Goal: Task Accomplishment & Management: Manage account settings

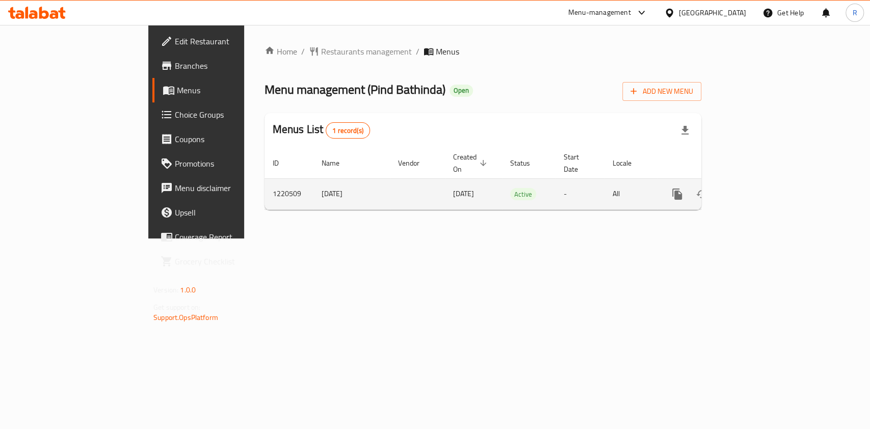
click at [756, 190] on icon "enhanced table" at bounding box center [750, 194] width 9 height 9
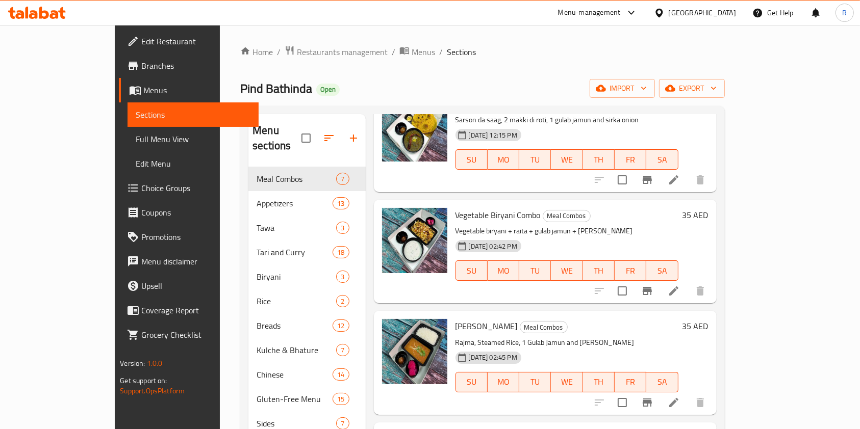
scroll to position [204, 0]
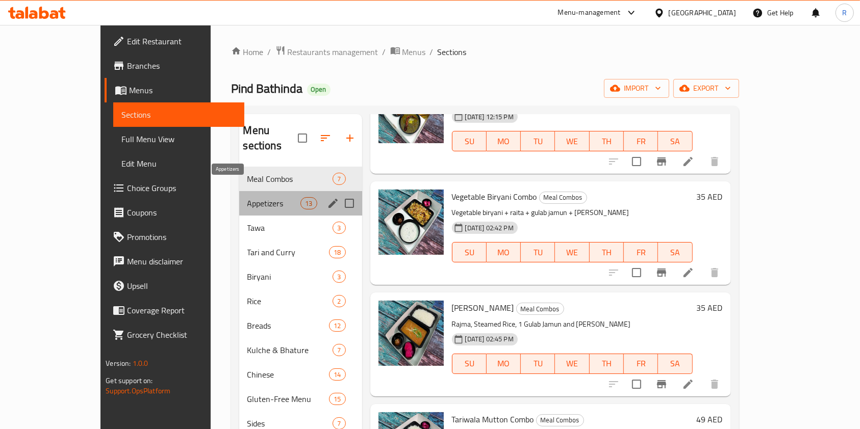
click at [247, 197] on span "Appetizers" at bounding box center [274, 203] width 54 height 12
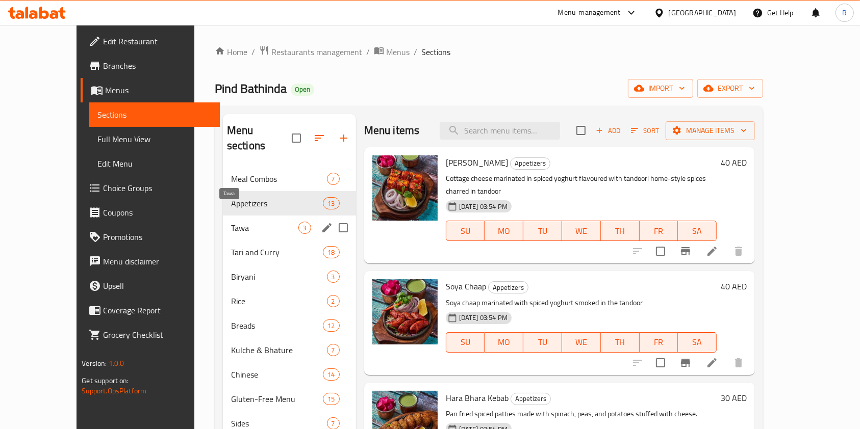
click at [231, 222] on span "Tawa" at bounding box center [264, 228] width 67 height 12
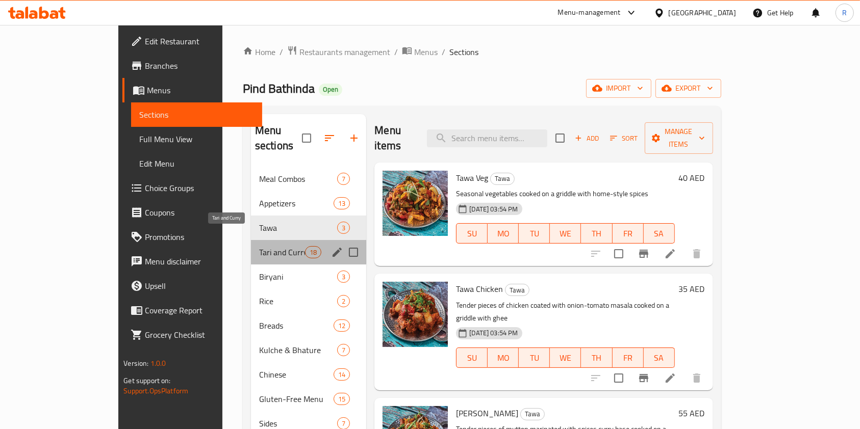
click at [259, 246] on span "Tari and Curry" at bounding box center [282, 252] width 46 height 12
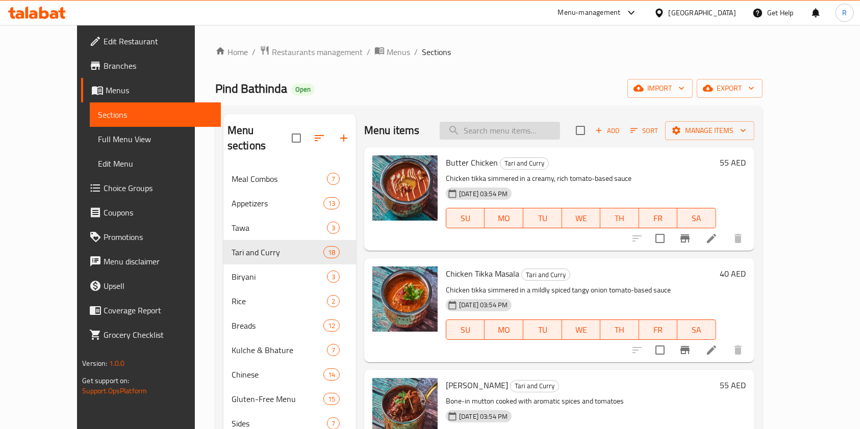
click at [510, 135] on input "search" at bounding box center [499, 131] width 120 height 18
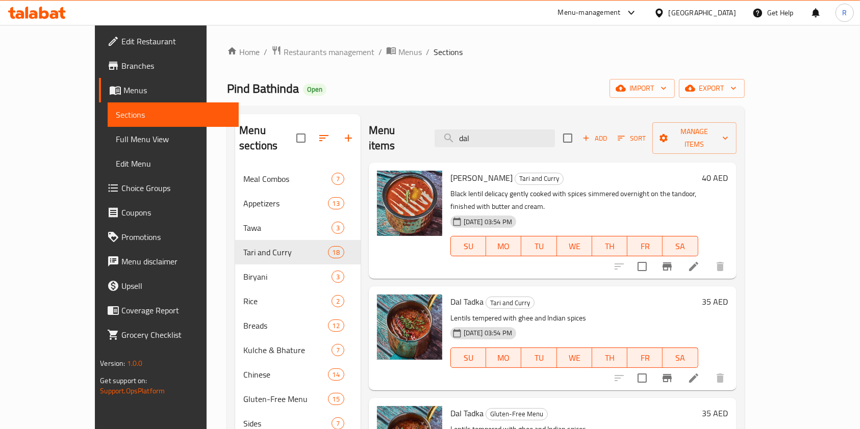
type input "dal"
click at [698, 262] on icon at bounding box center [693, 266] width 9 height 9
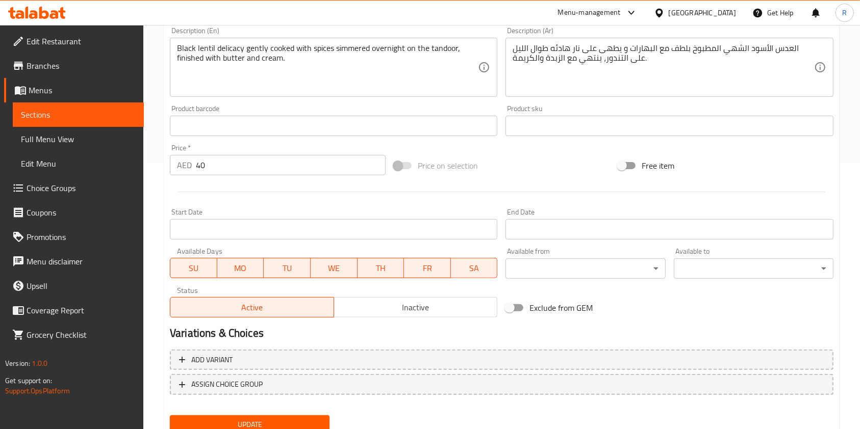
scroll to position [272, 0]
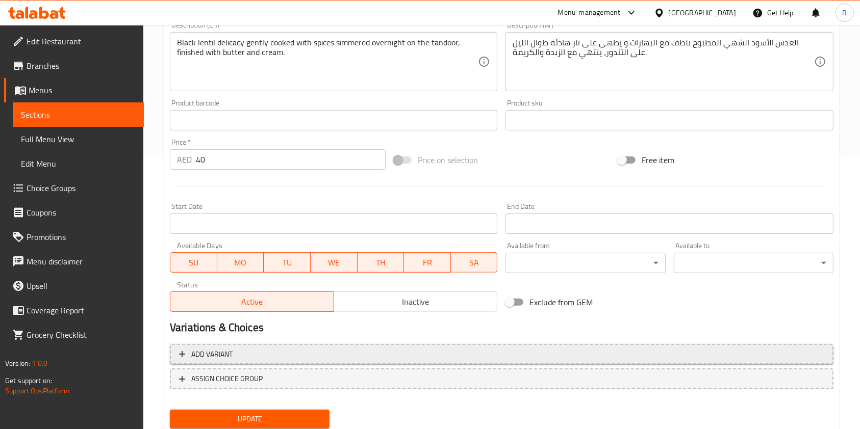
click at [185, 355] on icon "button" at bounding box center [182, 354] width 10 height 10
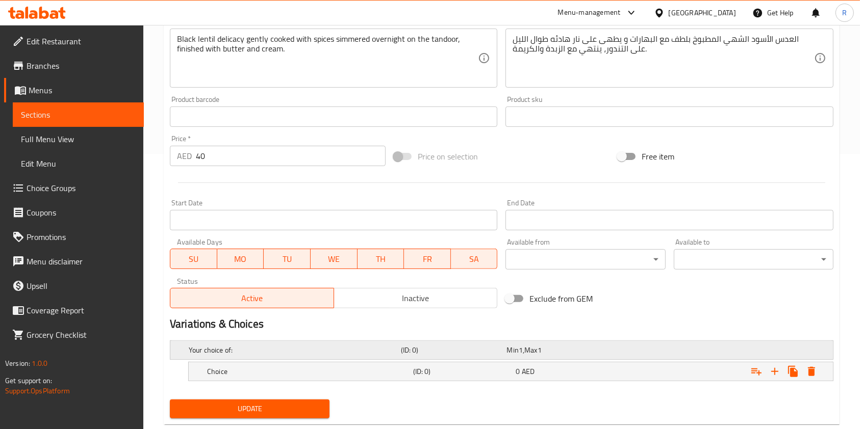
scroll to position [299, 0]
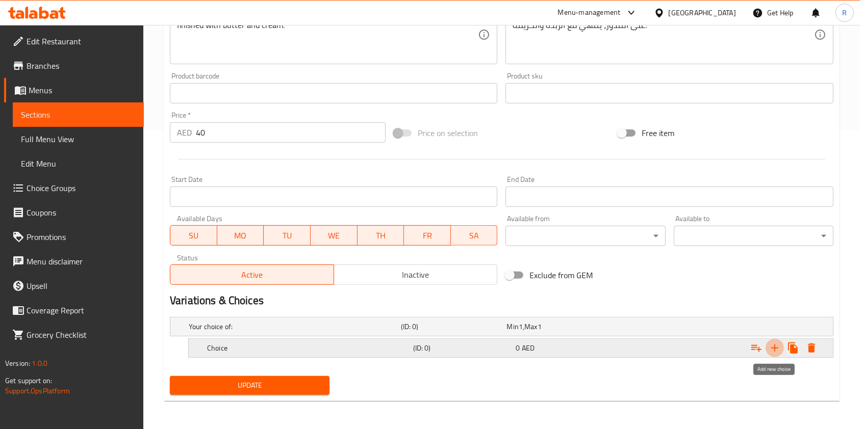
click at [778, 342] on icon "Expand" at bounding box center [774, 348] width 12 height 12
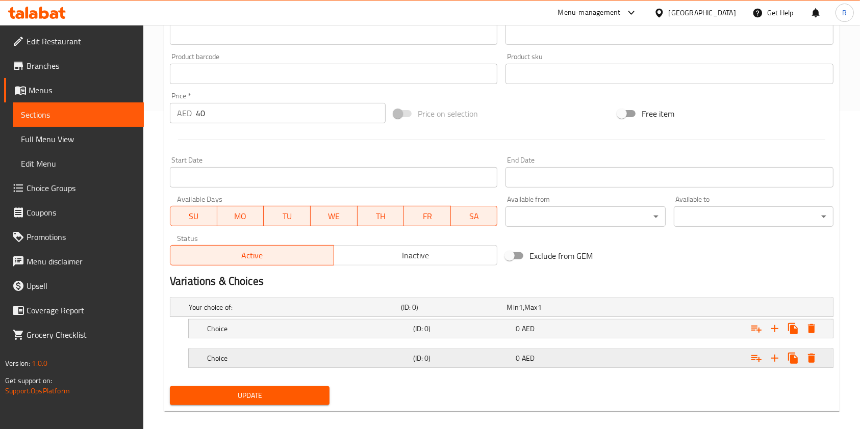
scroll to position [328, 0]
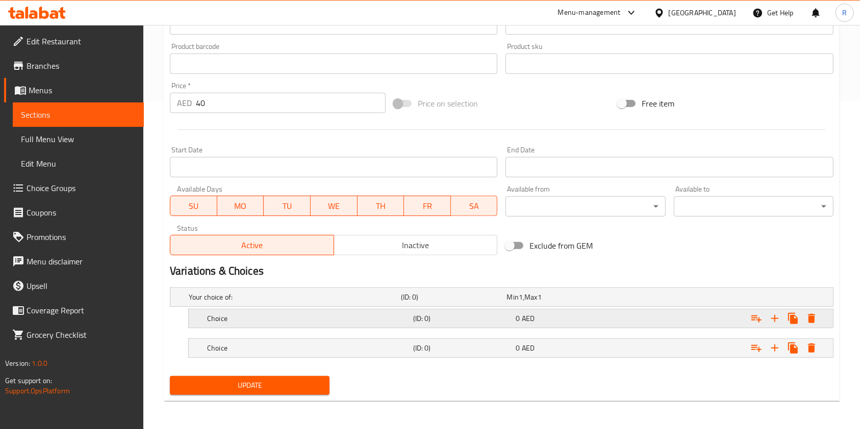
click at [275, 319] on h5 "Choice" at bounding box center [308, 319] width 202 height 10
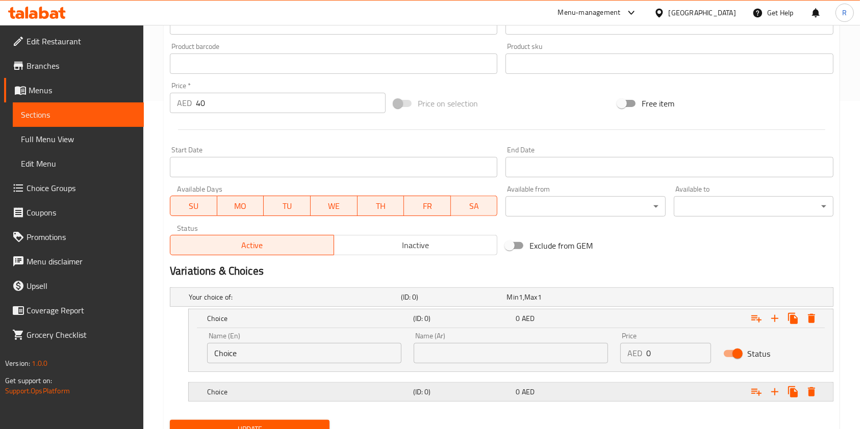
click at [280, 385] on div "Choice" at bounding box center [308, 392] width 206 height 14
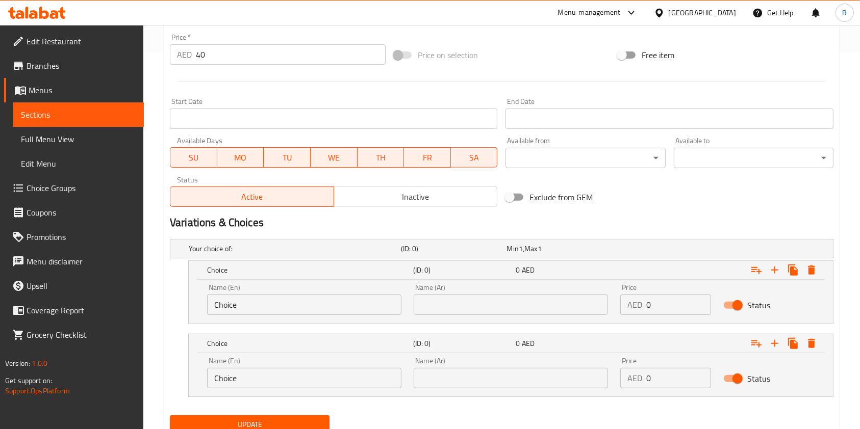
scroll to position [416, 0]
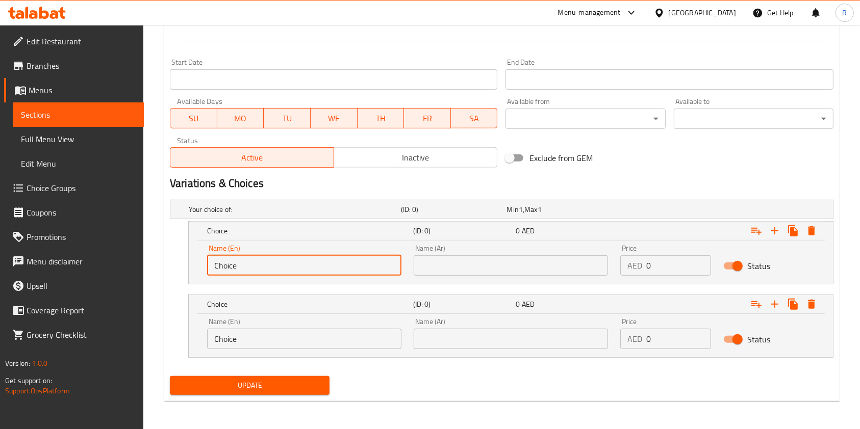
drag, startPoint x: 274, startPoint y: 268, endPoint x: 0, endPoint y: 257, distance: 274.5
click at [1, 259] on div "Edit Restaurant Branches Menus Sections Full Menu View Edit Menu Choice Groups …" at bounding box center [430, 19] width 860 height 821
type input "Half"
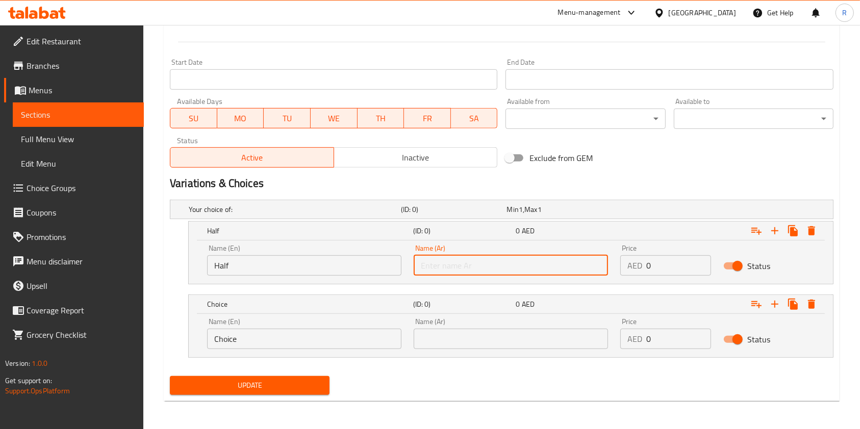
paste input "Half"
type input "Half"
click at [320, 344] on input "Choice" at bounding box center [304, 339] width 194 height 20
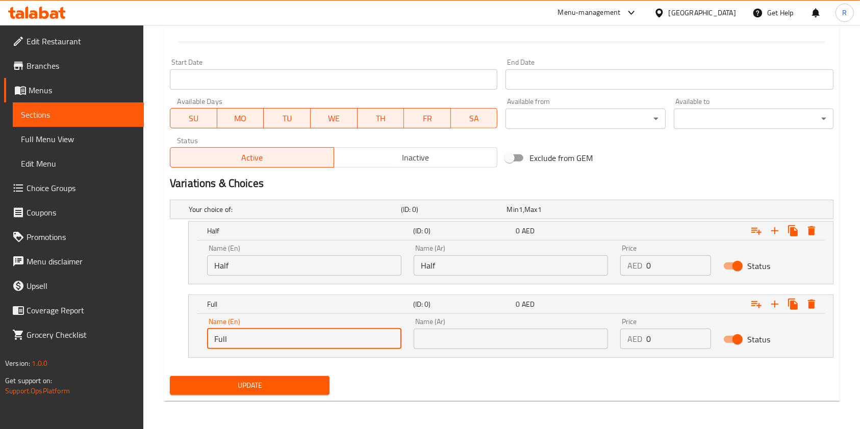
type input "Full"
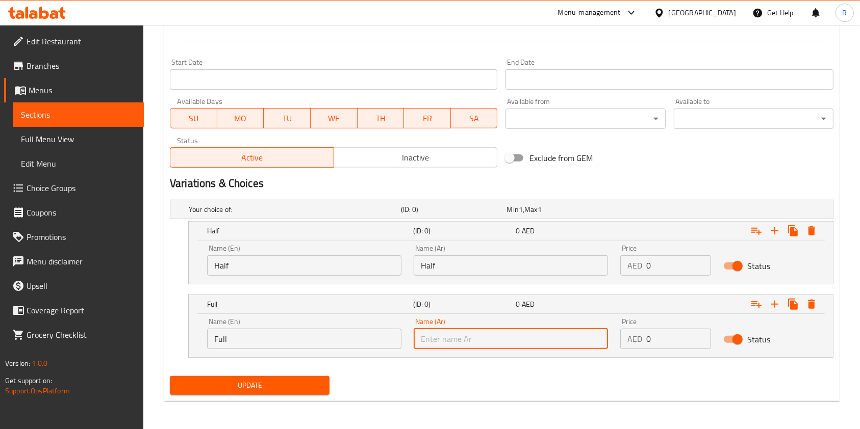
paste input "Full"
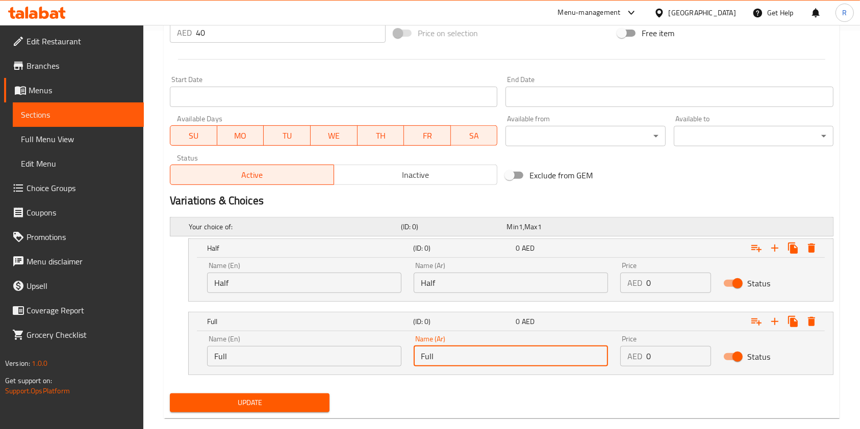
scroll to position [280, 0]
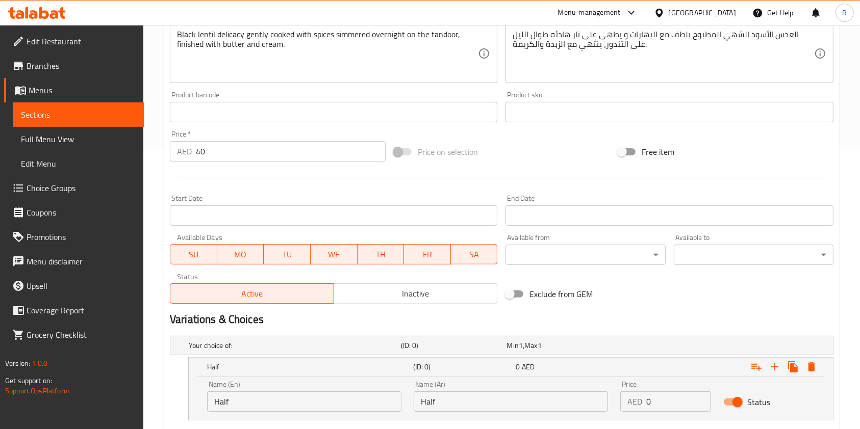
type input "Full"
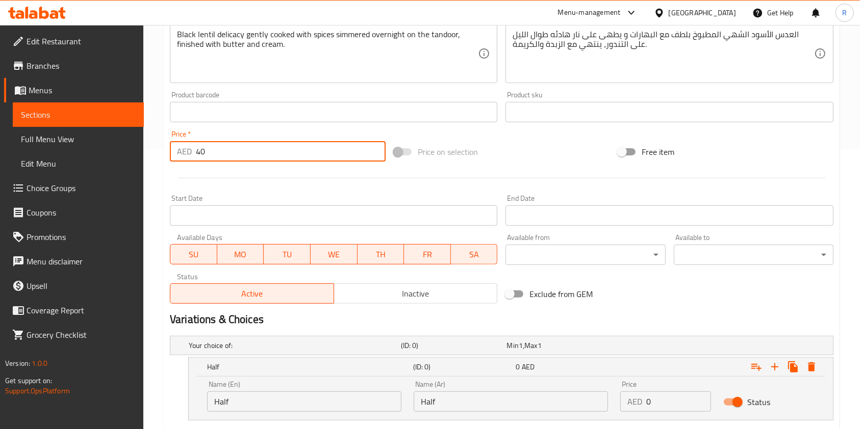
drag, startPoint x: 227, startPoint y: 149, endPoint x: 18, endPoint y: 128, distance: 210.6
click at [20, 128] on div "Edit Restaurant Branches Menus Sections Full Menu View Edit Menu Choice Groups …" at bounding box center [430, 155] width 860 height 821
type input "0"
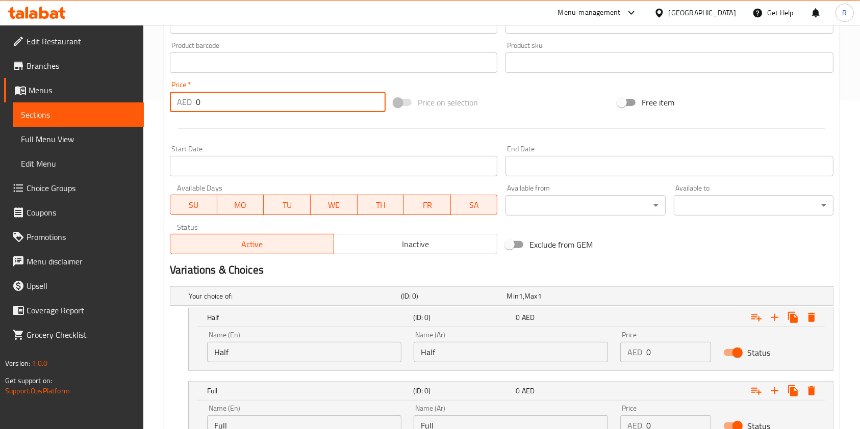
scroll to position [416, 0]
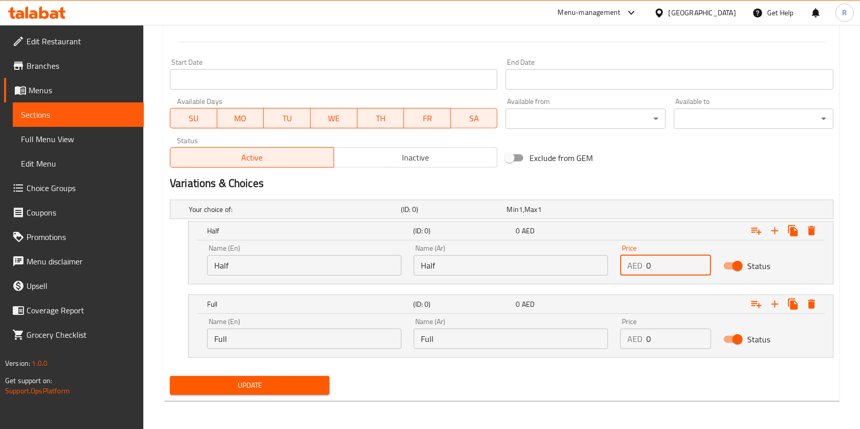
drag, startPoint x: 646, startPoint y: 267, endPoint x: 471, endPoint y: 274, distance: 175.5
click at [500, 275] on div "Name (En) Half Name (En) Name (Ar) Half Name (Ar) Price AED 0 Price Status" at bounding box center [510, 260] width 619 height 43
type input "25"
drag, startPoint x: 659, startPoint y: 342, endPoint x: 479, endPoint y: 343, distance: 180.5
click at [489, 343] on div "Name (En) Full Name (En) Name (Ar) Full Name (Ar) Price AED 0 Price Status" at bounding box center [510, 333] width 619 height 43
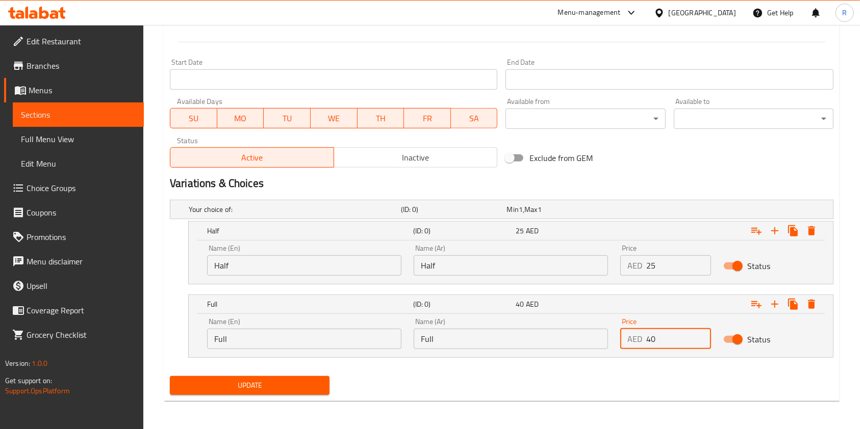
type input "40"
click at [221, 376] on button "Update" at bounding box center [250, 385] width 160 height 19
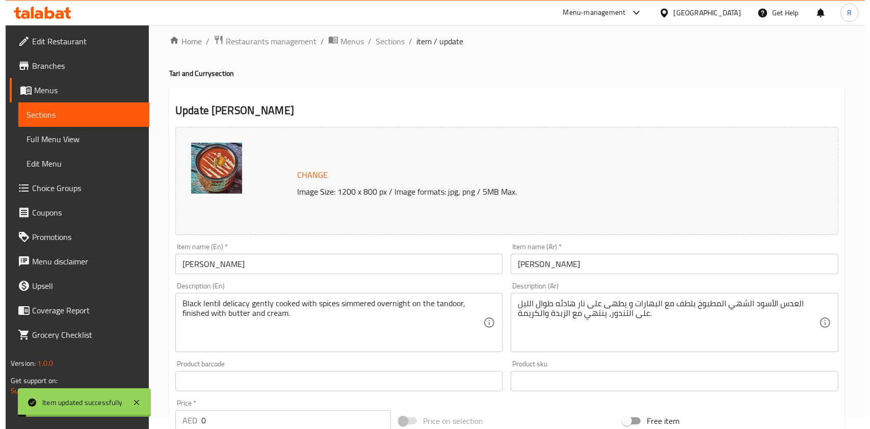
scroll to position [0, 0]
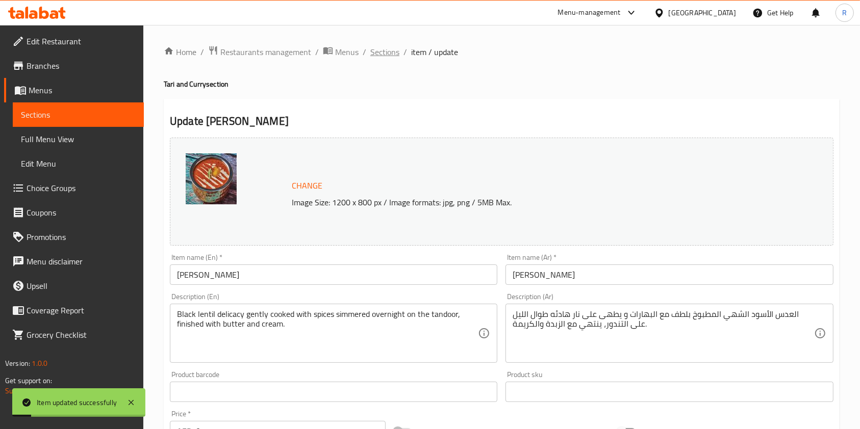
click at [387, 55] on span "Sections" at bounding box center [384, 52] width 29 height 12
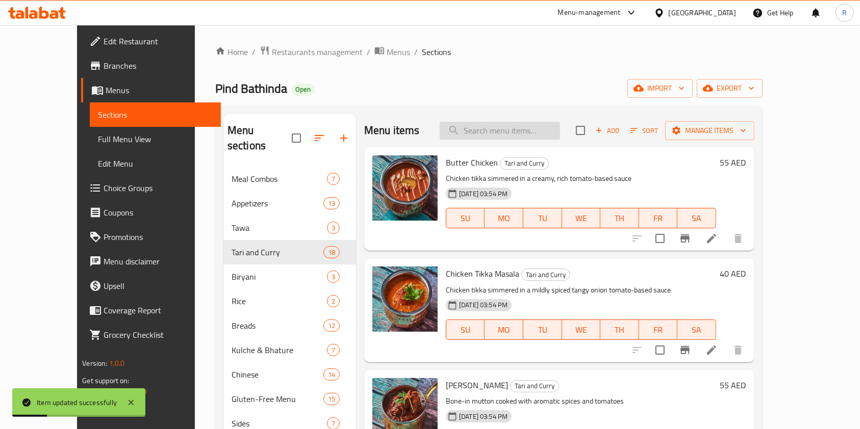
click at [531, 133] on input "search" at bounding box center [499, 131] width 120 height 18
paste input "PINDI CHOLE"
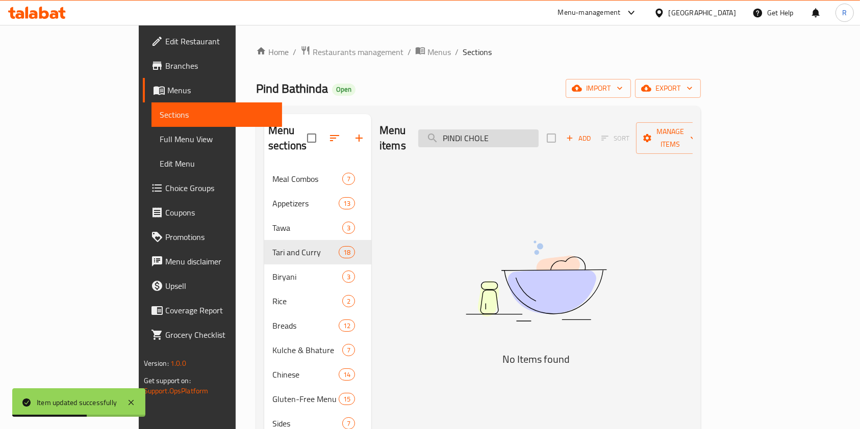
type input "PINDI CHOLE"
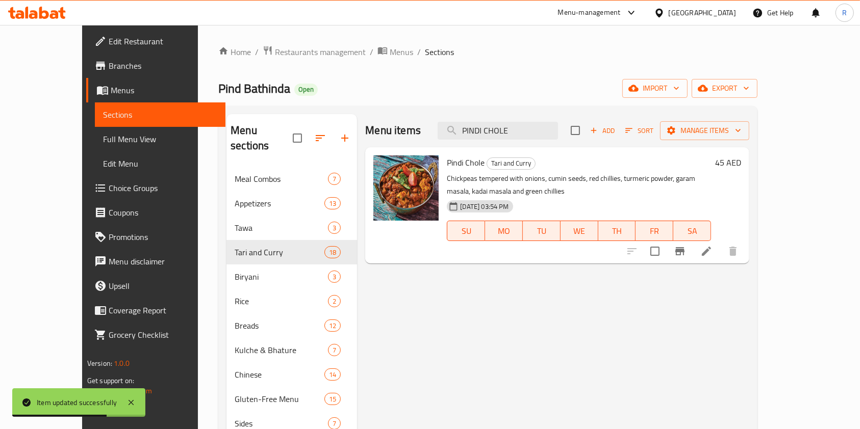
click at [711, 247] on icon at bounding box center [706, 251] width 9 height 9
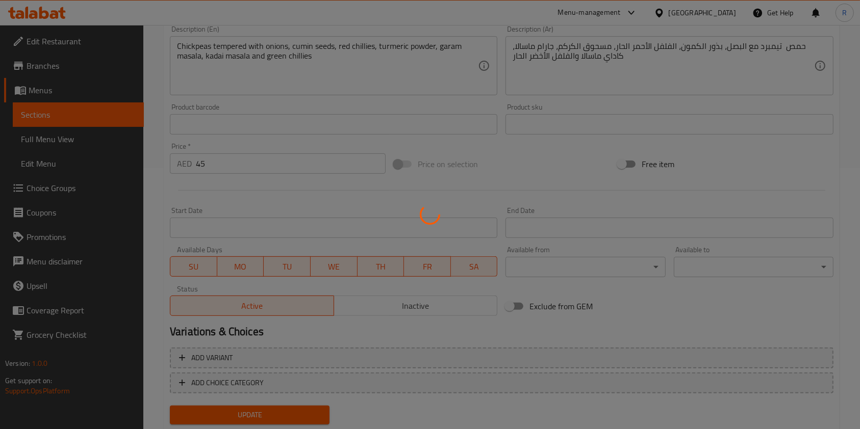
scroll to position [272, 0]
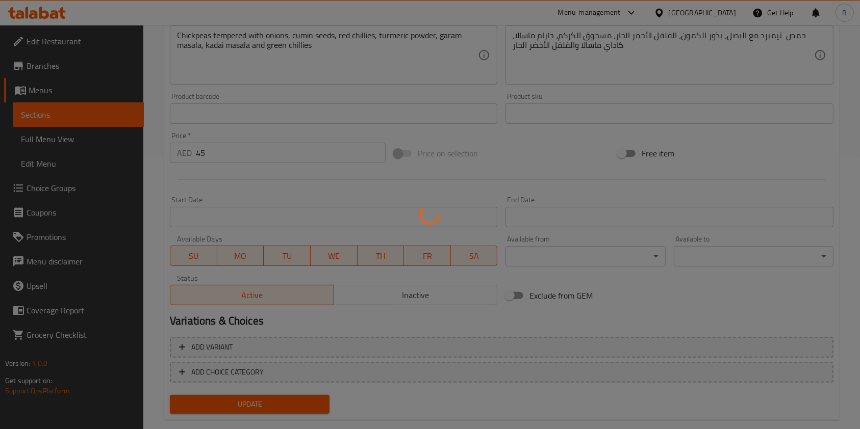
click at [246, 152] on div at bounding box center [430, 214] width 860 height 429
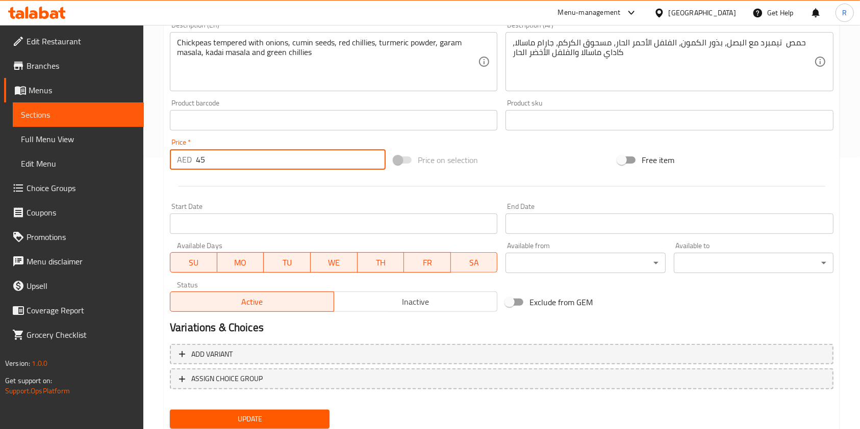
drag, startPoint x: 214, startPoint y: 151, endPoint x: 22, endPoint y: 169, distance: 192.0
click at [23, 168] on div "Edit Restaurant Branches Menus Sections Full Menu View Edit Menu Choice Groups …" at bounding box center [430, 108] width 860 height 710
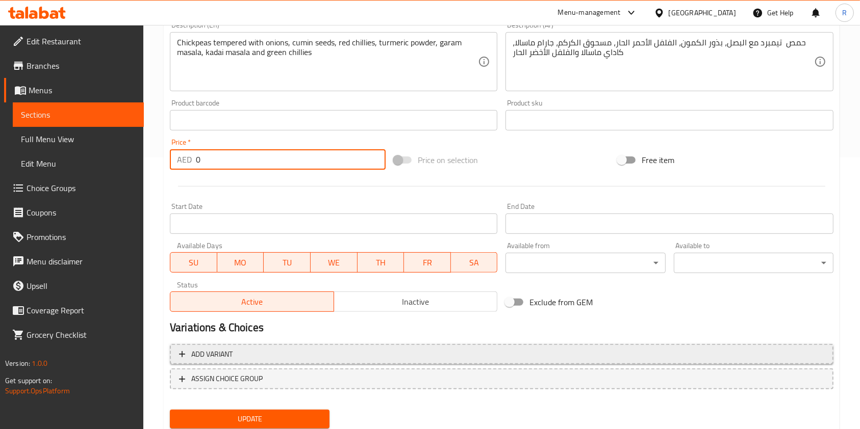
type input "0"
click at [262, 347] on button "Add variant" at bounding box center [501, 354] width 663 height 21
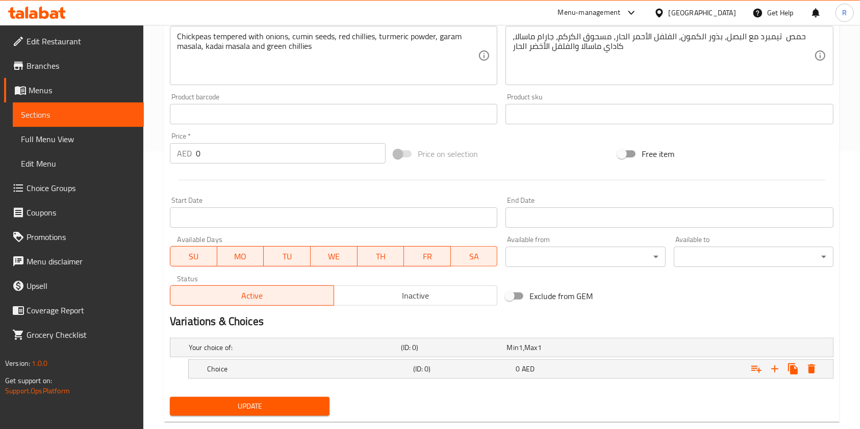
scroll to position [299, 0]
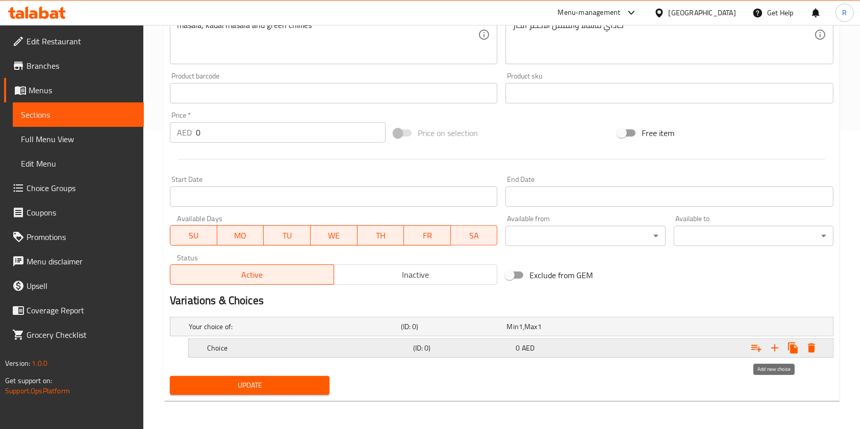
click at [777, 345] on icon "Expand" at bounding box center [774, 348] width 12 height 12
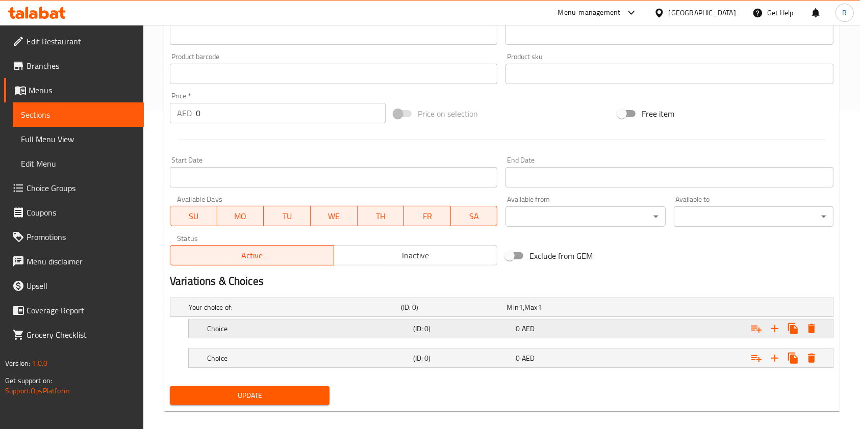
scroll to position [328, 0]
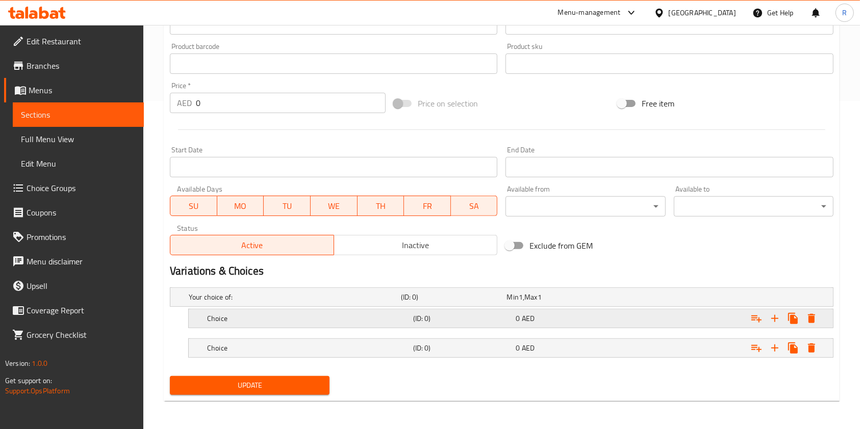
drag, startPoint x: 288, startPoint y: 317, endPoint x: 290, endPoint y: 326, distance: 9.9
click at [290, 317] on h5 "Choice" at bounding box center [308, 319] width 202 height 10
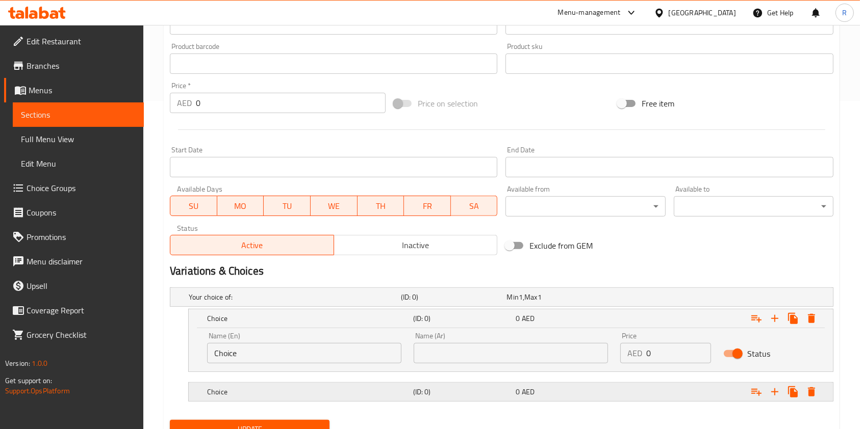
click at [285, 389] on h5 "Choice" at bounding box center [308, 392] width 202 height 10
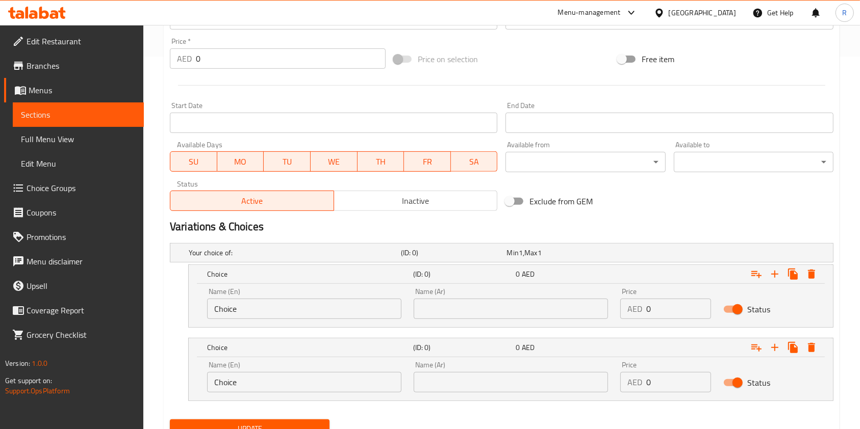
scroll to position [416, 0]
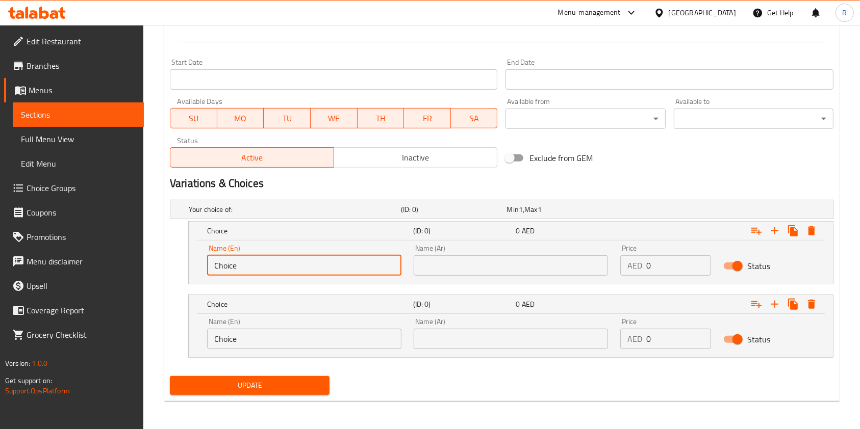
click at [276, 262] on input "Choice" at bounding box center [304, 265] width 194 height 20
type input "Full"
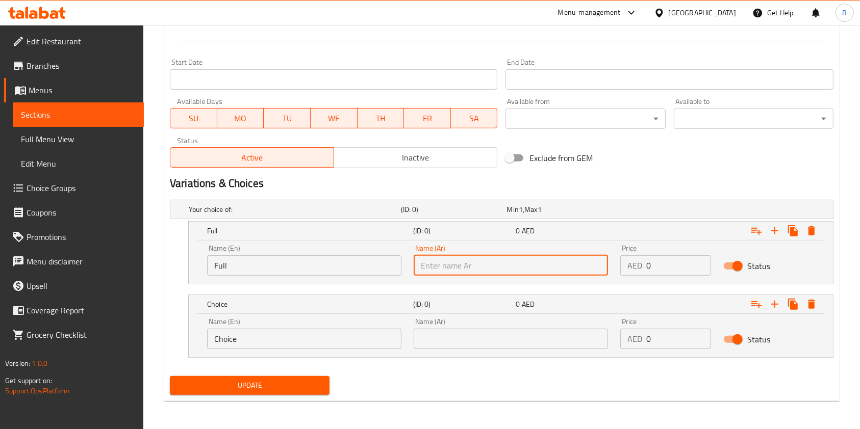
paste input "Full"
type input "Full"
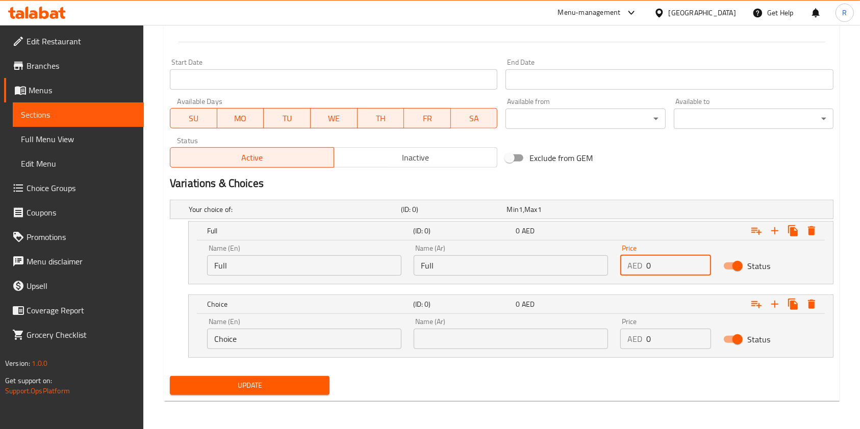
click at [285, 350] on div "Name (En) Choice Name (En)" at bounding box center [304, 333] width 206 height 43
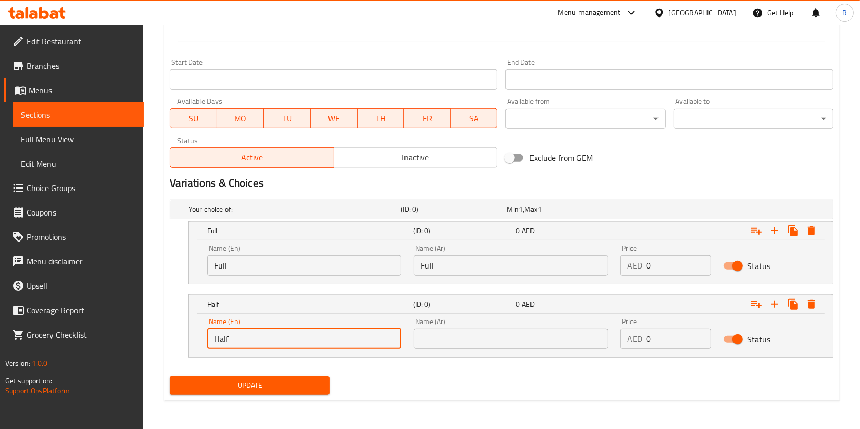
type input "Half"
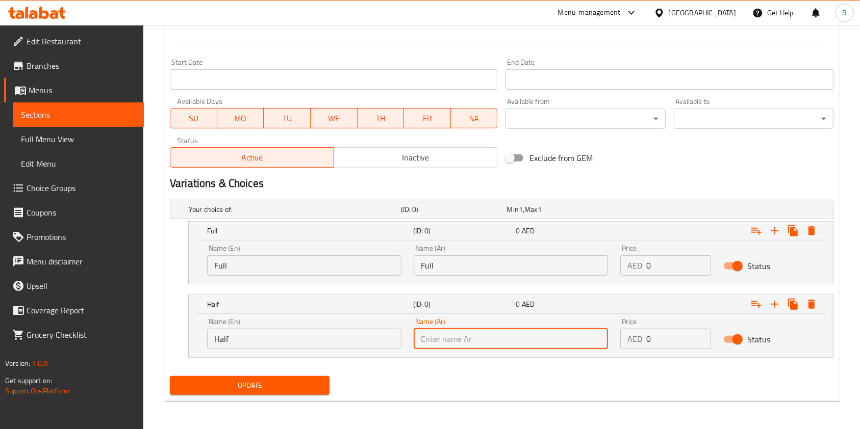
paste input "Half"
type input "Half"
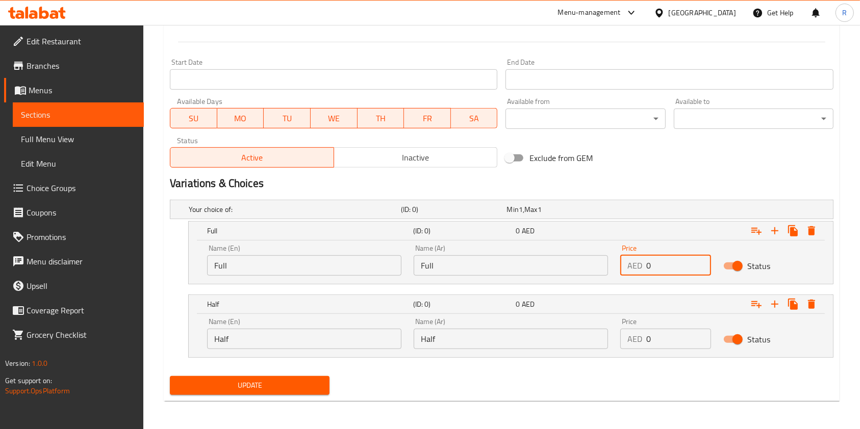
drag, startPoint x: 676, startPoint y: 267, endPoint x: 388, endPoint y: 263, distance: 287.6
click at [388, 263] on div "Name (En) Full Name (En) Name (Ar) Full Name (Ar) Price AED 0 Price Status" at bounding box center [510, 260] width 619 height 43
type input "45"
click at [524, 349] on div "Name (En) Half Name (En) Name (Ar) Half Name (Ar) Price AED 0 Price Status" at bounding box center [510, 333] width 619 height 43
type input "29"
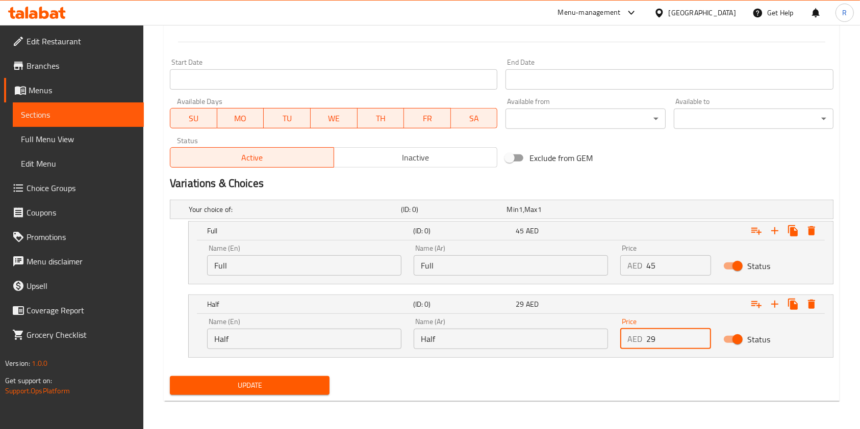
click at [269, 381] on span "Update" at bounding box center [249, 385] width 143 height 13
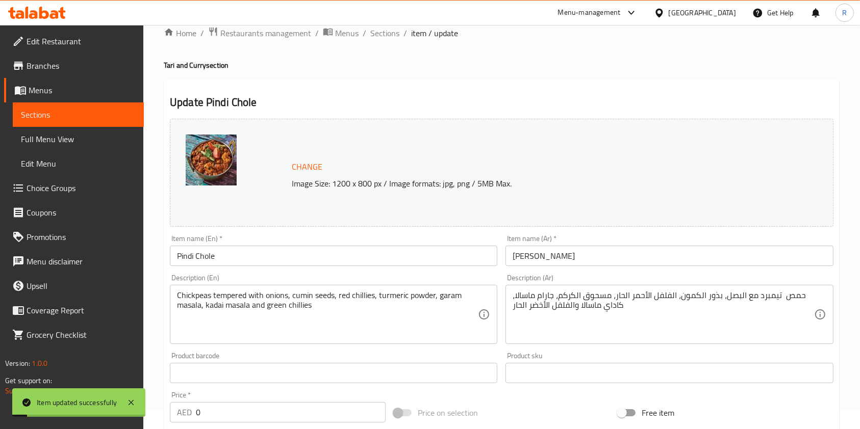
scroll to position [8, 0]
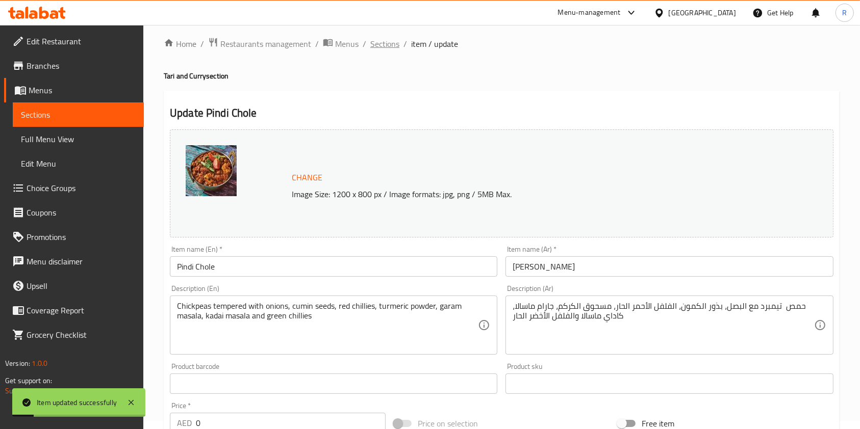
click at [384, 44] on span "Sections" at bounding box center [384, 44] width 29 height 12
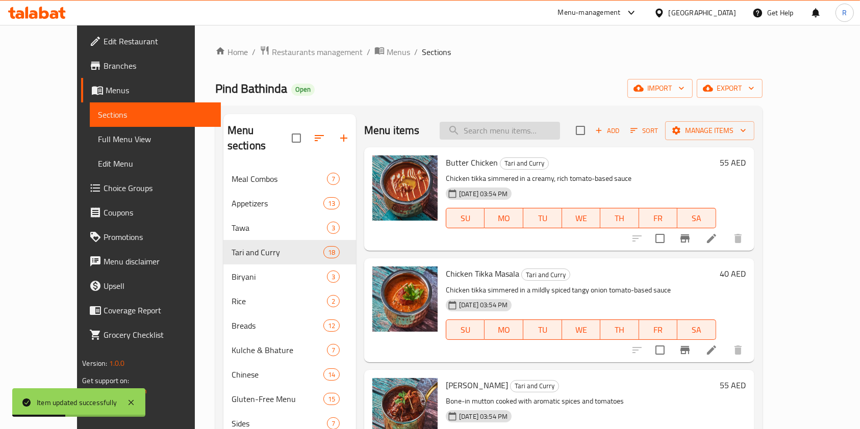
click at [547, 126] on input "search" at bounding box center [499, 131] width 120 height 18
paste input "MAKHANWALA"
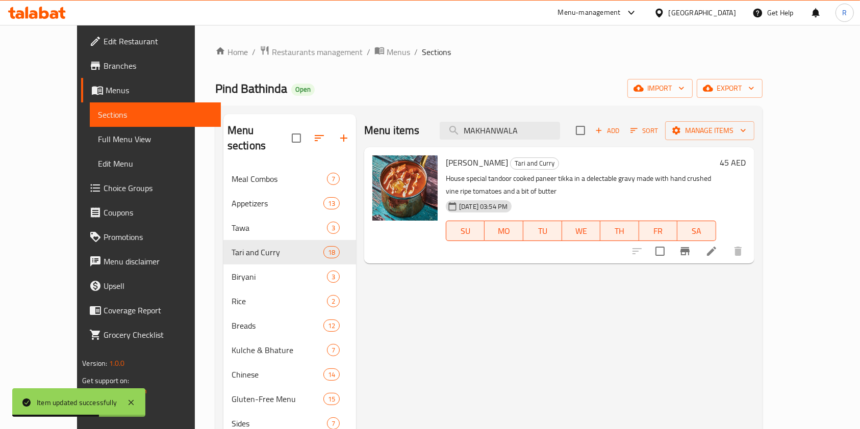
type input "MAKHANWALA"
click at [716, 251] on icon at bounding box center [711, 251] width 9 height 9
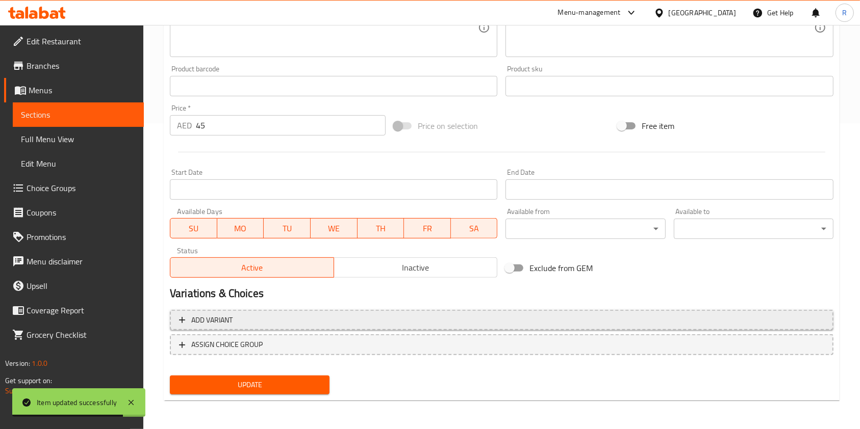
click at [244, 325] on span "Add variant" at bounding box center [501, 320] width 645 height 13
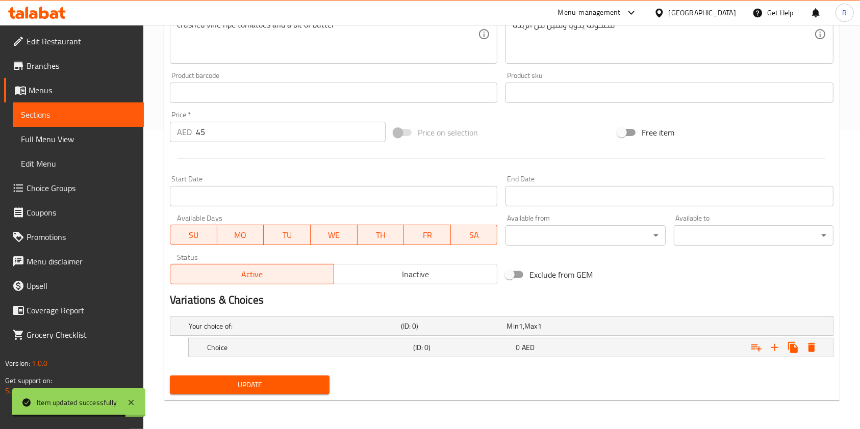
scroll to position [299, 0]
click at [772, 347] on icon "Expand" at bounding box center [774, 348] width 12 height 12
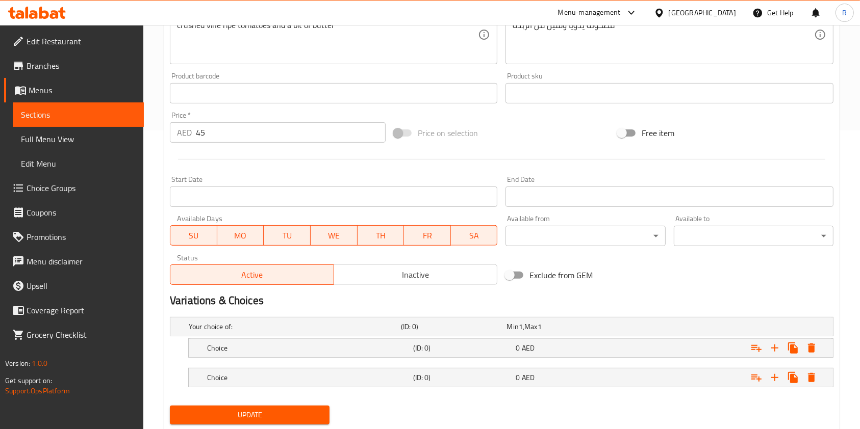
drag, startPoint x: 112, startPoint y: 129, endPoint x: 15, endPoint y: 126, distance: 96.9
click at [16, 128] on div "Edit Restaurant Branches Menus Sections Full Menu View Edit Menu Choice Groups …" at bounding box center [430, 92] width 860 height 733
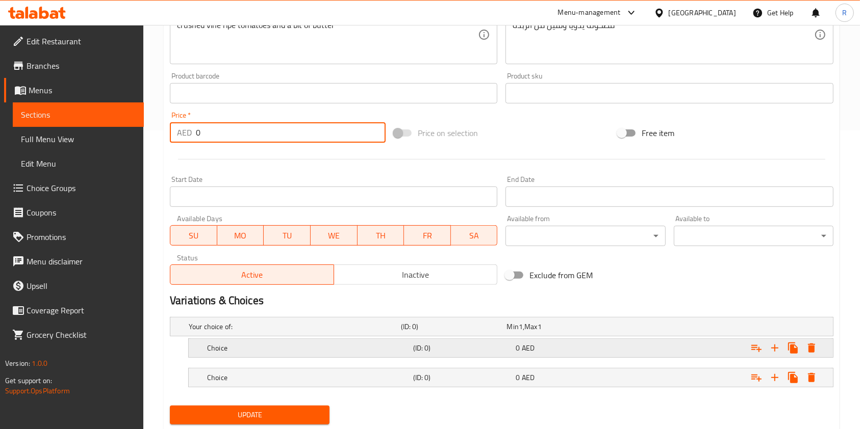
type input "0"
drag, startPoint x: 542, startPoint y: 347, endPoint x: 543, endPoint y: 355, distance: 8.2
click at [542, 346] on div "0 AED" at bounding box center [564, 348] width 99 height 10
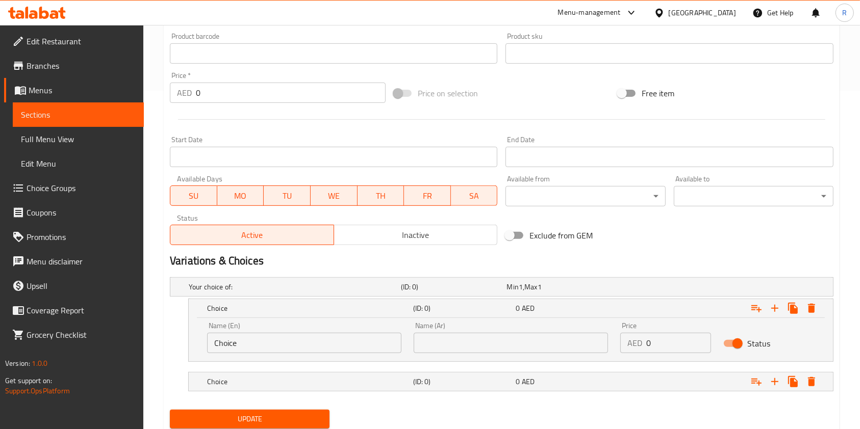
scroll to position [372, 0]
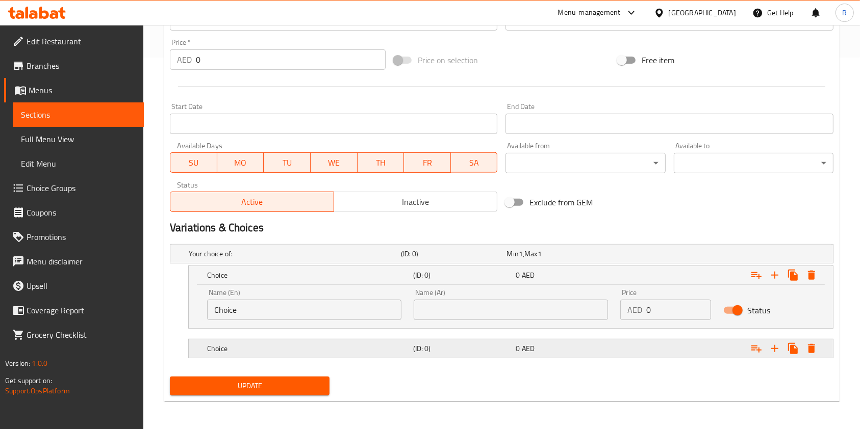
click at [555, 342] on div "0 AED" at bounding box center [564, 349] width 103 height 14
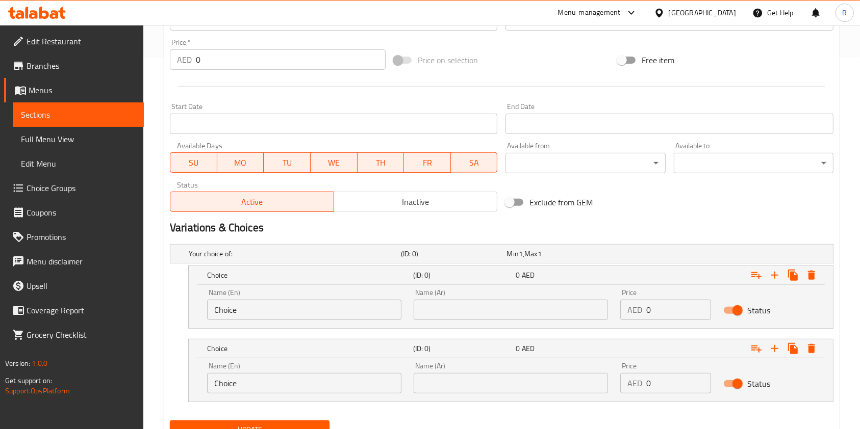
click at [273, 302] on div "Name (En) Choice Name (En)" at bounding box center [304, 304] width 194 height 31
click at [274, 307] on input "Choice" at bounding box center [304, 310] width 194 height 20
type input "Small"
paste input "Small"
type input "Small"
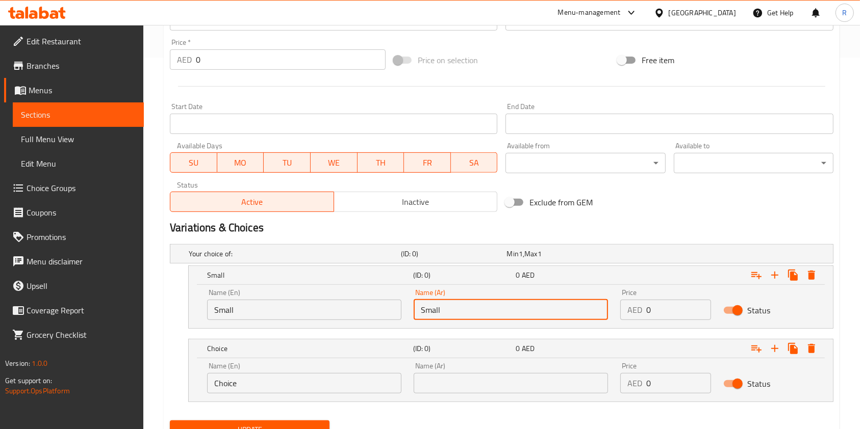
click at [289, 382] on input "Choice" at bounding box center [304, 383] width 194 height 20
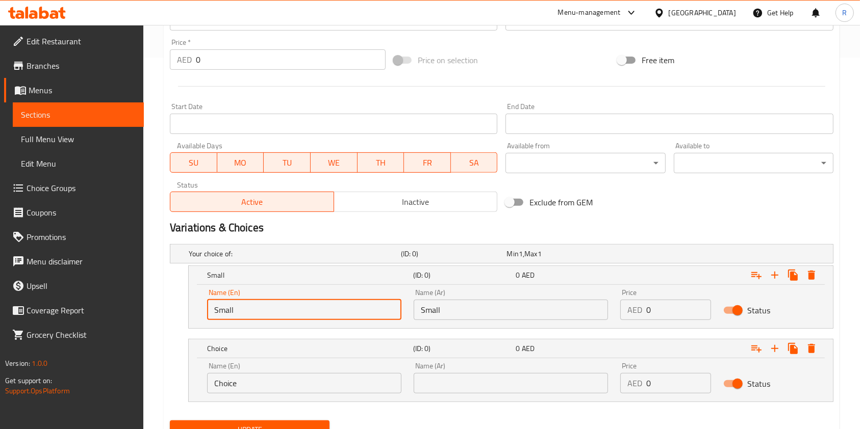
click at [291, 308] on input "Small" at bounding box center [304, 310] width 194 height 20
type input "Half"
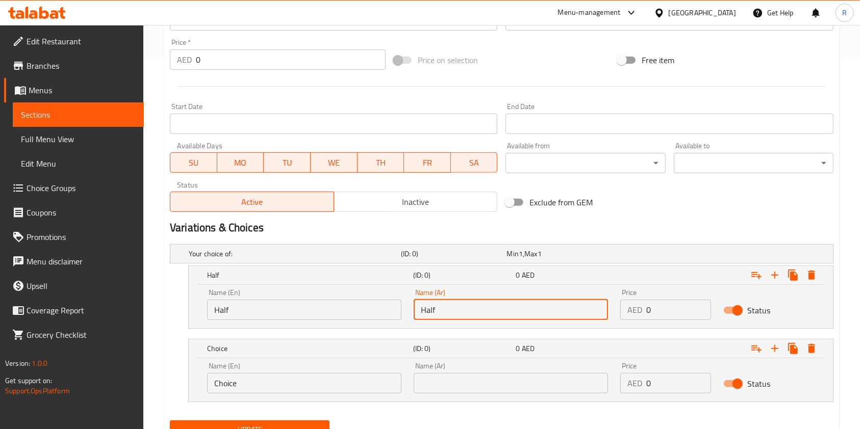
type input "Half"
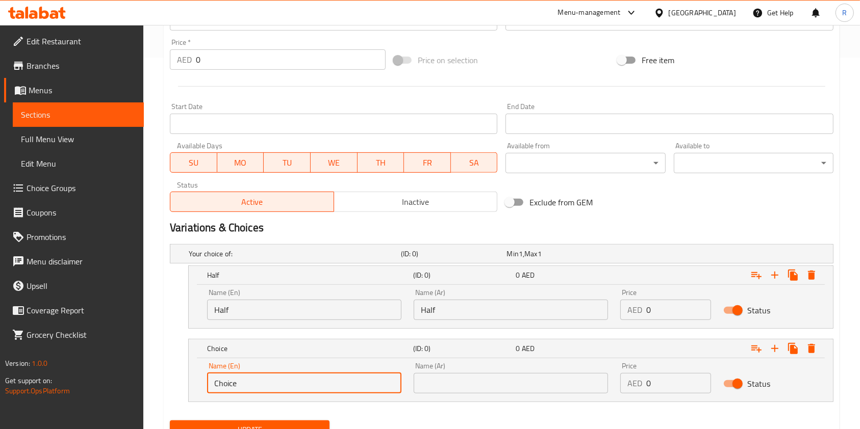
drag, startPoint x: 210, startPoint y: 388, endPoint x: 39, endPoint y: 383, distance: 171.4
click at [44, 383] on div "Edit Restaurant Branches Menus Sections Full Menu View Edit Menu Choice Groups …" at bounding box center [430, 63] width 860 height 821
type input "Full"
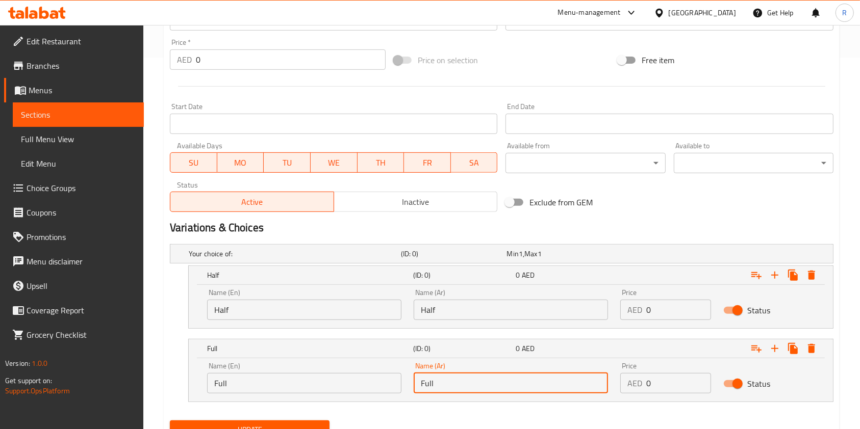
type input "Full"
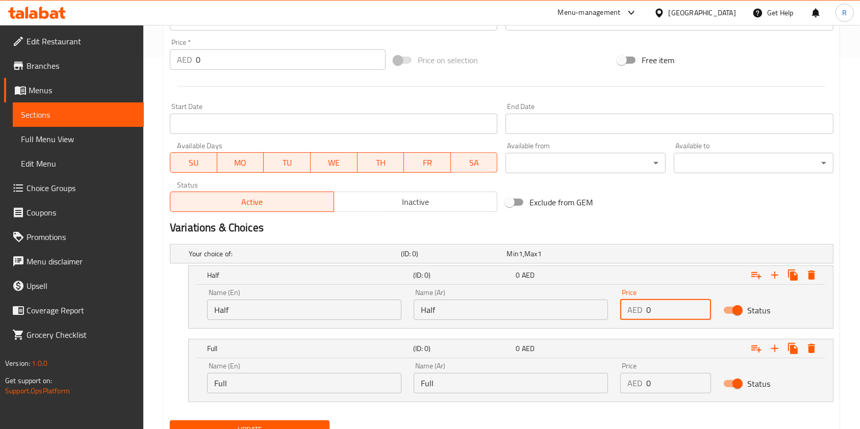
drag, startPoint x: 662, startPoint y: 306, endPoint x: 485, endPoint y: 296, distance: 176.7
click at [485, 296] on div "Name (En) Half Name (En) Name (Ar) Half Name (Ar) Price AED 0 Price Status" at bounding box center [510, 304] width 619 height 43
type input "29"
drag, startPoint x: 573, startPoint y: 378, endPoint x: 467, endPoint y: 374, distance: 105.6
click at [467, 374] on div "Name (En) Full Name (En) Name (Ar) Full Name (Ar) Price AED 0 Price Status" at bounding box center [510, 377] width 619 height 43
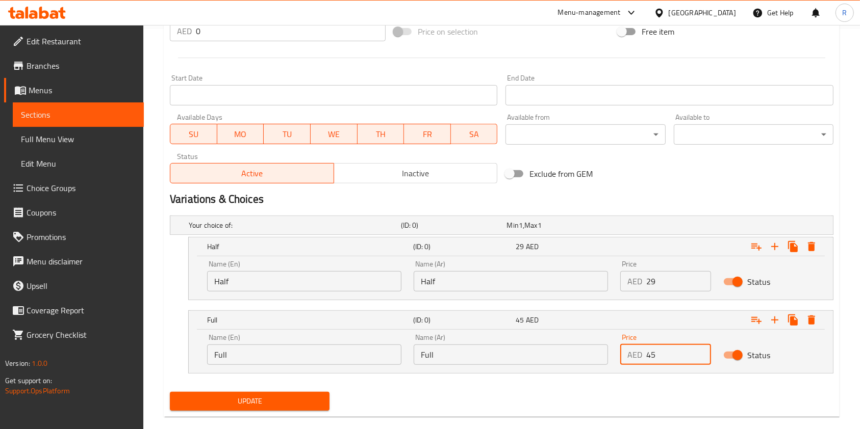
scroll to position [416, 0]
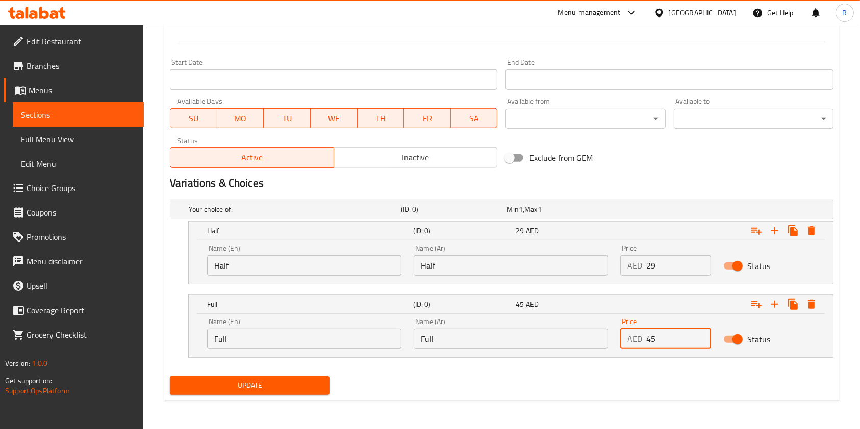
type input "45"
click at [265, 389] on span "Update" at bounding box center [249, 385] width 143 height 13
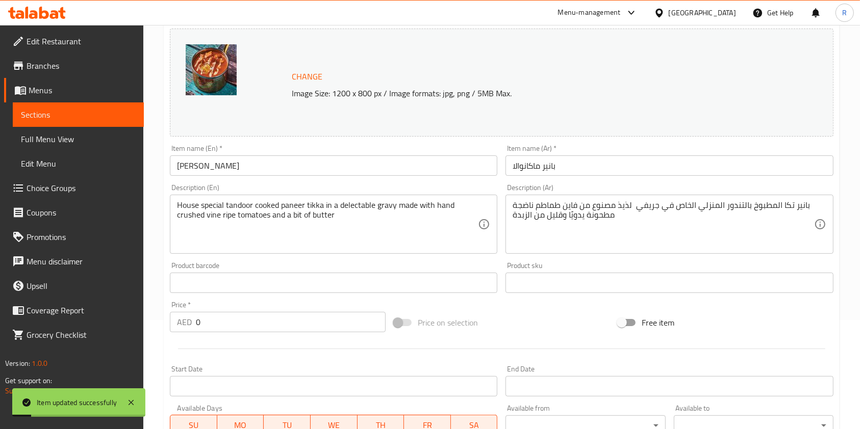
scroll to position [0, 0]
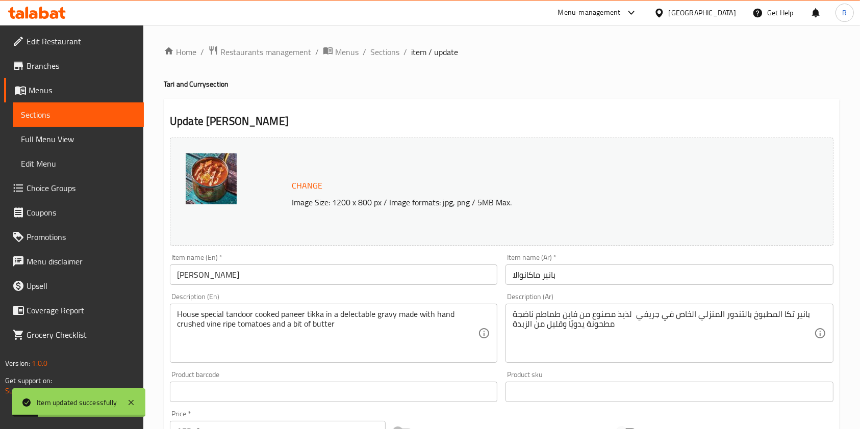
drag, startPoint x: 379, startPoint y: 53, endPoint x: 406, endPoint y: 75, distance: 35.1
click at [379, 51] on span "Sections" at bounding box center [384, 52] width 29 height 12
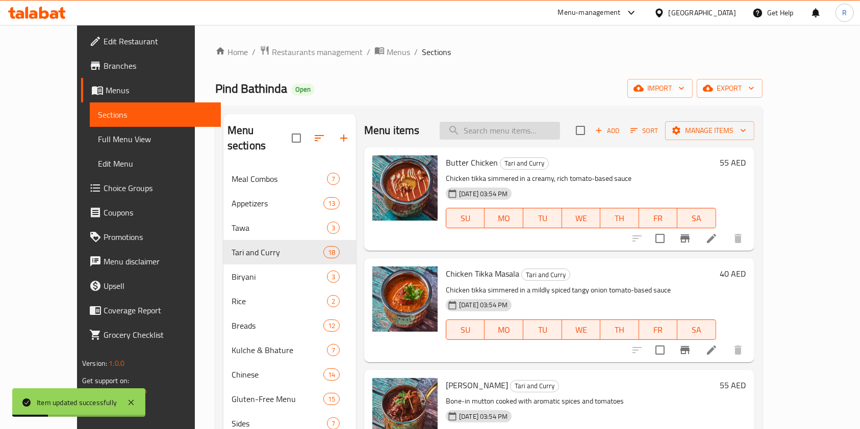
click at [506, 137] on input "search" at bounding box center [499, 131] width 120 height 18
paste input "PALAK PANEER"
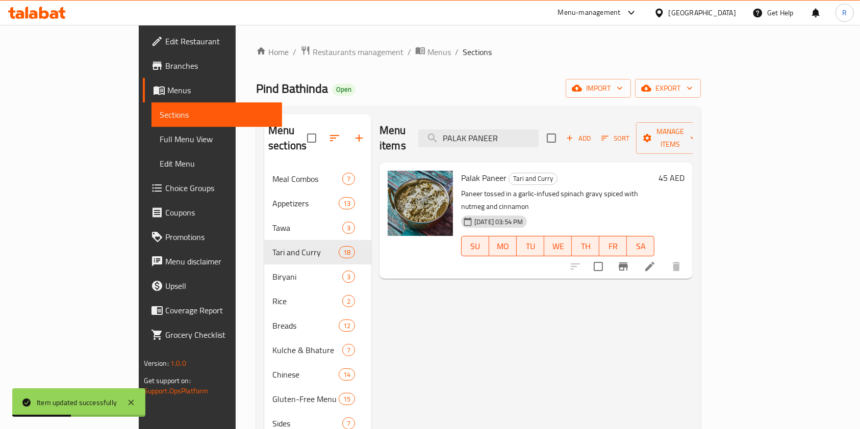
type input "PALAK PANEER"
click at [656, 261] on icon at bounding box center [649, 267] width 12 height 12
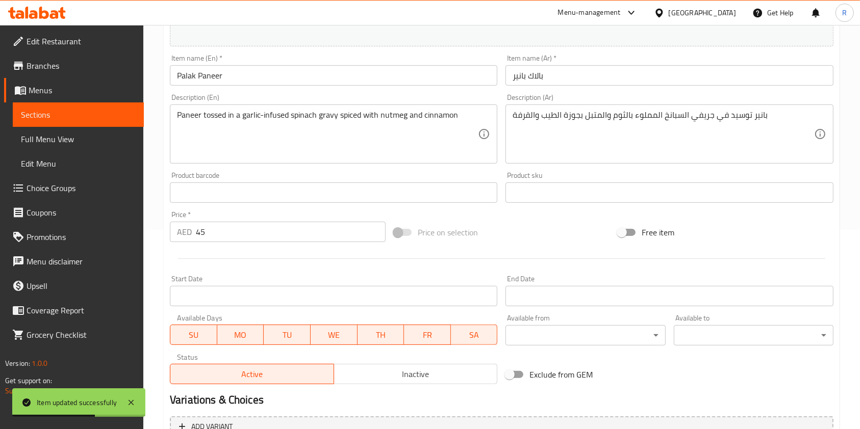
scroll to position [204, 0]
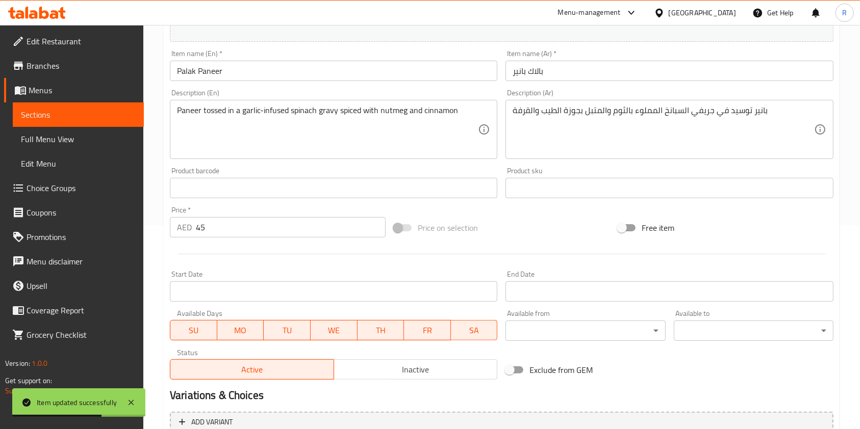
drag, startPoint x: 227, startPoint y: 225, endPoint x: 0, endPoint y: 213, distance: 227.7
click at [0, 213] on div "Edit Restaurant Branches Menus Sections Full Menu View Edit Menu Choice Groups …" at bounding box center [430, 176] width 860 height 710
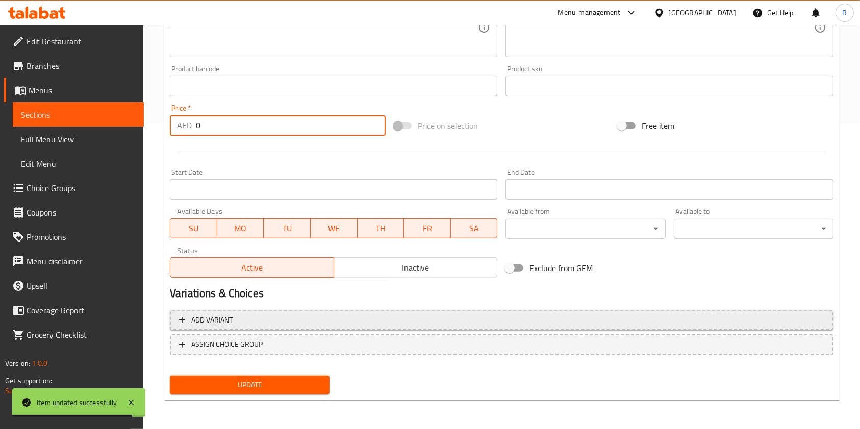
type input "0"
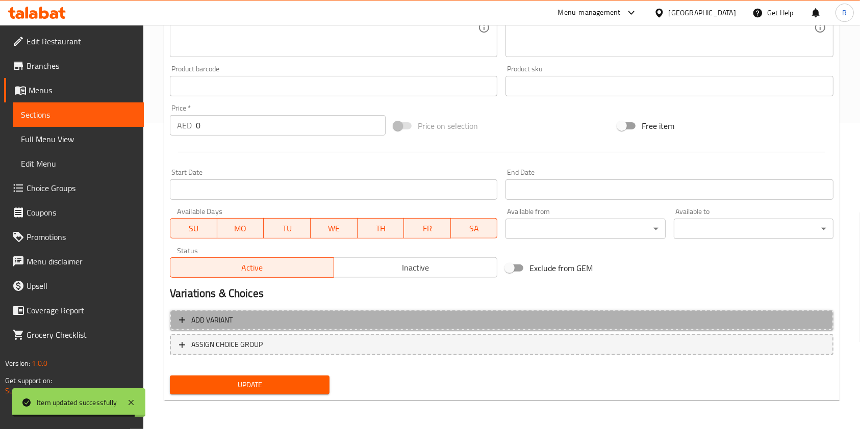
click at [376, 315] on span "Add variant" at bounding box center [501, 320] width 645 height 13
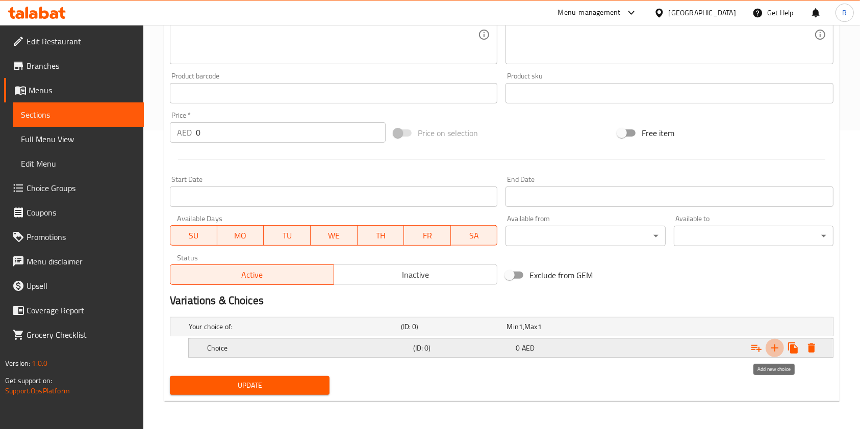
click at [775, 345] on icon "Expand" at bounding box center [774, 348] width 12 height 12
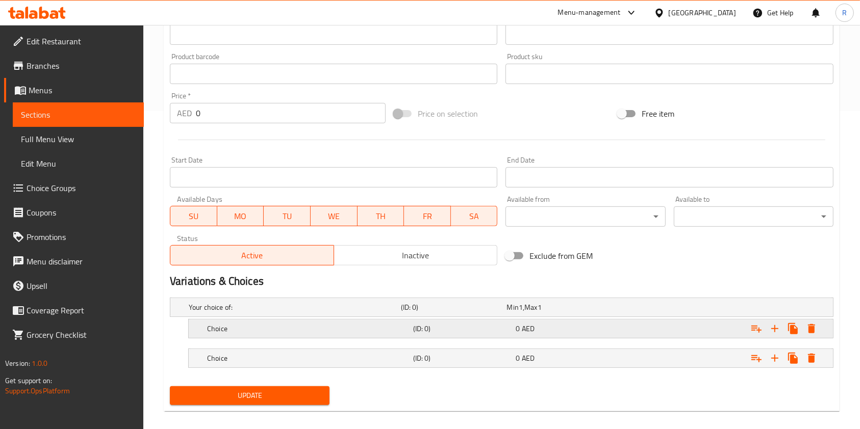
scroll to position [328, 0]
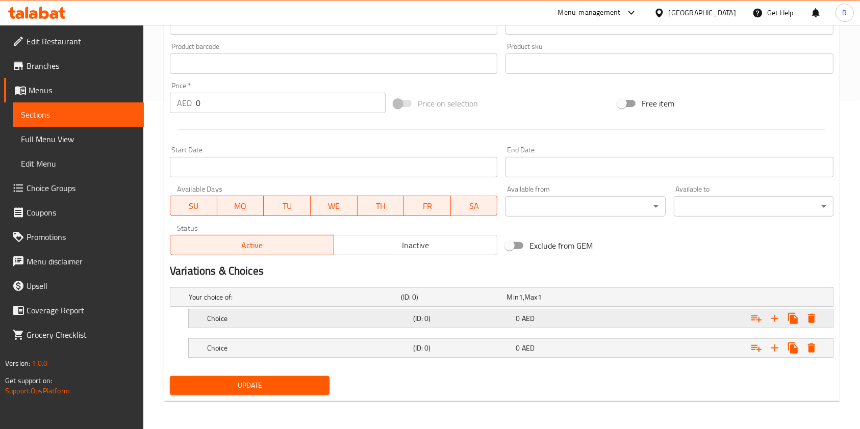
click at [297, 307] on div "Choice (ID: 0) 0 AED" at bounding box center [513, 318] width 617 height 22
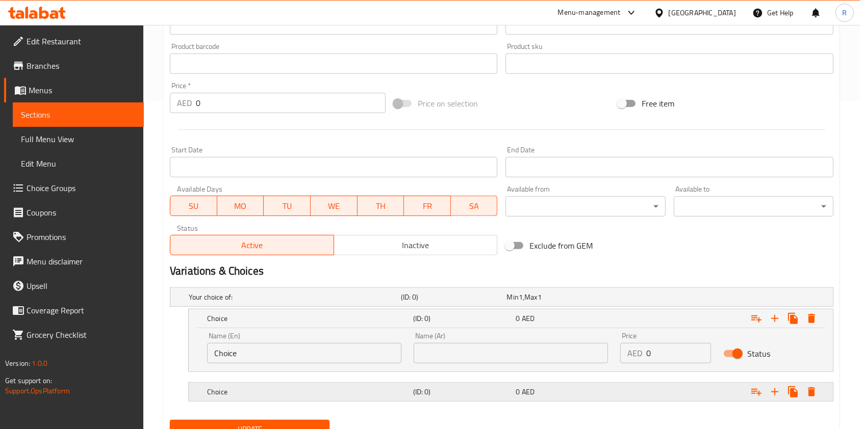
click at [281, 390] on h5 "Choice" at bounding box center [308, 392] width 202 height 10
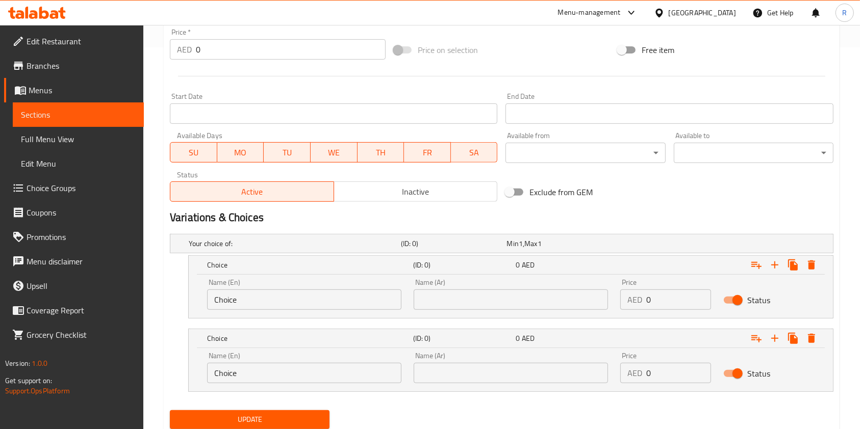
scroll to position [416, 0]
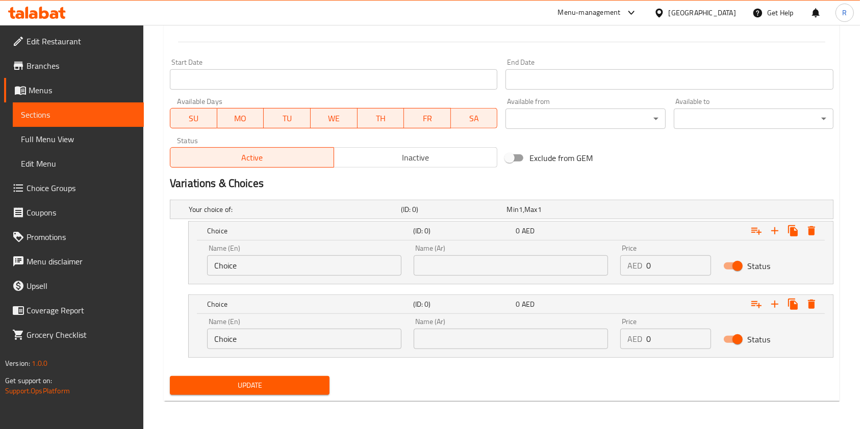
click at [285, 265] on input "Choice" at bounding box center [304, 265] width 194 height 20
type input "Half"
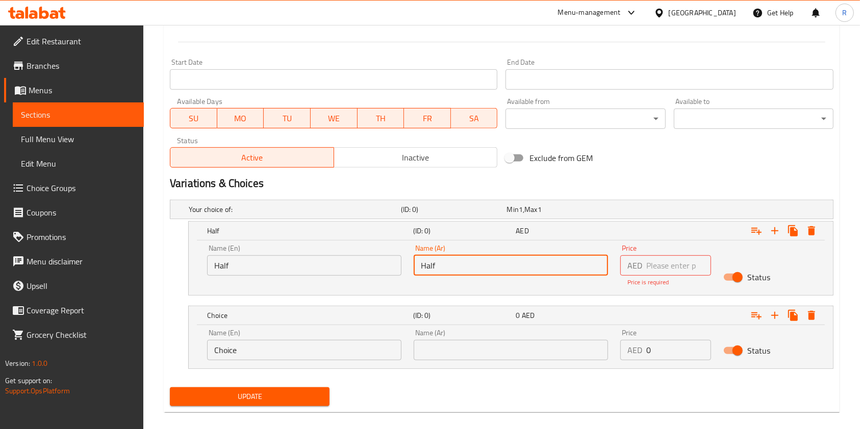
type input "Half"
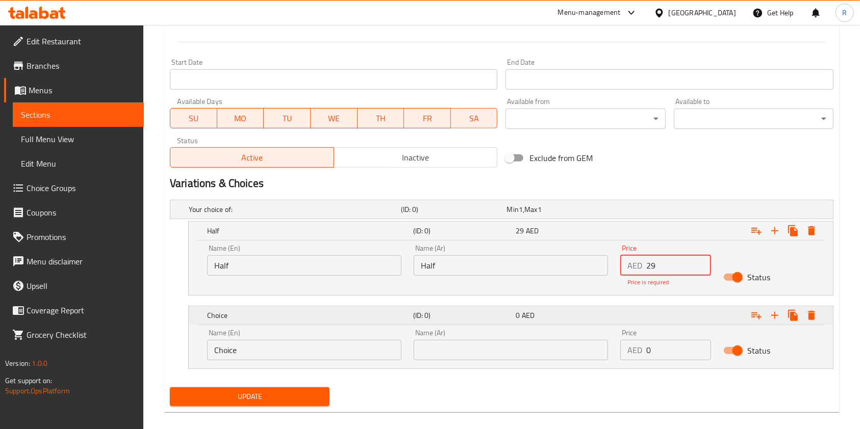
type input "29"
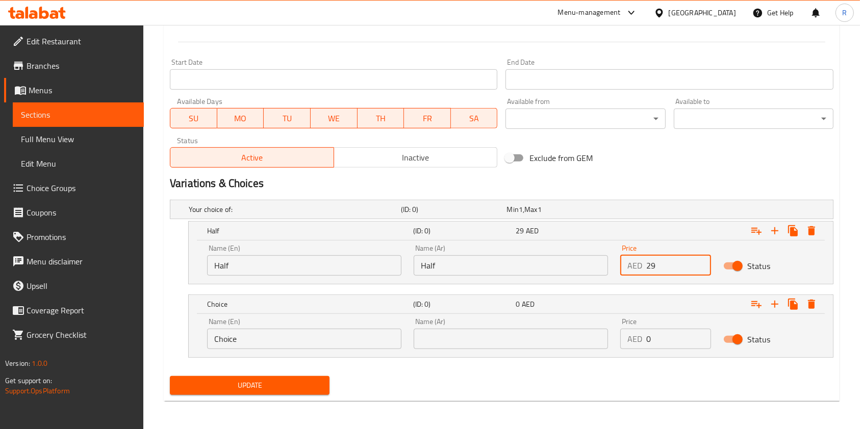
click at [266, 340] on input "Choice" at bounding box center [304, 339] width 194 height 20
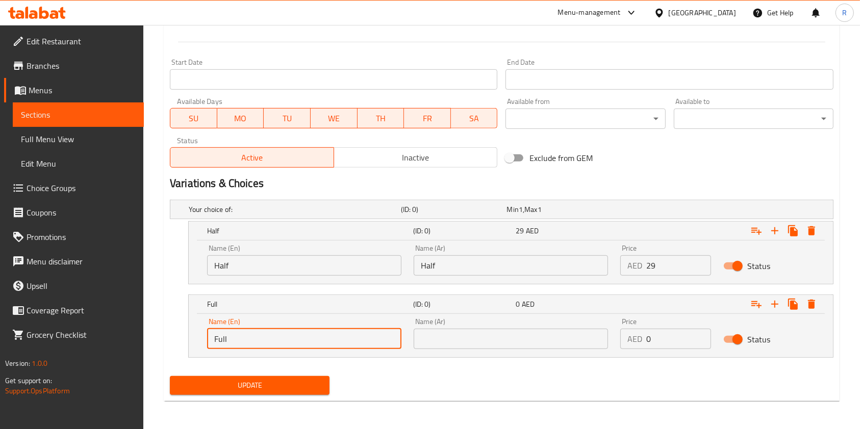
type input "Full"
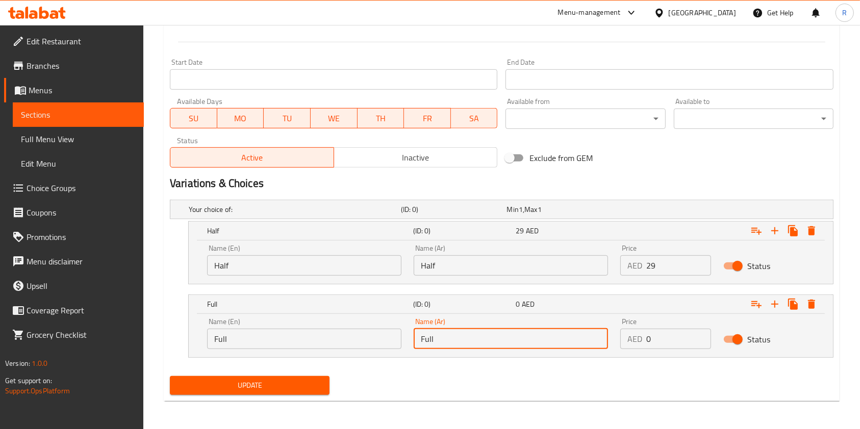
type input "Full"
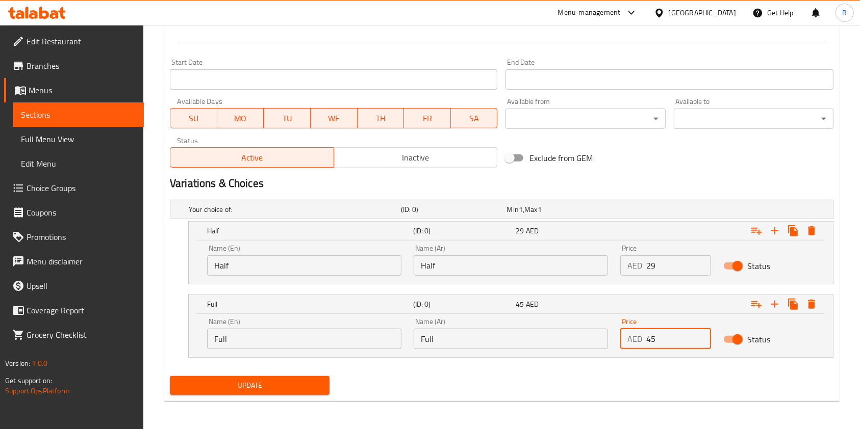
type input "45"
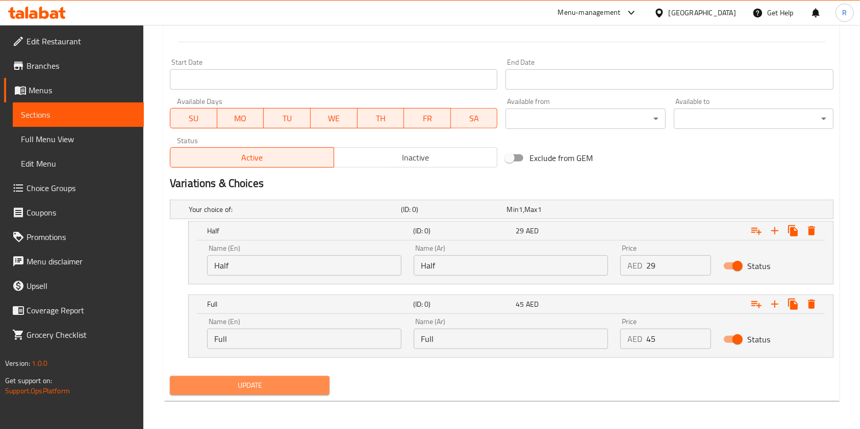
click at [297, 392] on button "Update" at bounding box center [250, 385] width 160 height 19
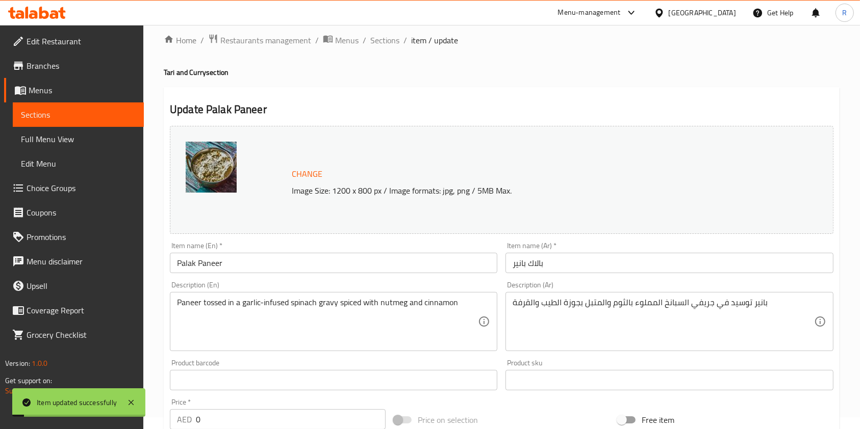
scroll to position [8, 0]
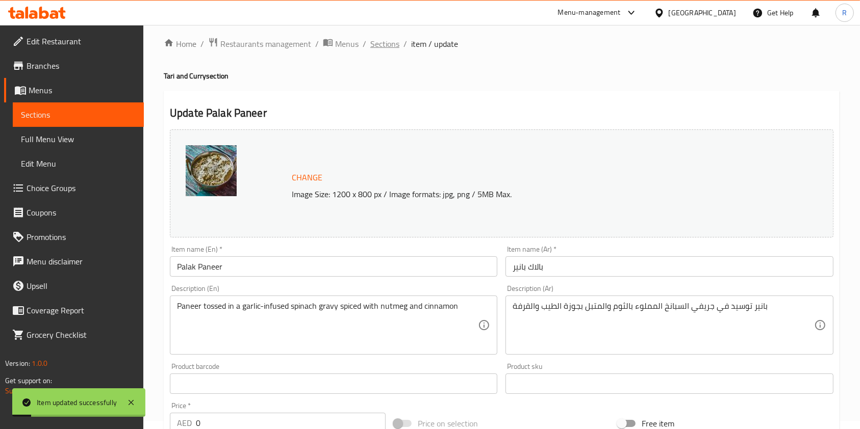
click at [378, 42] on span "Sections" at bounding box center [384, 44] width 29 height 12
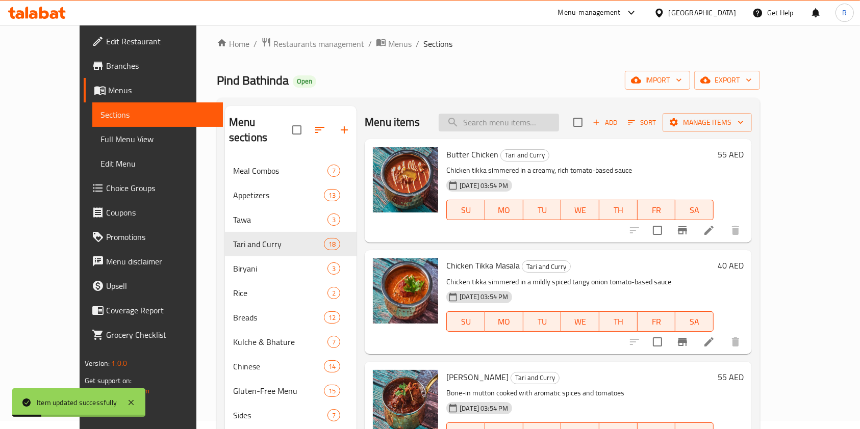
click at [523, 118] on input "search" at bounding box center [498, 123] width 120 height 18
paste input "PANEER [PERSON_NAME]"
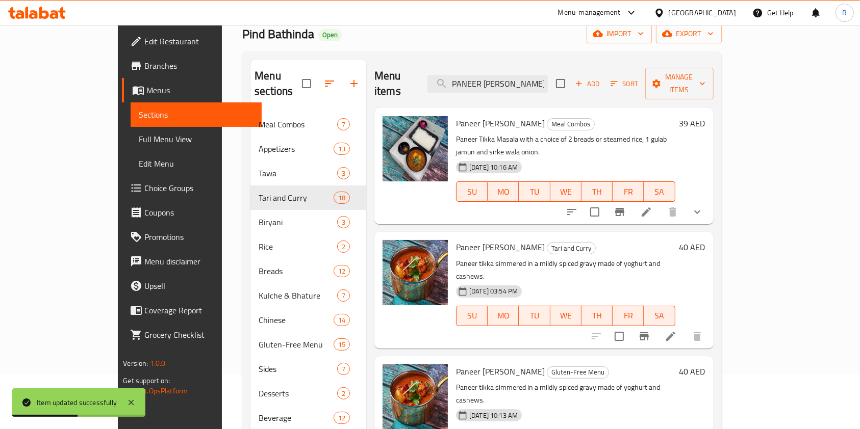
scroll to position [76, 0]
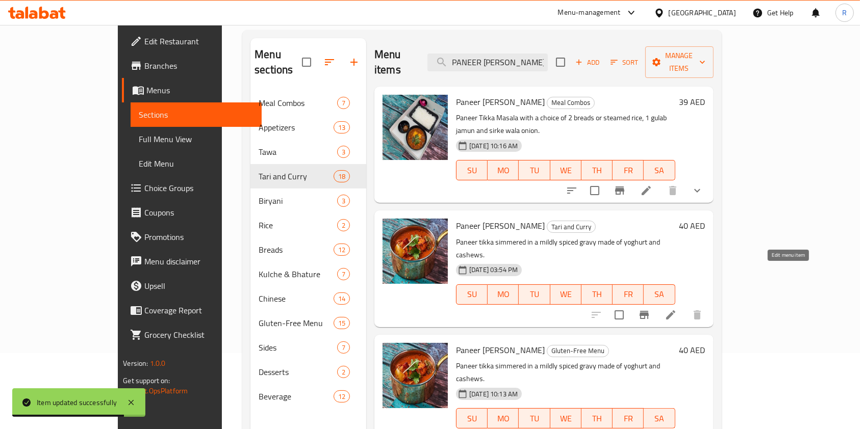
type input "PANEER [PERSON_NAME]"
click at [677, 309] on icon at bounding box center [670, 315] width 12 height 12
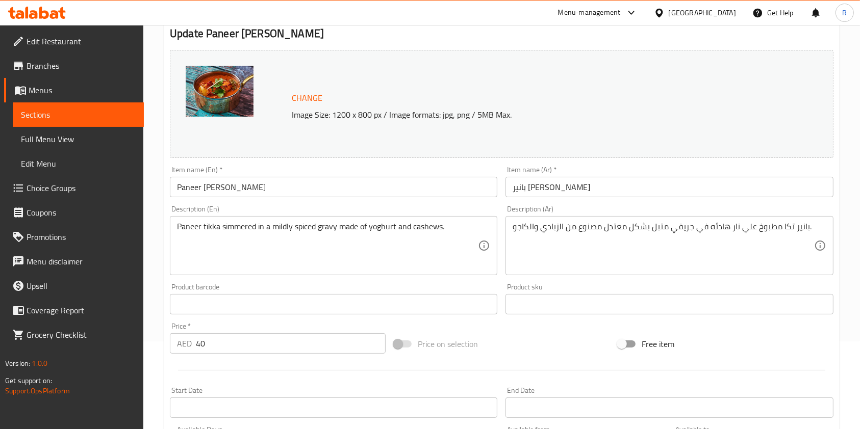
scroll to position [272, 0]
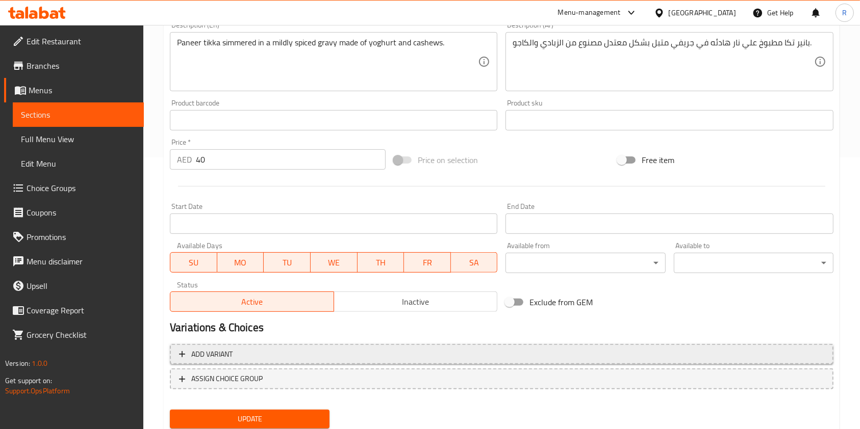
click at [287, 345] on button "Add variant" at bounding box center [501, 354] width 663 height 21
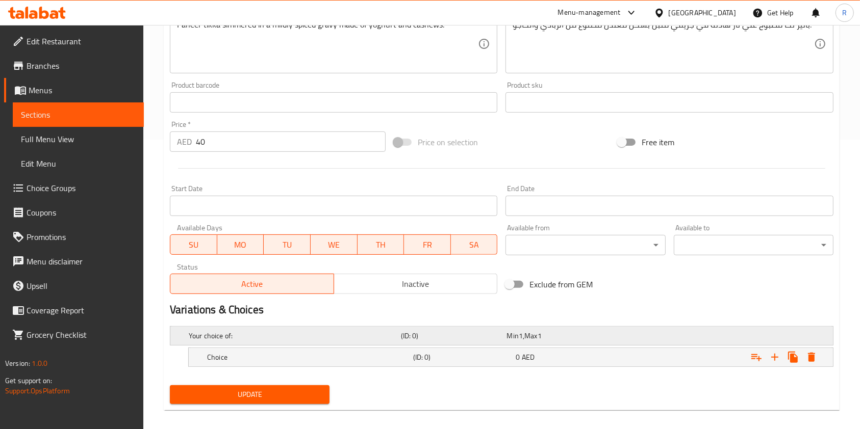
scroll to position [299, 0]
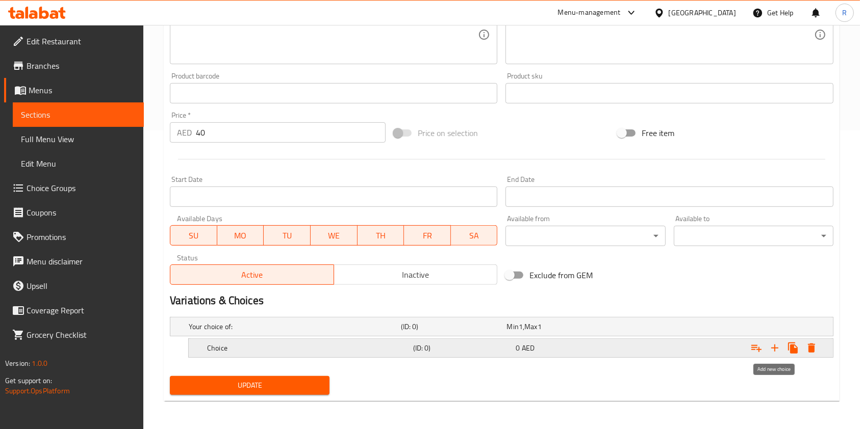
click at [772, 343] on icon "Expand" at bounding box center [774, 348] width 12 height 12
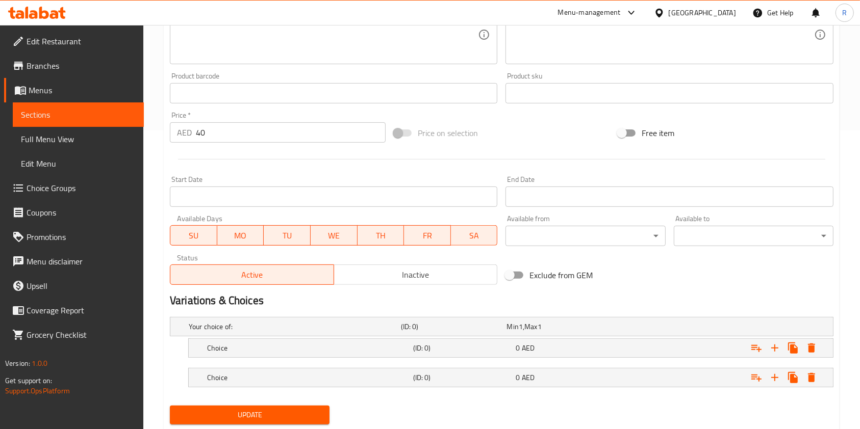
drag, startPoint x: 111, startPoint y: 122, endPoint x: 12, endPoint y: 112, distance: 99.4
click at [12, 112] on div "Edit Restaurant Branches Menus Sections Full Menu View Edit Menu Choice Groups …" at bounding box center [430, 92] width 860 height 733
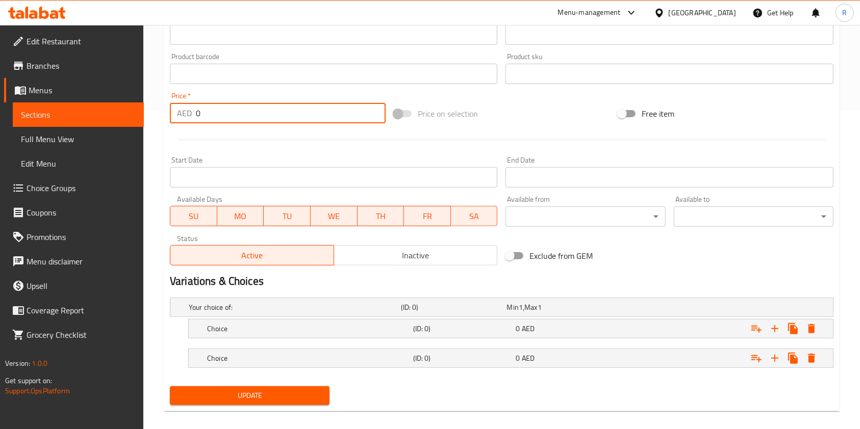
scroll to position [328, 0]
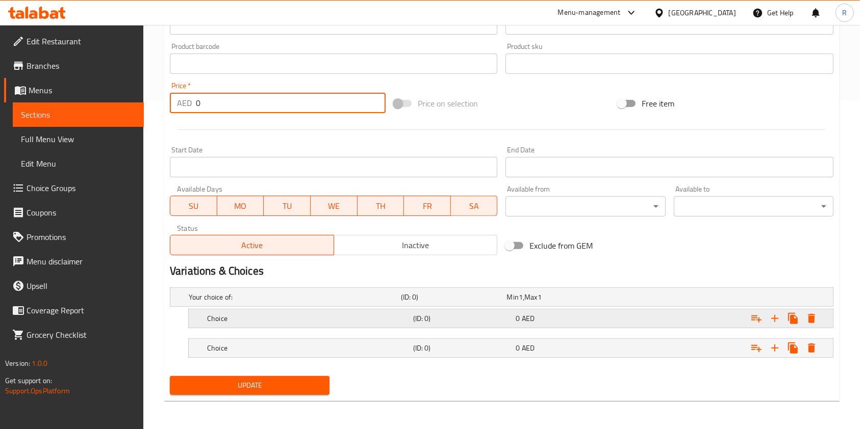
type input "0"
click at [422, 315] on h5 "(ID: 0)" at bounding box center [462, 319] width 99 height 10
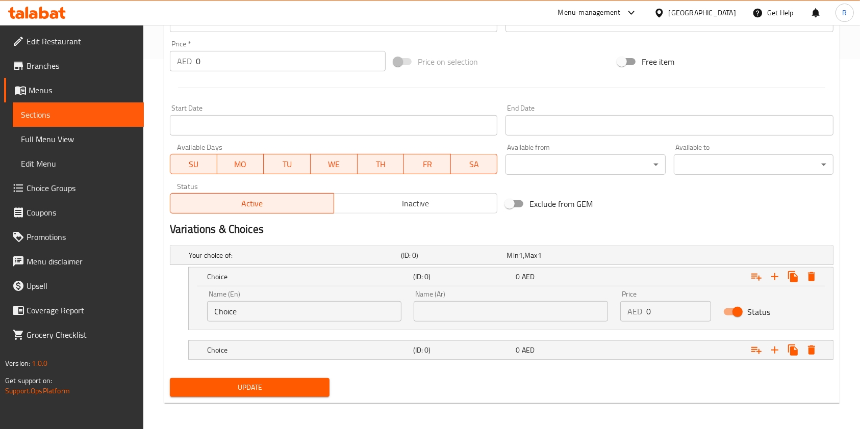
scroll to position [372, 0]
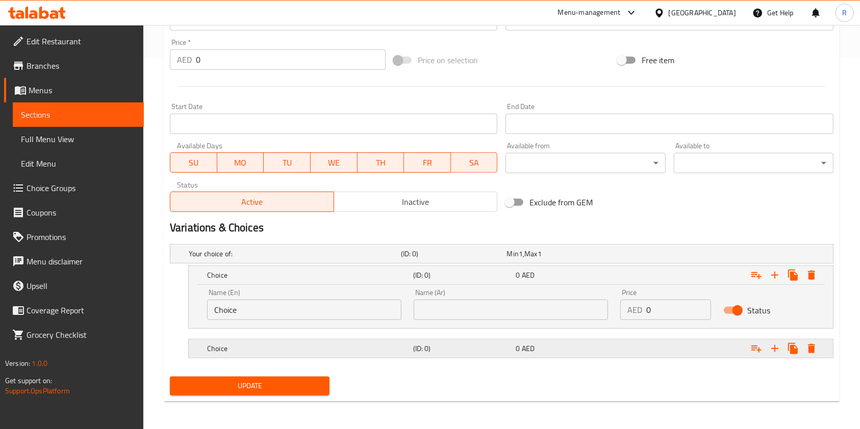
click at [474, 347] on h5 "(ID: 0)" at bounding box center [462, 349] width 99 height 10
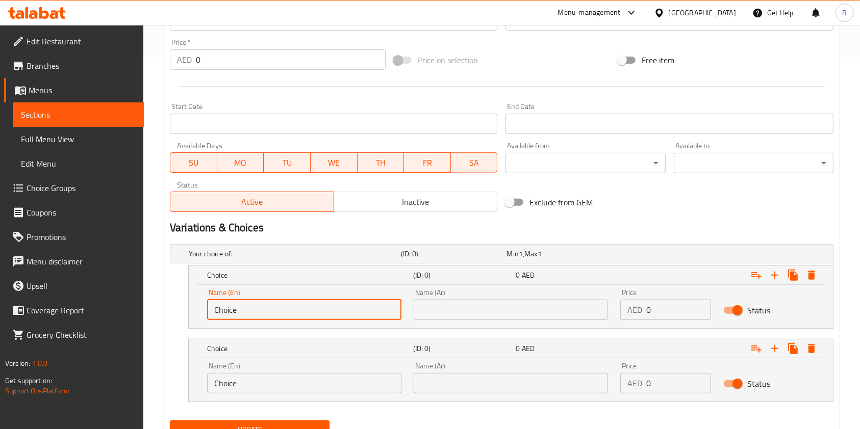
click at [251, 309] on input "Choice" at bounding box center [304, 310] width 194 height 20
type input "Half"
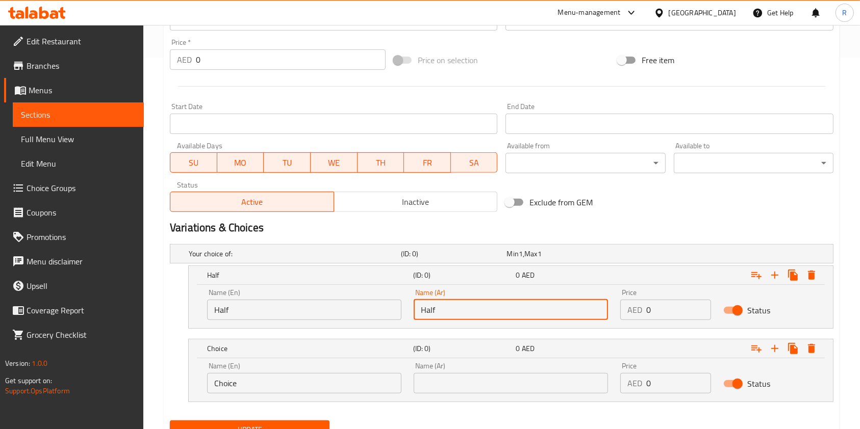
type input "Half"
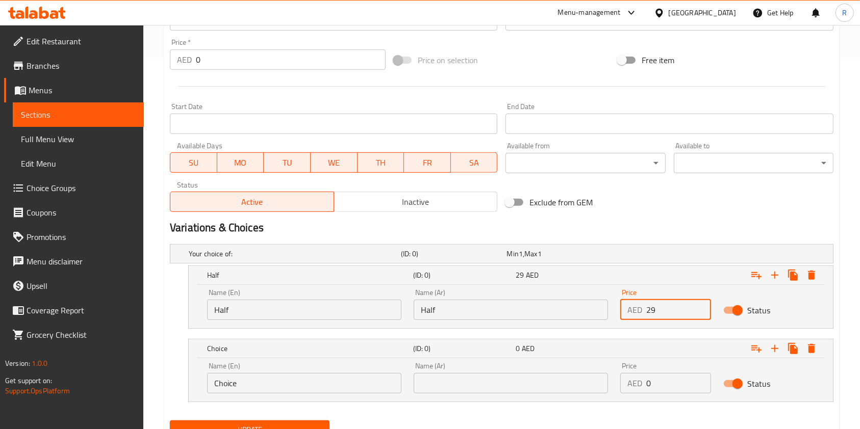
type input "29"
click at [248, 381] on input "Choice" at bounding box center [304, 383] width 194 height 20
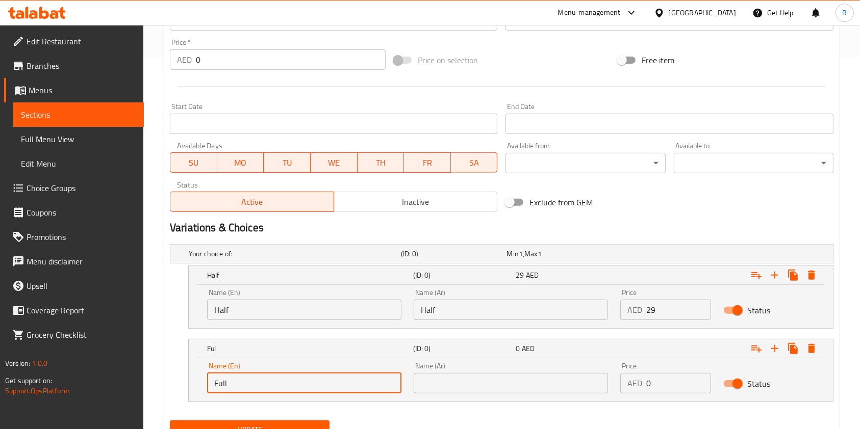
type input "Full"
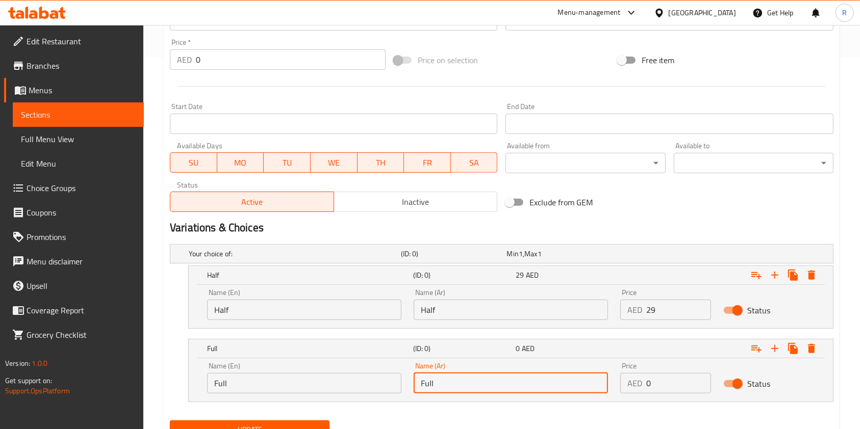
type input "Full"
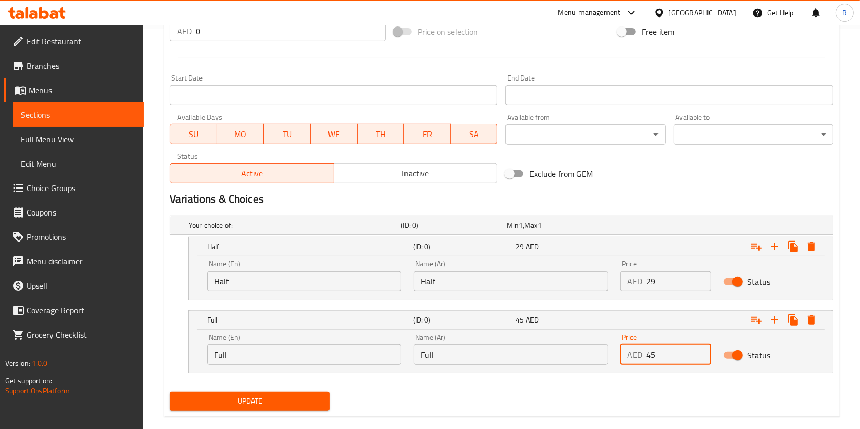
scroll to position [416, 0]
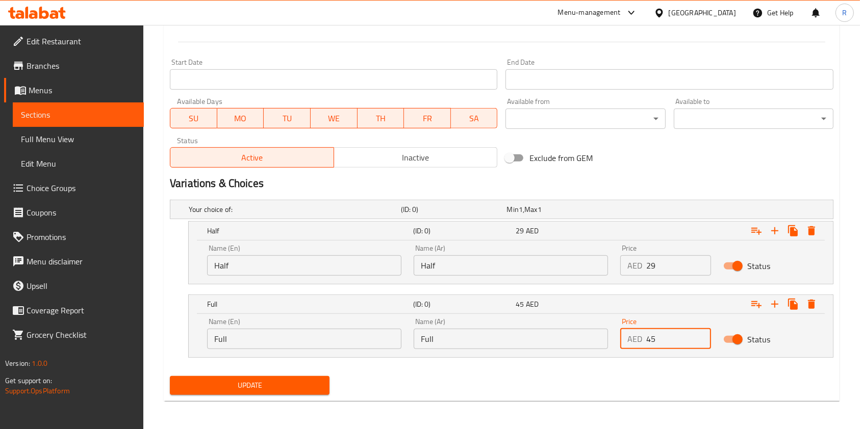
type input "45"
click at [291, 391] on span "Update" at bounding box center [249, 385] width 143 height 13
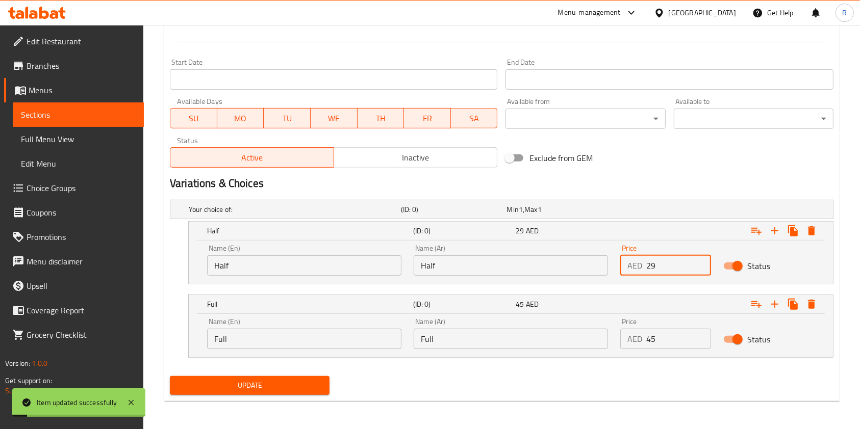
drag, startPoint x: 667, startPoint y: 265, endPoint x: 578, endPoint y: 259, distance: 88.9
click at [578, 259] on div "Name (En) Half Name (En) Name (Ar) Half Name (Ar) Price AED 29 Price Status" at bounding box center [510, 260] width 619 height 43
type input "25"
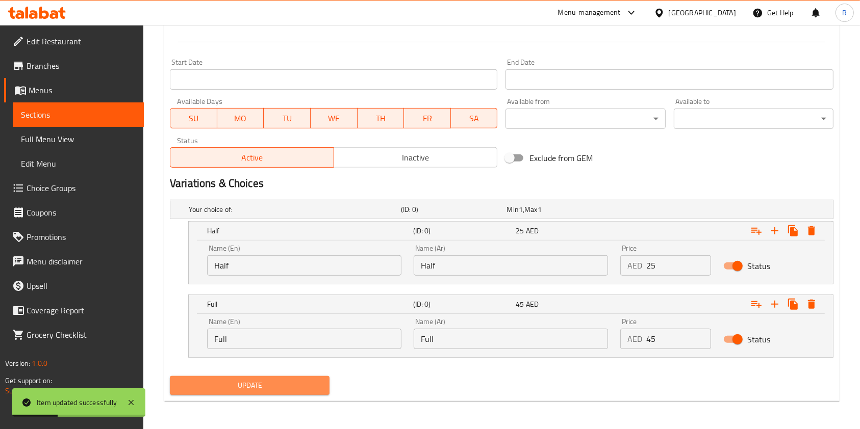
click at [300, 384] on span "Update" at bounding box center [249, 385] width 143 height 13
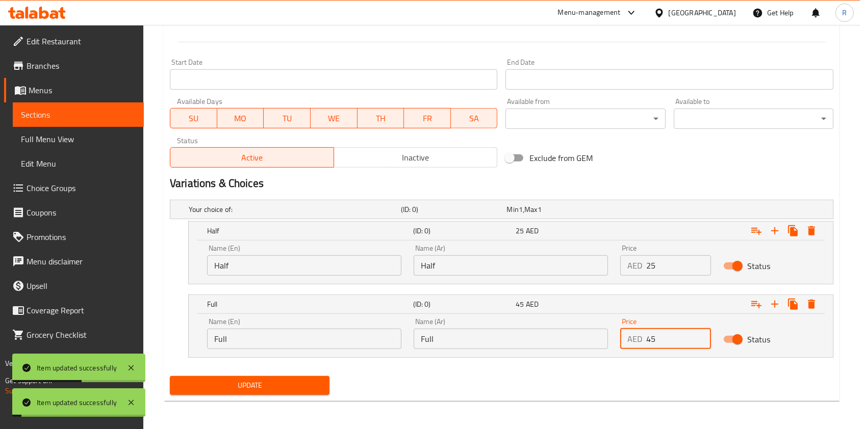
drag, startPoint x: 668, startPoint y: 335, endPoint x: 557, endPoint y: 332, distance: 111.2
click at [557, 332] on div "Name (En) Full Name (En) Name (Ar) Full Name (Ar) Price AED 45 Price Status" at bounding box center [510, 333] width 619 height 43
type input "40"
click at [273, 380] on span "Update" at bounding box center [249, 385] width 143 height 13
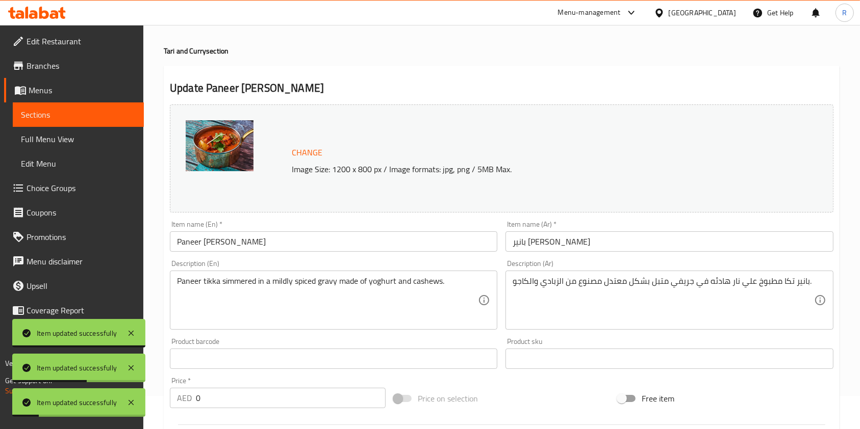
scroll to position [0, 0]
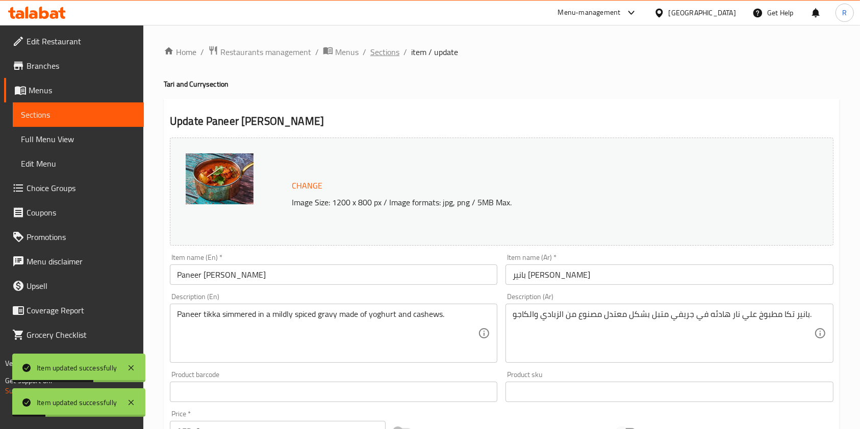
click at [394, 52] on span "Sections" at bounding box center [384, 52] width 29 height 12
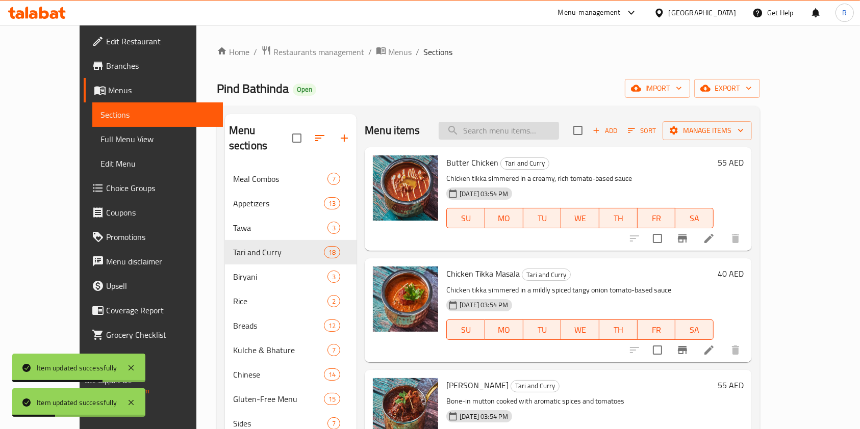
drag, startPoint x: 517, startPoint y: 133, endPoint x: 566, endPoint y: 132, distance: 48.5
click at [517, 133] on input "search" at bounding box center [498, 131] width 120 height 18
paste input "MURGH LASOONI PALAK CURRY"
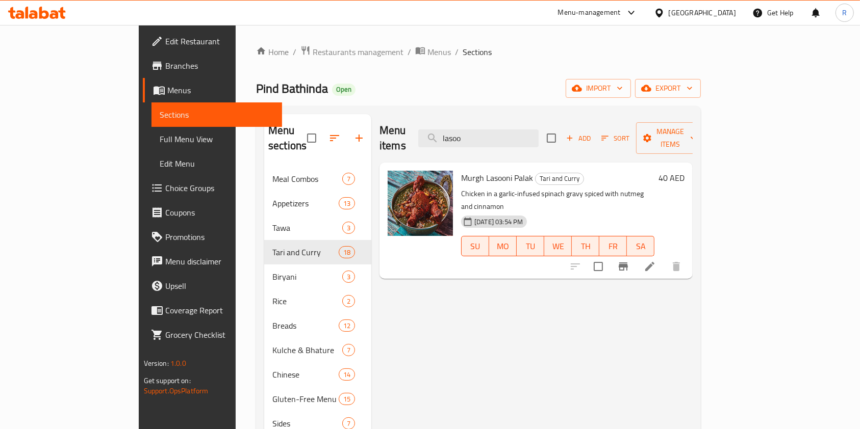
type input "lasoo"
click at [656, 261] on icon at bounding box center [649, 267] width 12 height 12
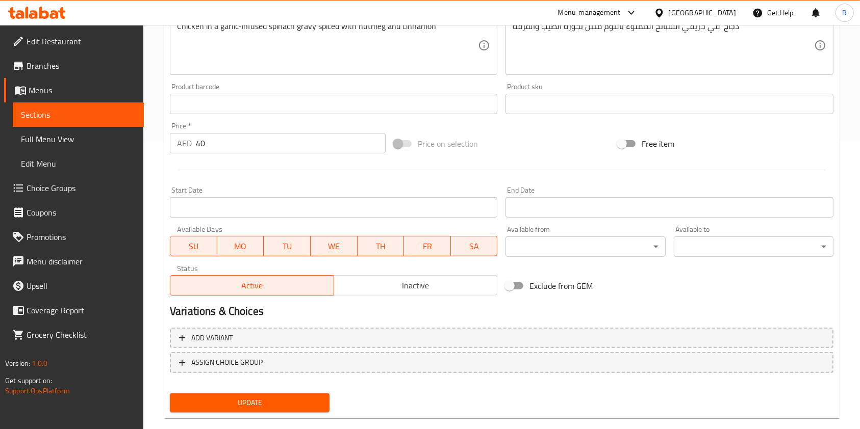
scroll to position [306, 0]
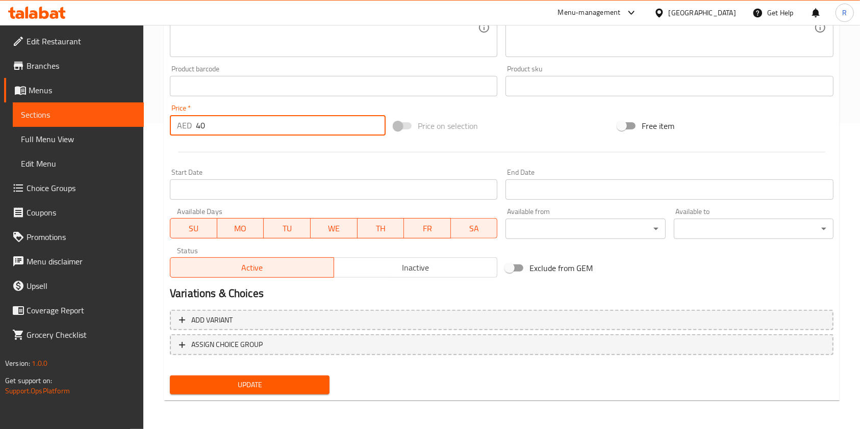
drag, startPoint x: 236, startPoint y: 127, endPoint x: 0, endPoint y: 116, distance: 236.3
click at [0, 116] on div "Edit Restaurant Branches Menus Sections Full Menu View Edit Menu Choice Groups …" at bounding box center [430, 74] width 860 height 710
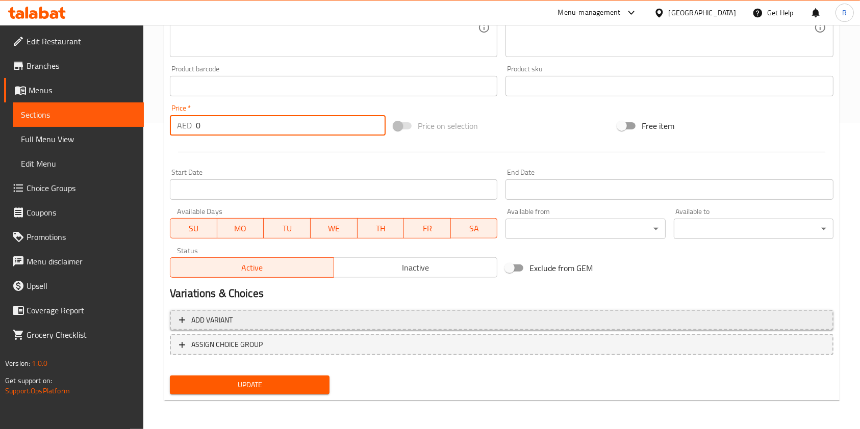
type input "0"
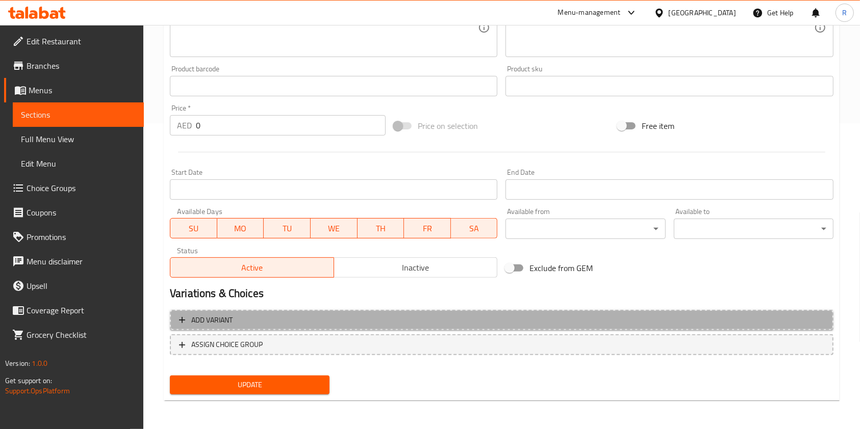
click at [189, 316] on span "Add variant" at bounding box center [501, 320] width 645 height 13
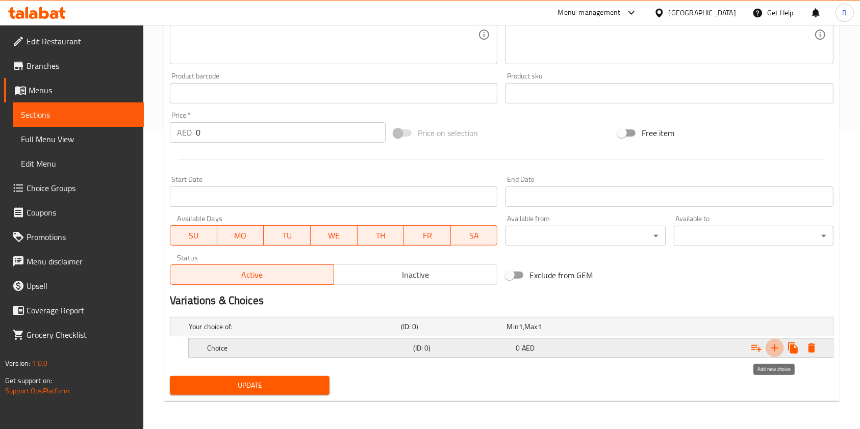
click at [775, 342] on icon "Expand" at bounding box center [774, 348] width 12 height 12
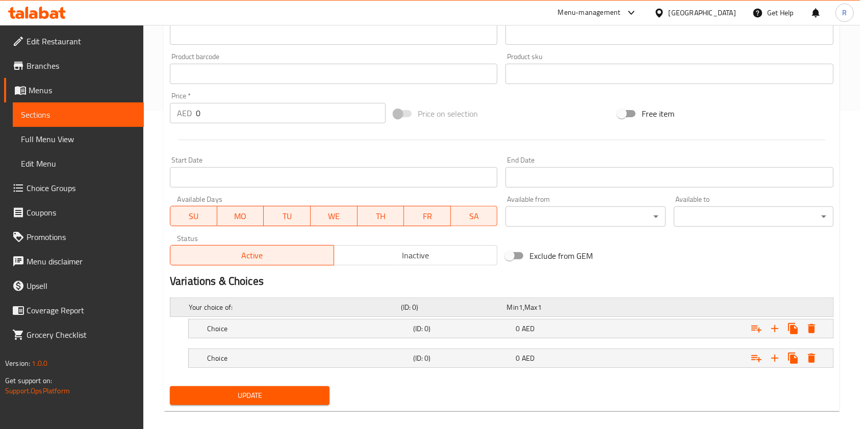
scroll to position [328, 0]
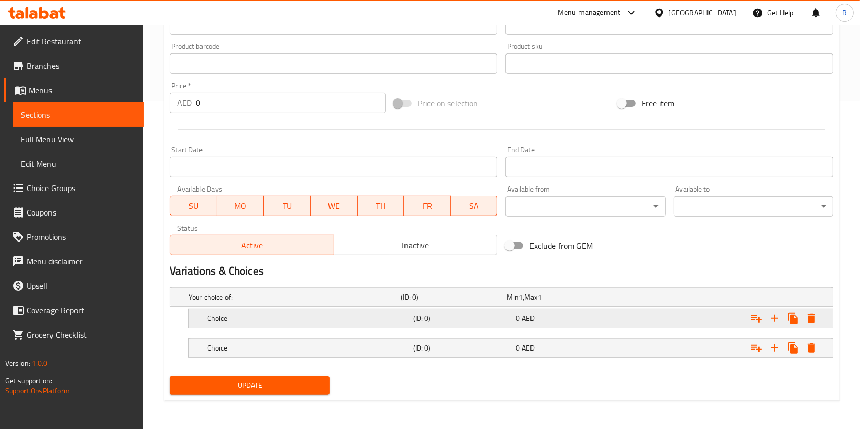
click at [289, 314] on h5 "Choice" at bounding box center [308, 319] width 202 height 10
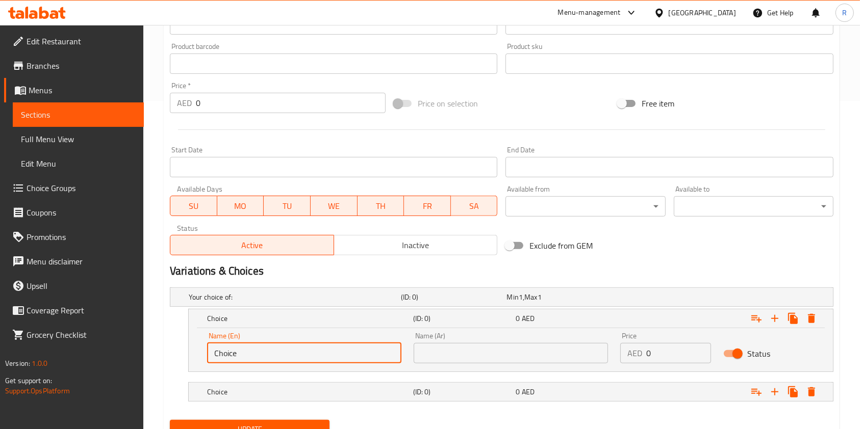
click at [343, 357] on input "Choice" at bounding box center [304, 353] width 194 height 20
type input "Half"
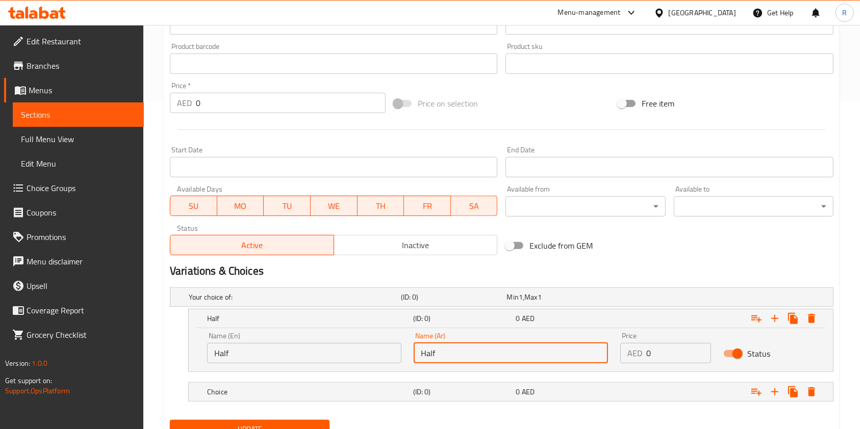
type input "Half"
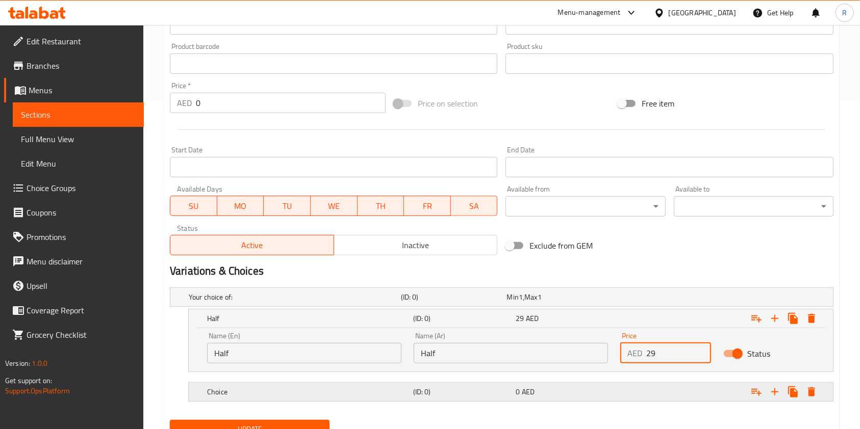
type input "29"
click at [469, 381] on div "Choice (ID: 0) 0 AED" at bounding box center [513, 392] width 617 height 22
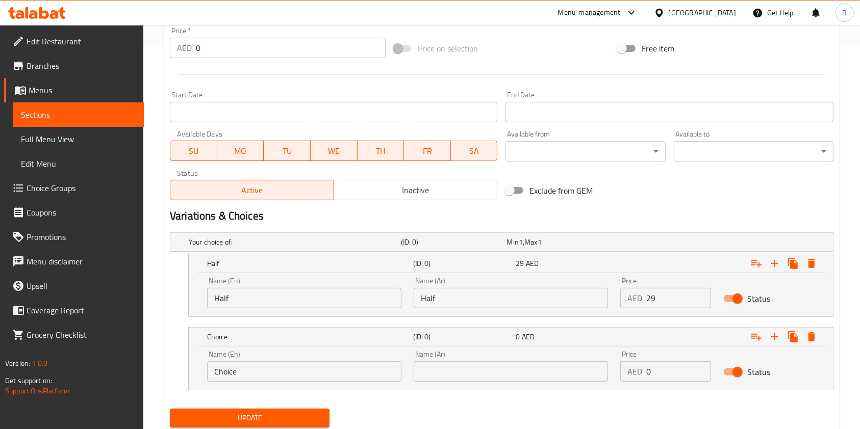
scroll to position [416, 0]
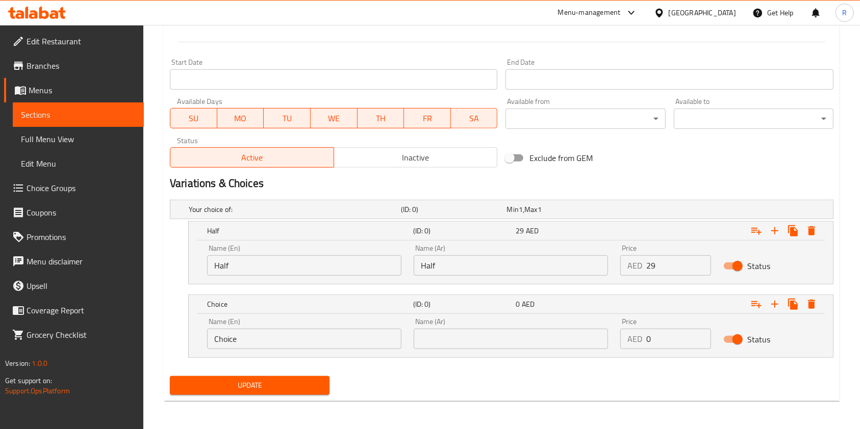
click at [268, 339] on input "Choice" at bounding box center [304, 339] width 194 height 20
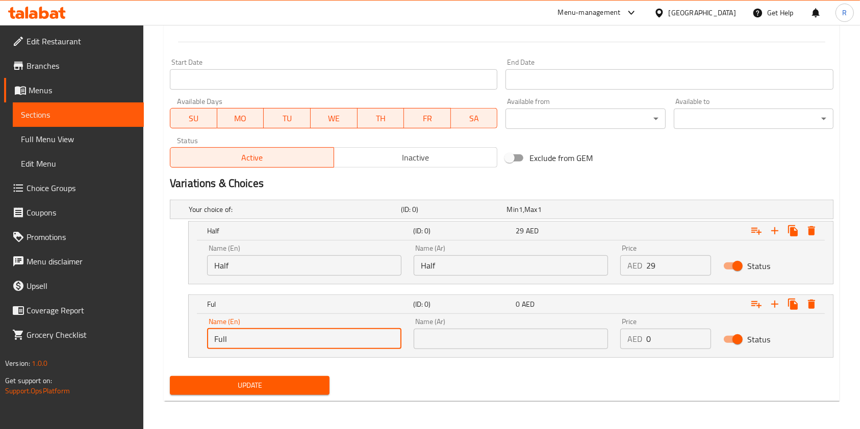
type input "Full"
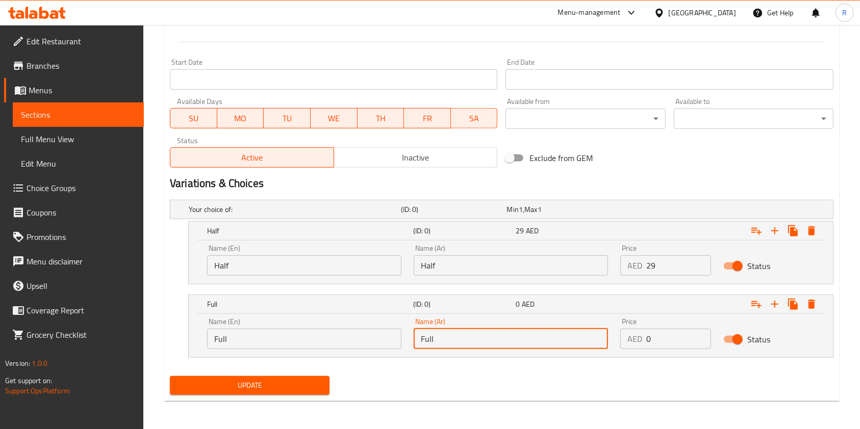
type input "Full"
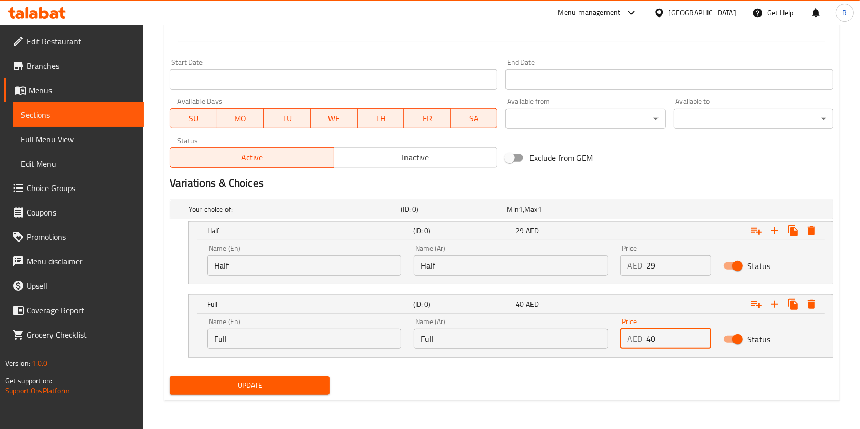
type input "40"
click at [247, 381] on span "Update" at bounding box center [249, 385] width 143 height 13
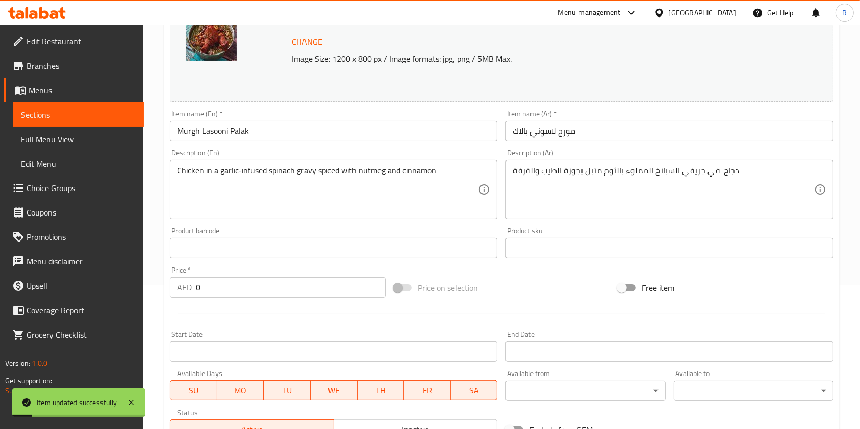
scroll to position [0, 0]
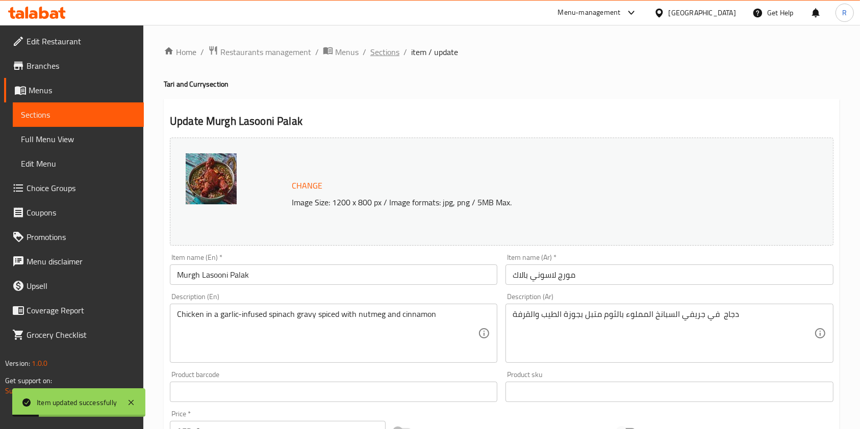
click at [375, 51] on span "Sections" at bounding box center [384, 52] width 29 height 12
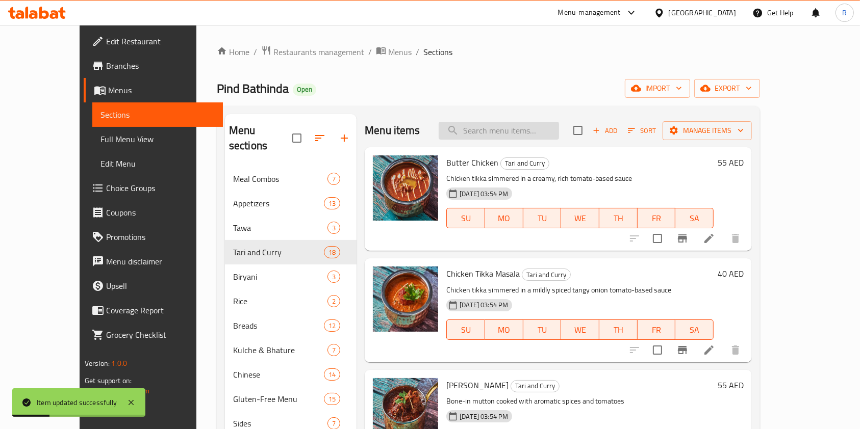
click at [509, 128] on input "search" at bounding box center [498, 131] width 120 height 18
paste input "TARIWALA MUTTON"
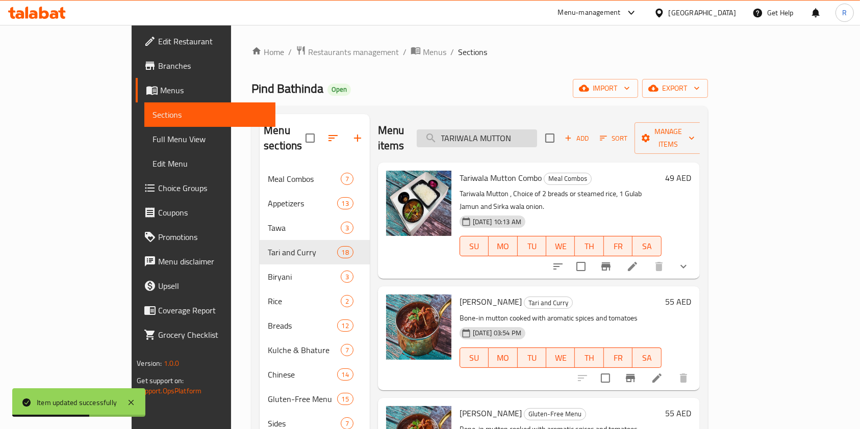
type input "TARIWALA MUTTON"
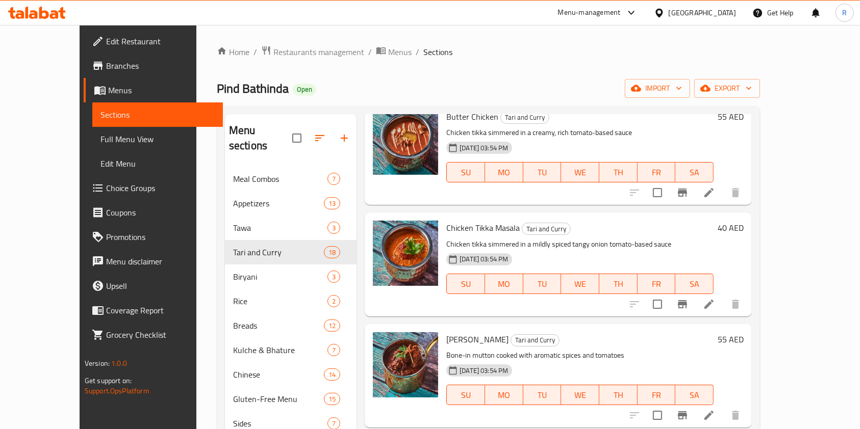
scroll to position [68, 0]
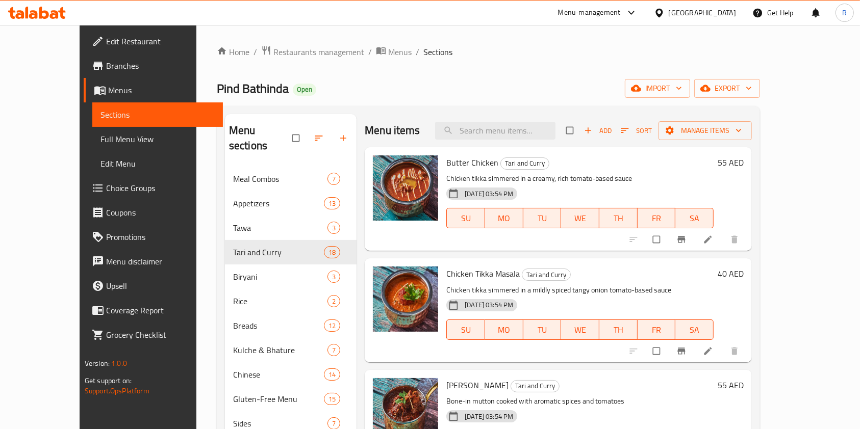
scroll to position [68, 0]
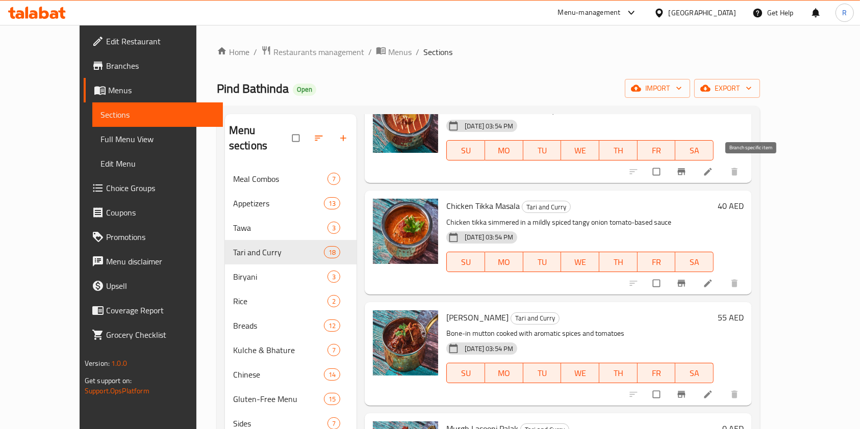
click at [685, 170] on icon "Branch-specific-item" at bounding box center [682, 172] width 8 height 7
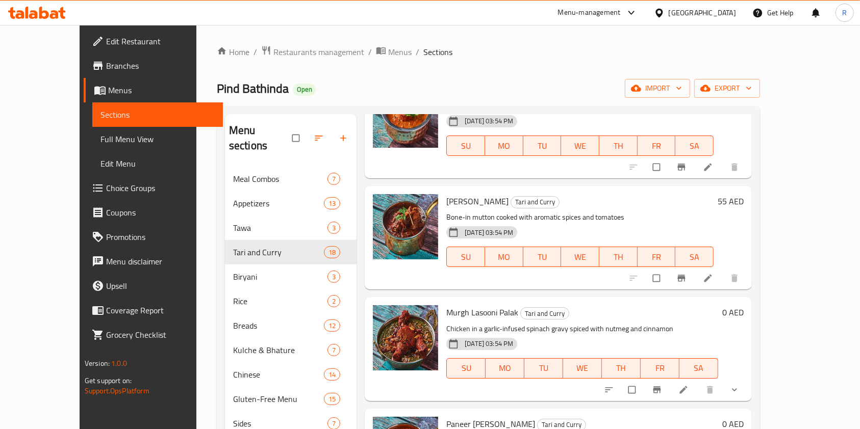
scroll to position [272, 0]
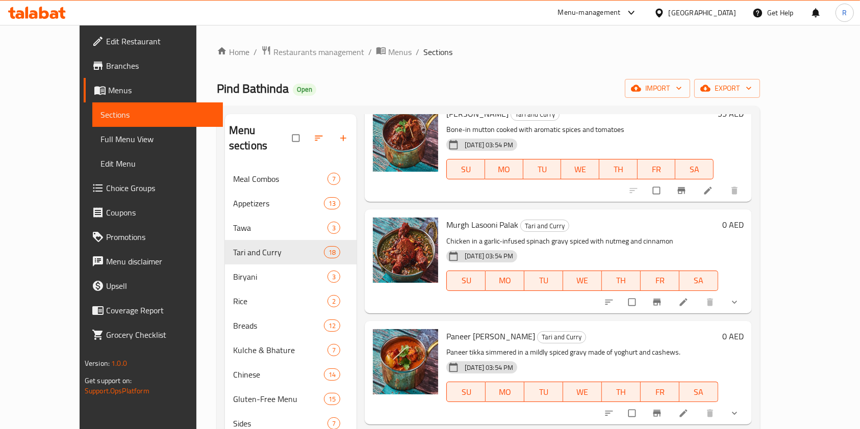
click at [739, 298] on icon "show more" at bounding box center [734, 302] width 10 height 10
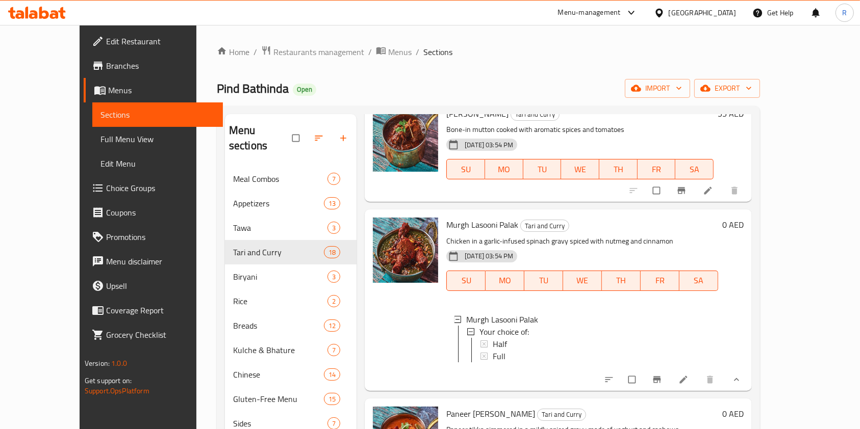
click at [743, 300] on div "0 AED" at bounding box center [730, 300] width 25 height 165
click at [643, 387] on input "checkbox" at bounding box center [632, 379] width 21 height 19
checkbox input "true"
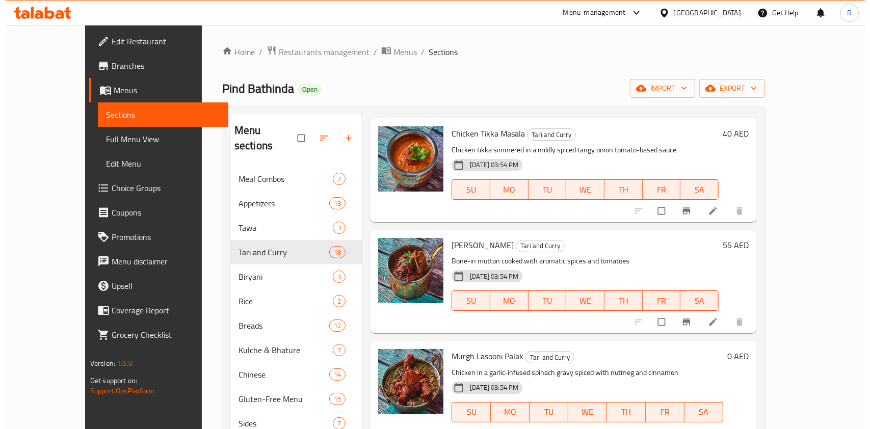
scroll to position [0, 0]
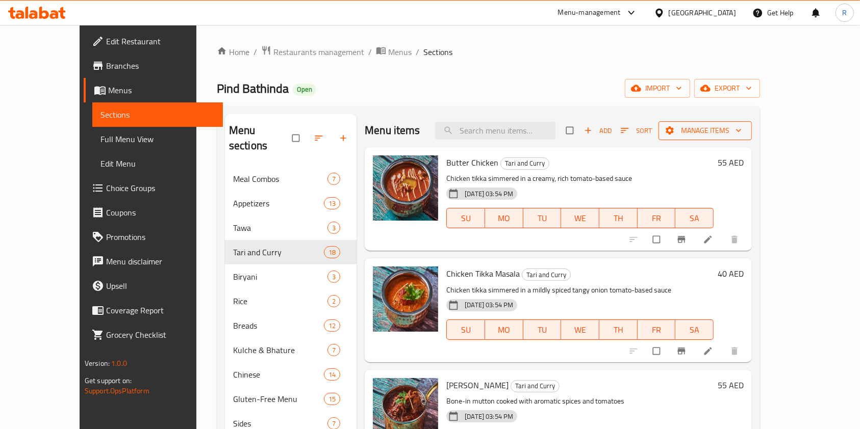
click at [743, 127] on span "Manage items" at bounding box center [704, 130] width 77 height 13
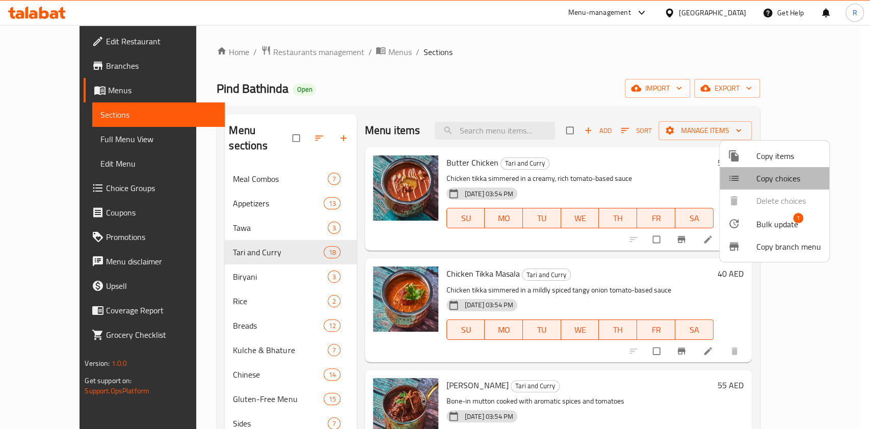
click at [788, 180] on span "Copy choices" at bounding box center [789, 178] width 65 height 12
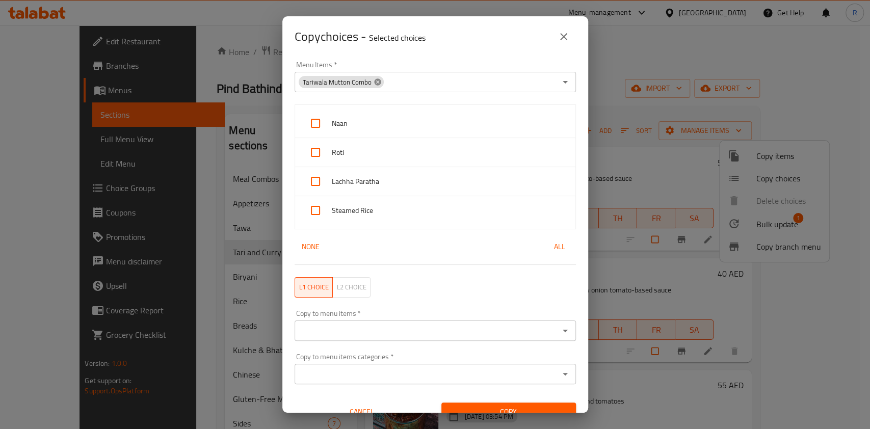
click at [374, 82] on icon at bounding box center [378, 82] width 8 height 8
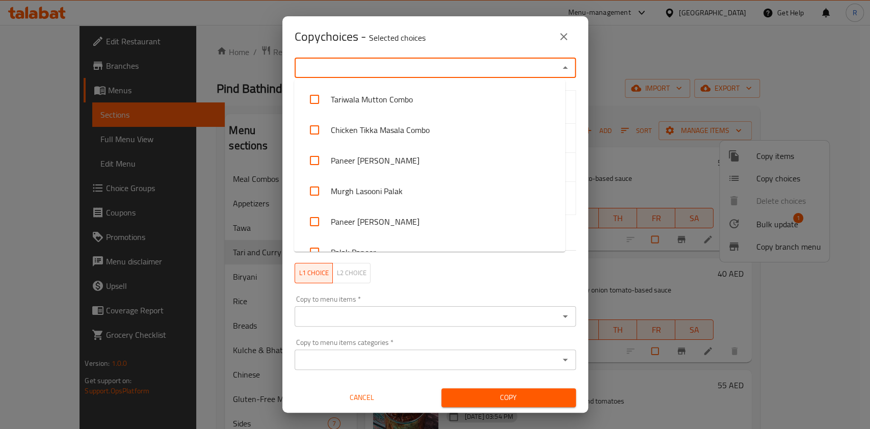
click at [490, 70] on input "Menu Items   *" at bounding box center [427, 68] width 258 height 14
click at [374, 99] on li "Tariwala Mutton Combo" at bounding box center [429, 99] width 271 height 31
checkbox input "true"
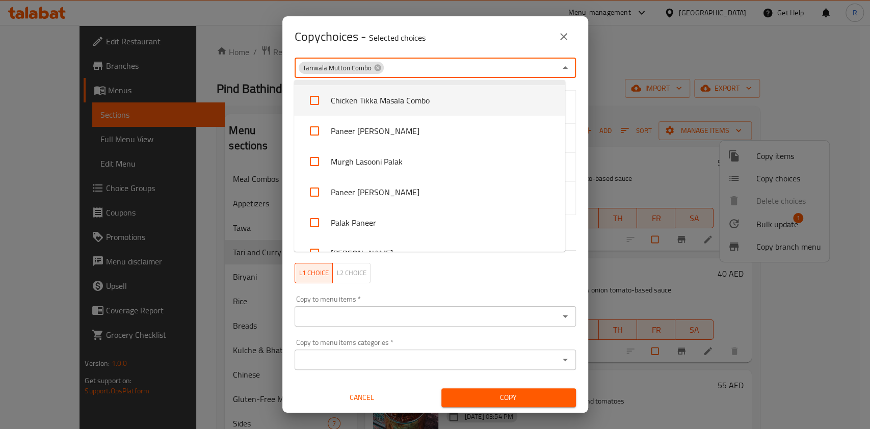
scroll to position [68, 0]
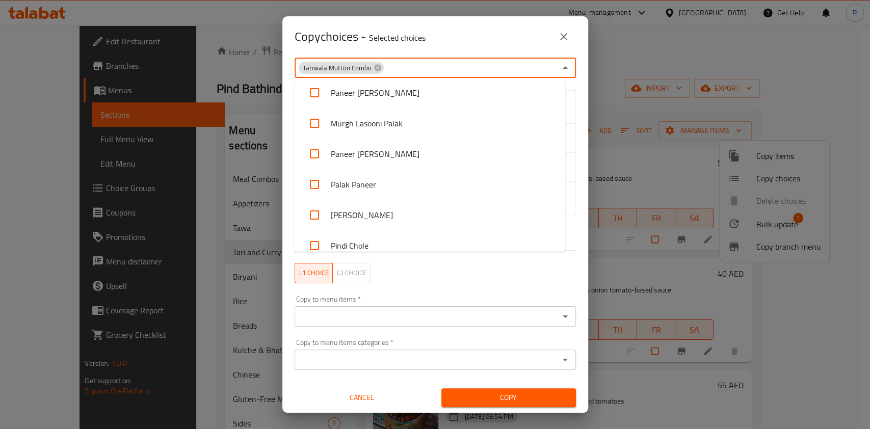
click at [575, 113] on div "Menu Items   * Tariwala Mutton Combo Menu Items * Naan Roti Lachha Paratha Stea…" at bounding box center [435, 235] width 306 height 356
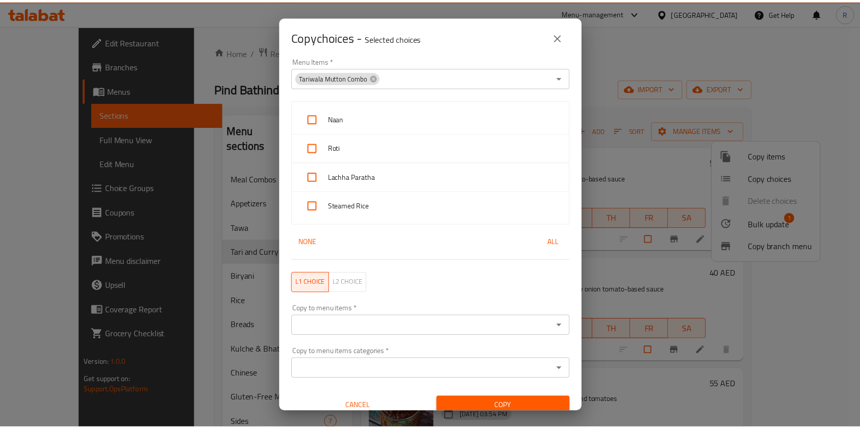
scroll to position [0, 0]
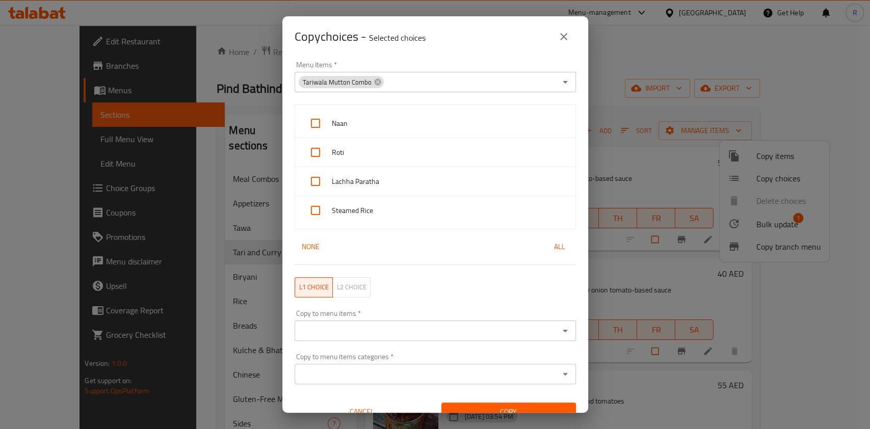
click at [561, 37] on icon "close" at bounding box center [564, 37] width 12 height 12
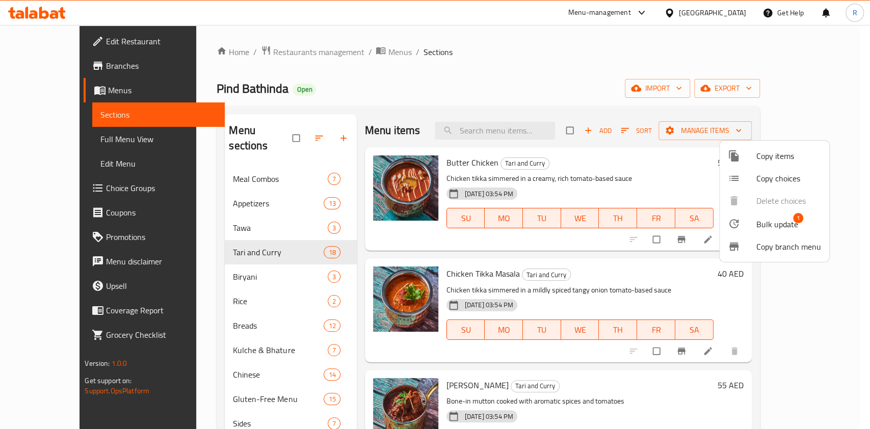
click at [562, 72] on div at bounding box center [435, 214] width 870 height 429
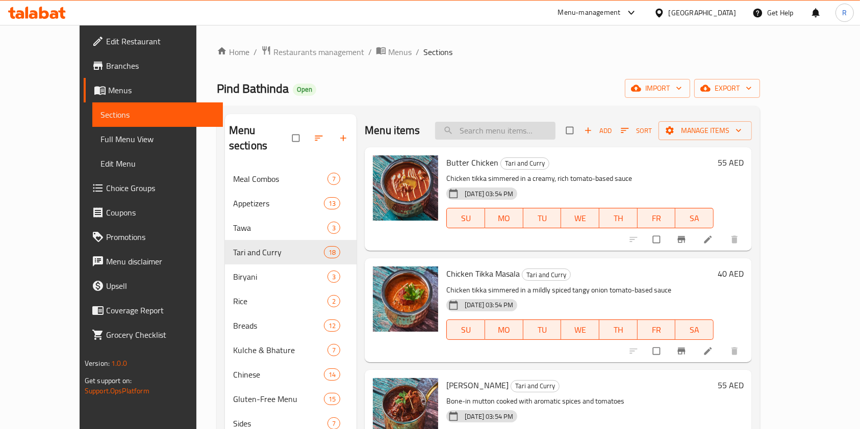
click at [516, 136] on input "search" at bounding box center [495, 131] width 120 height 18
paste input "PANEER TIKKA"
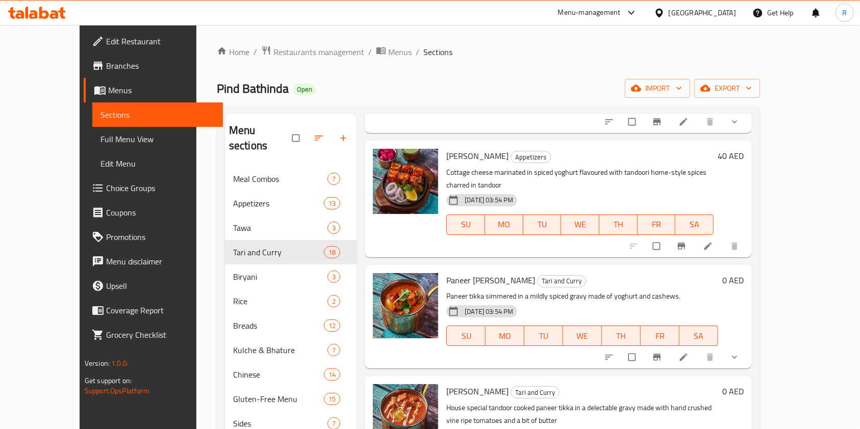
scroll to position [136, 0]
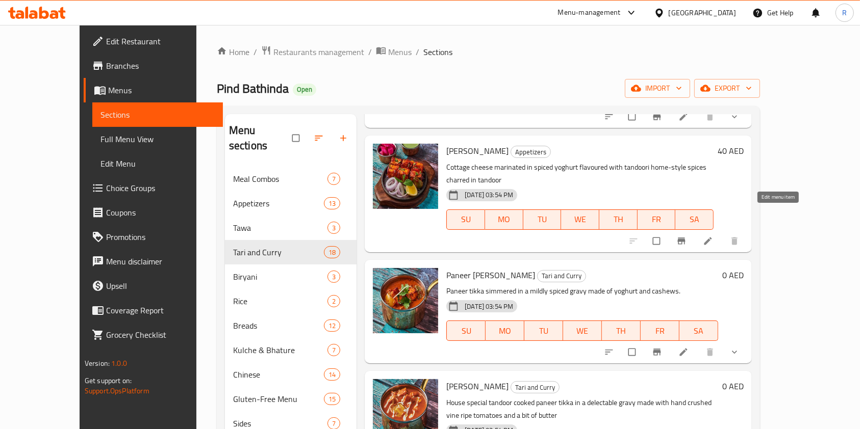
type input "PANEER TIKKA"
click at [712, 237] on icon at bounding box center [708, 241] width 8 height 8
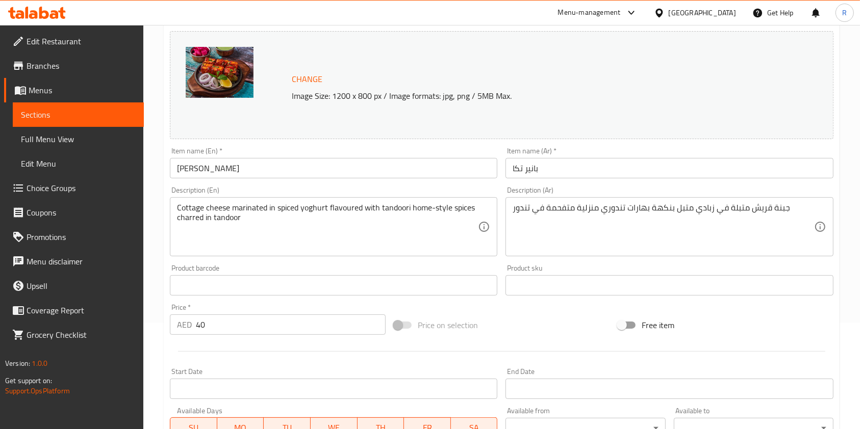
scroll to position [272, 0]
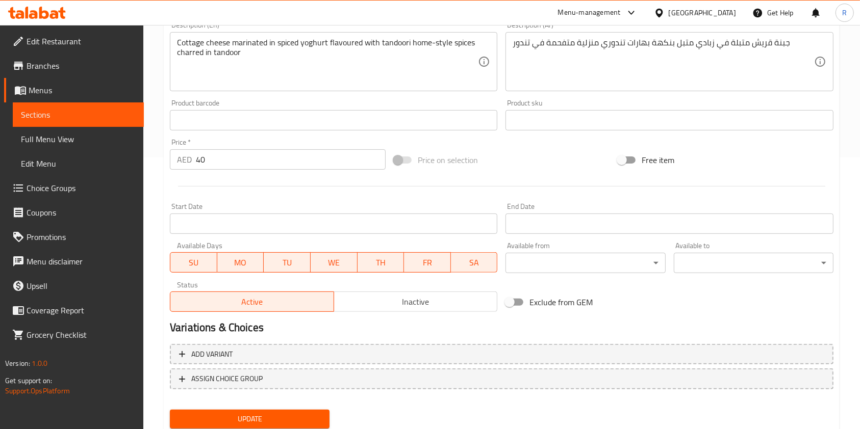
drag, startPoint x: 258, startPoint y: 158, endPoint x: 0, endPoint y: 154, distance: 258.5
click at [0, 154] on div "Edit Restaurant Branches Menus Sections Full Menu View Edit Menu Choice Groups …" at bounding box center [430, 108] width 860 height 710
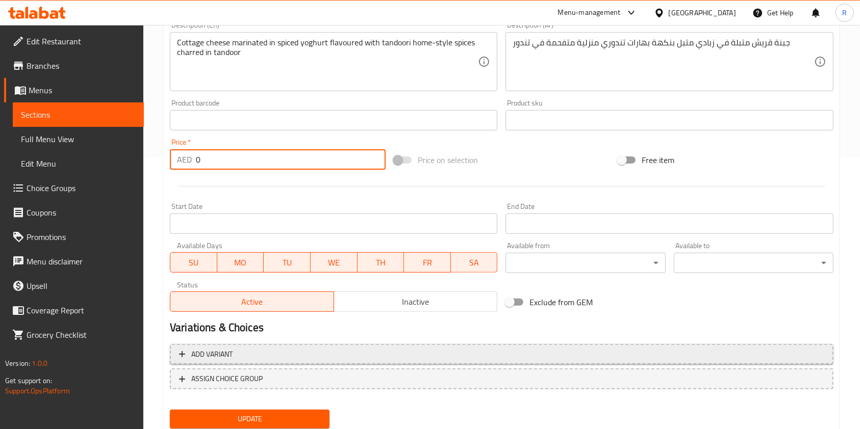
type input "0"
click at [218, 350] on span "Add variant" at bounding box center [211, 354] width 41 height 13
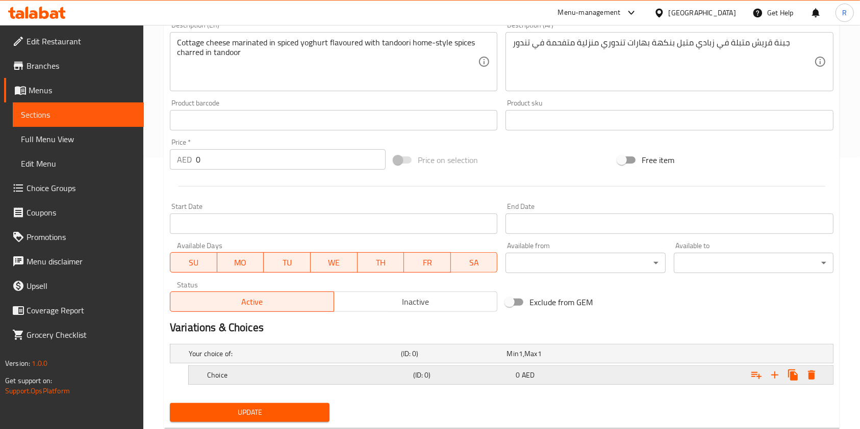
scroll to position [299, 0]
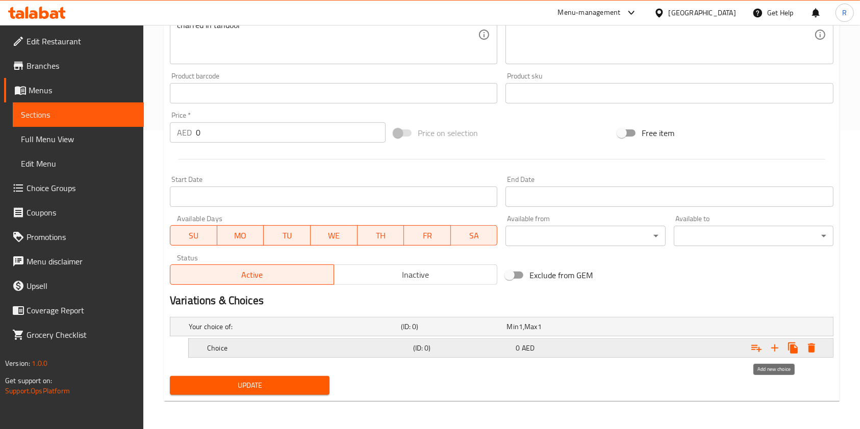
click at [777, 346] on icon "Expand" at bounding box center [774, 348] width 12 height 12
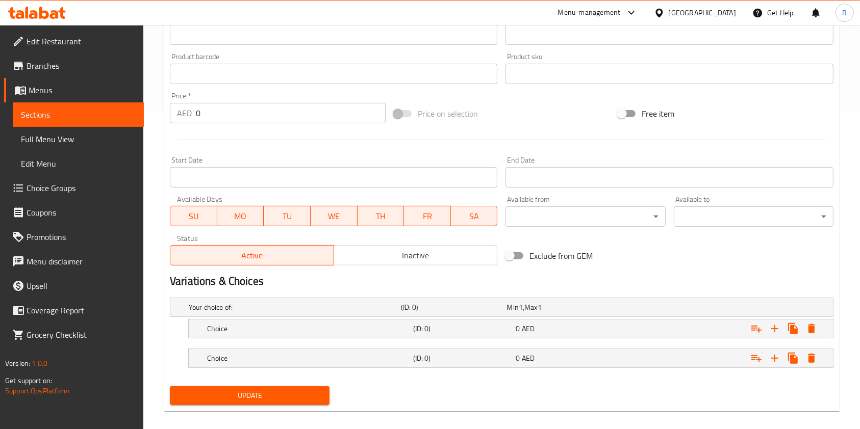
scroll to position [328, 0]
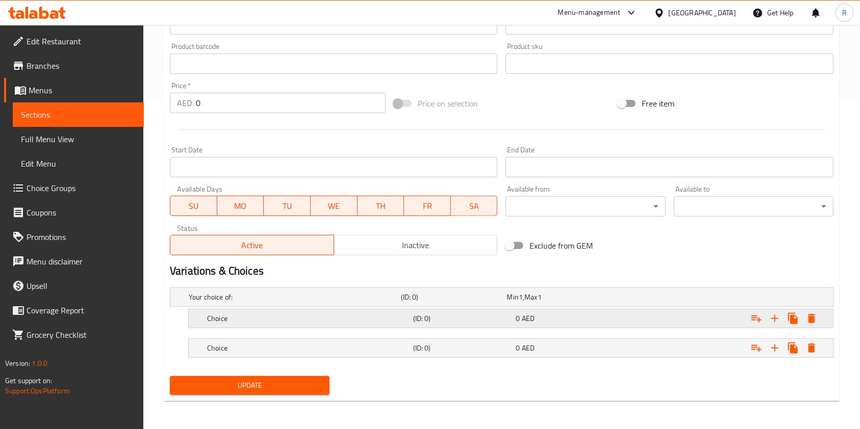
click at [244, 318] on h5 "Choice" at bounding box center [308, 319] width 202 height 10
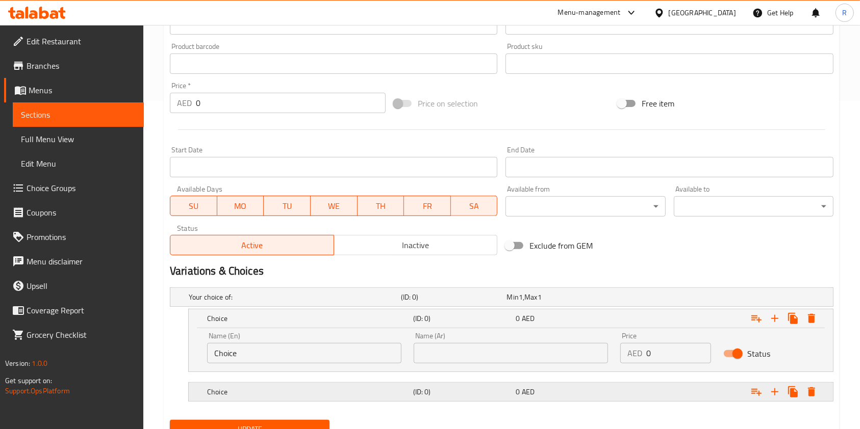
click at [269, 389] on h5 "Choice" at bounding box center [308, 392] width 202 height 10
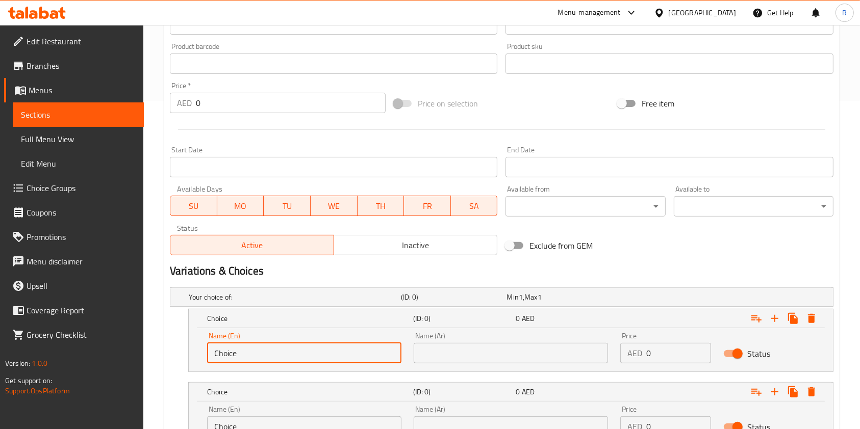
click at [278, 354] on input "Choice" at bounding box center [304, 353] width 194 height 20
type input "Half"
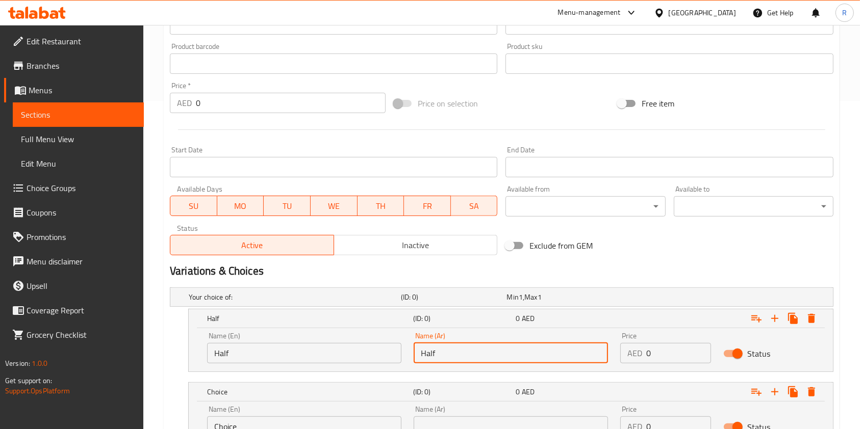
type input "Half"
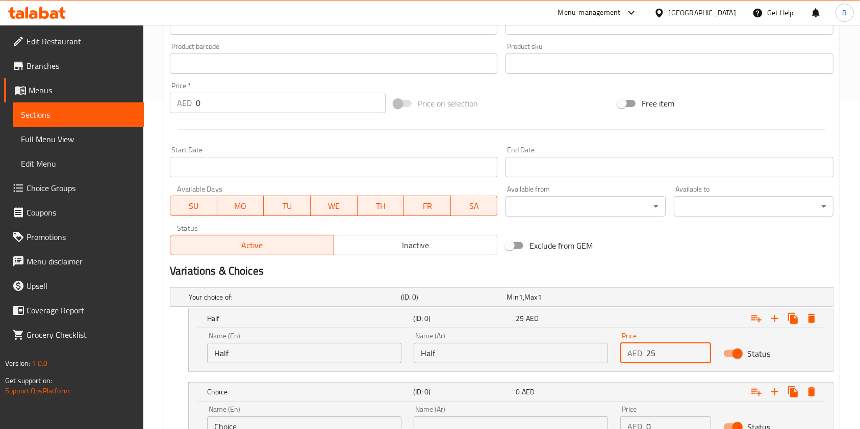
type input "25"
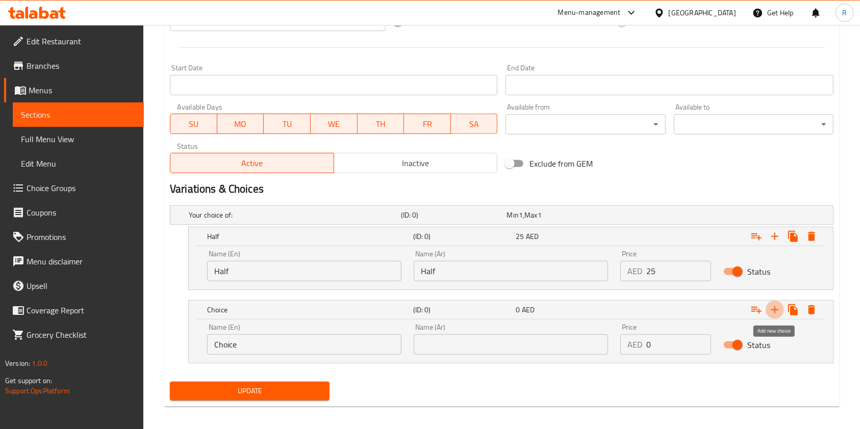
scroll to position [416, 0]
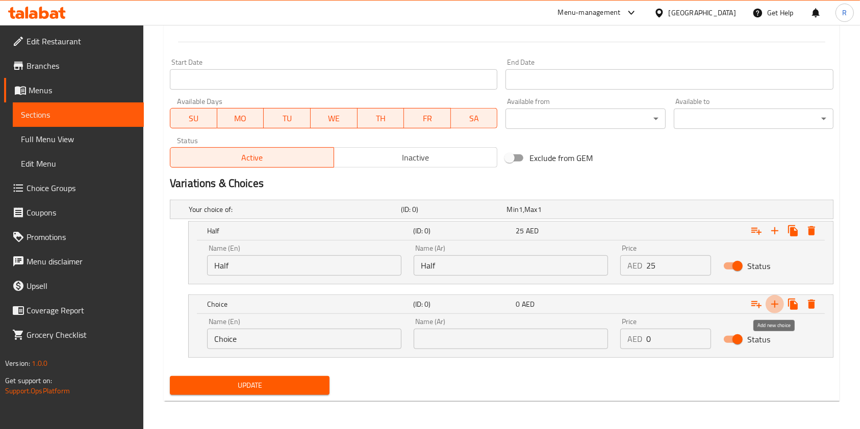
click at [269, 329] on input "Choice" at bounding box center [304, 339] width 194 height 20
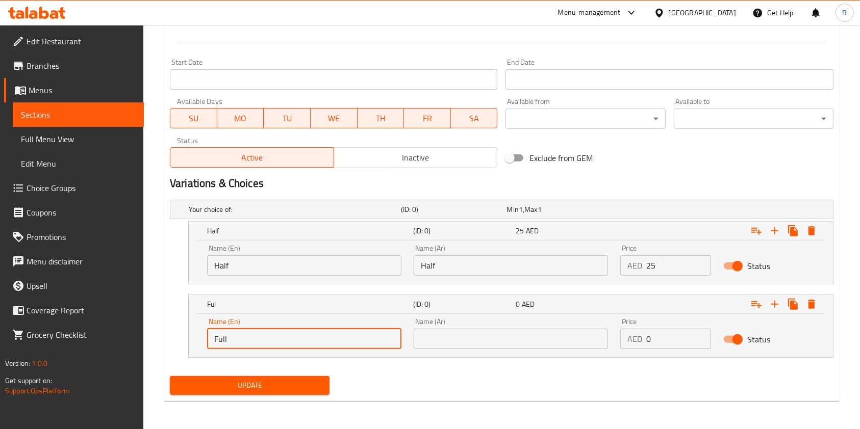
type input "Full"
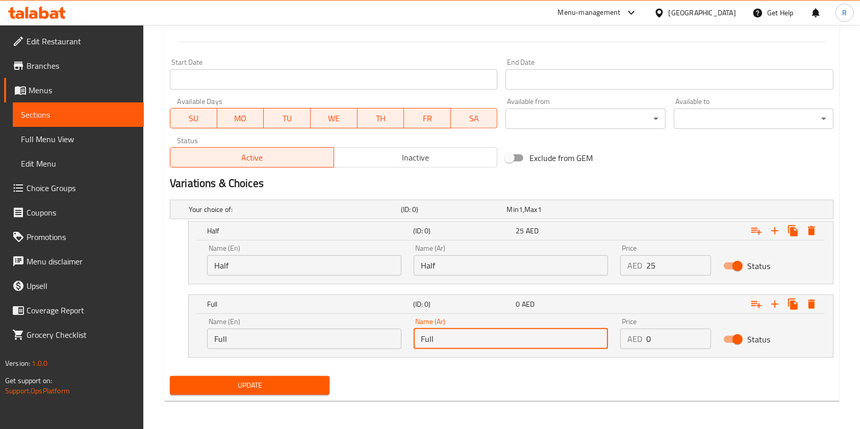
type input "Full"
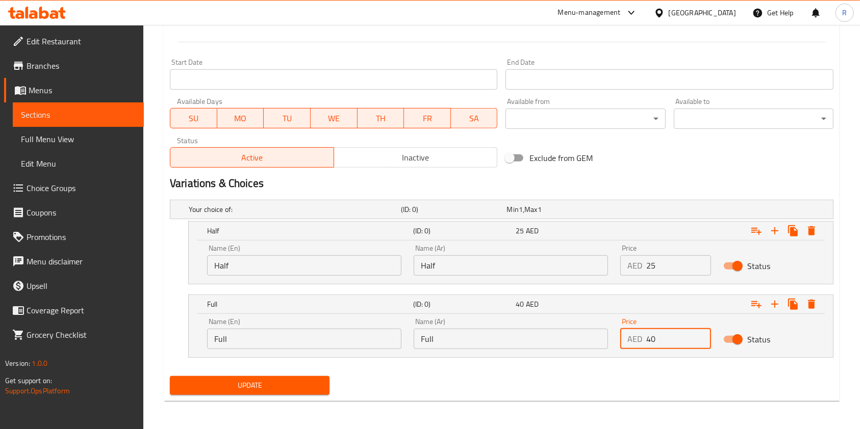
type input "40"
click at [267, 378] on button "Update" at bounding box center [250, 385] width 160 height 19
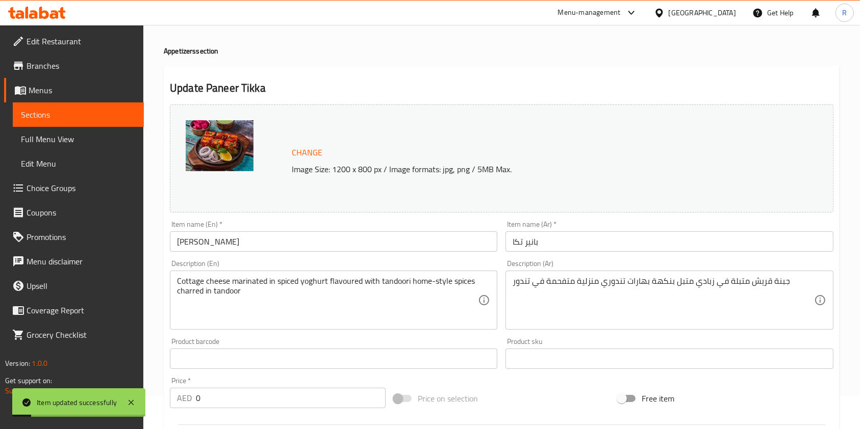
scroll to position [0, 0]
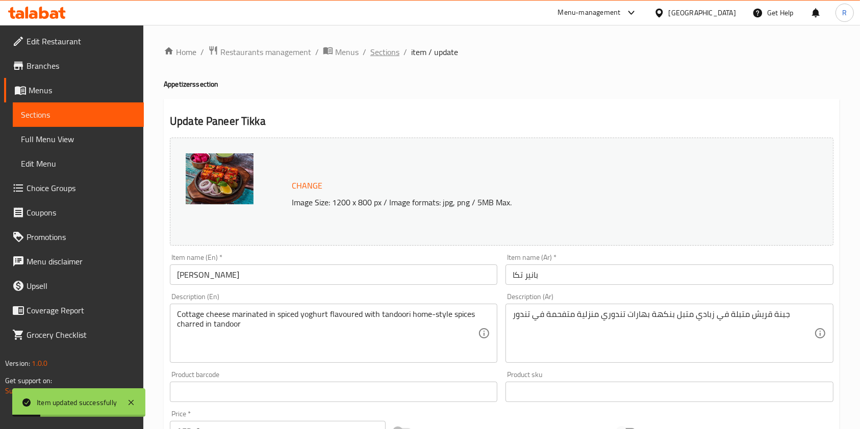
click at [388, 50] on span "Sections" at bounding box center [384, 52] width 29 height 12
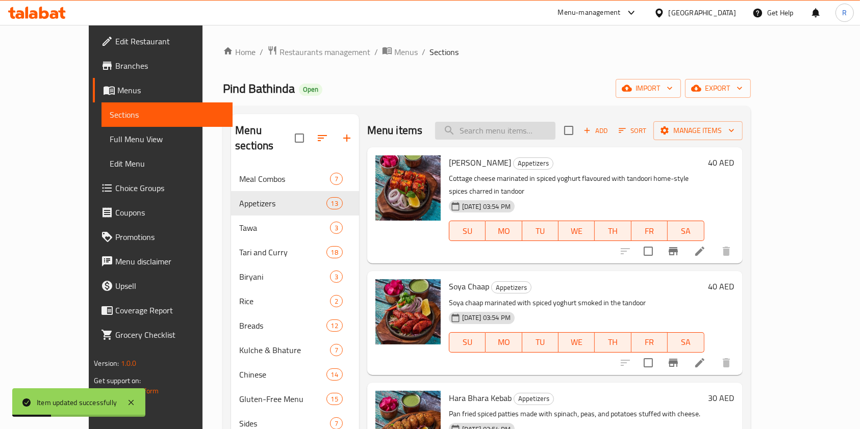
click at [543, 136] on input "search" at bounding box center [495, 131] width 120 height 18
paste input "HARA BHARA KEBAB"
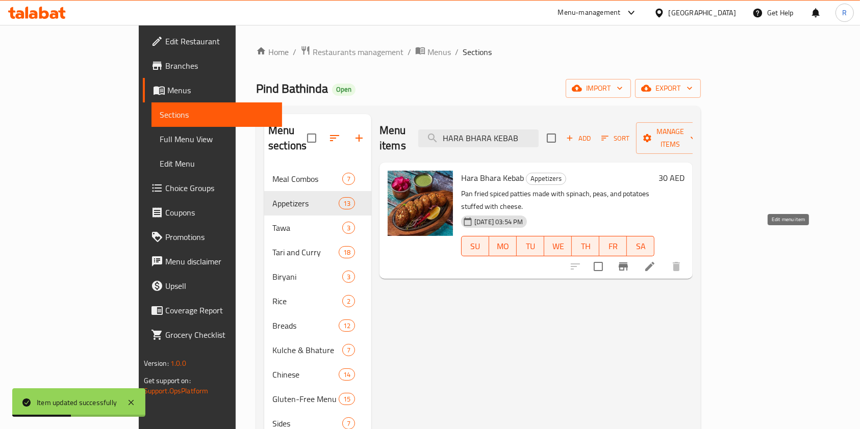
type input "HARA BHARA KEBAB"
click at [654, 262] on icon at bounding box center [649, 266] width 9 height 9
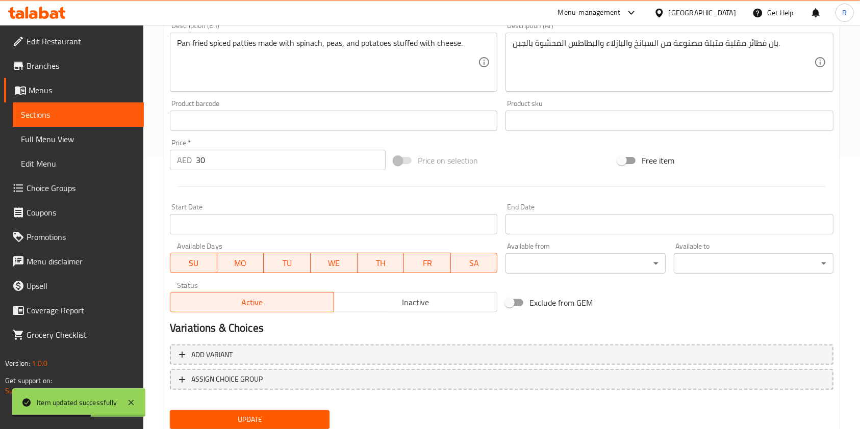
scroll to position [272, 0]
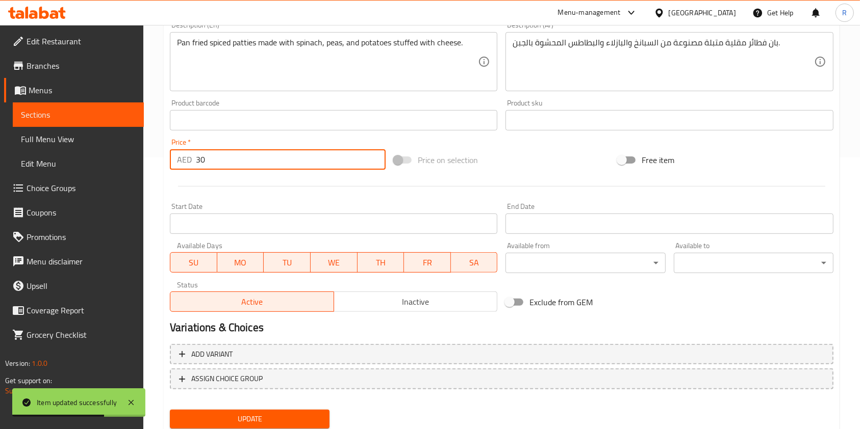
drag, startPoint x: 253, startPoint y: 168, endPoint x: 59, endPoint y: 161, distance: 194.9
click at [60, 161] on div "Edit Restaurant Branches Menus Sections Full Menu View Edit Menu Choice Groups …" at bounding box center [430, 108] width 860 height 710
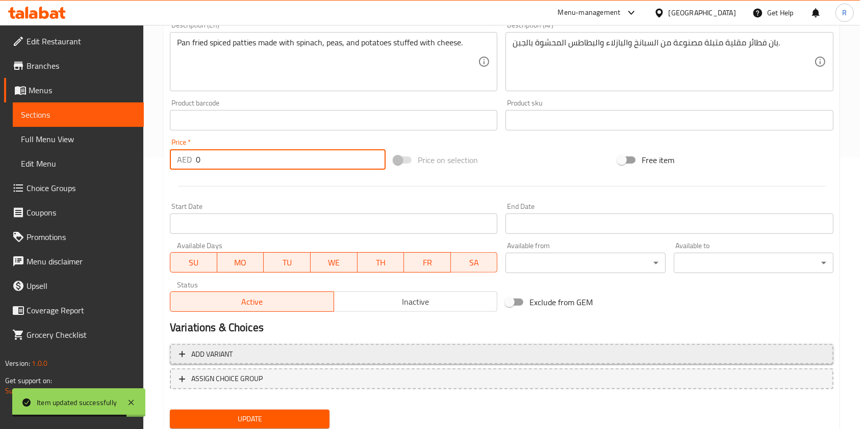
type input "0"
click at [268, 360] on span "Add variant" at bounding box center [501, 354] width 645 height 13
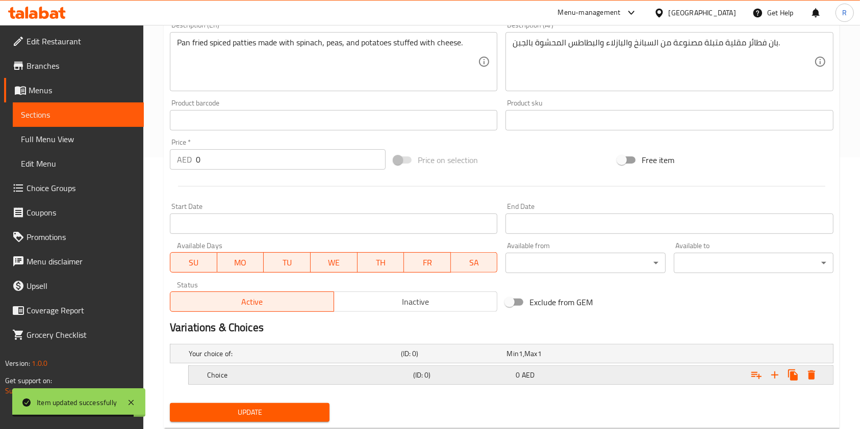
scroll to position [299, 0]
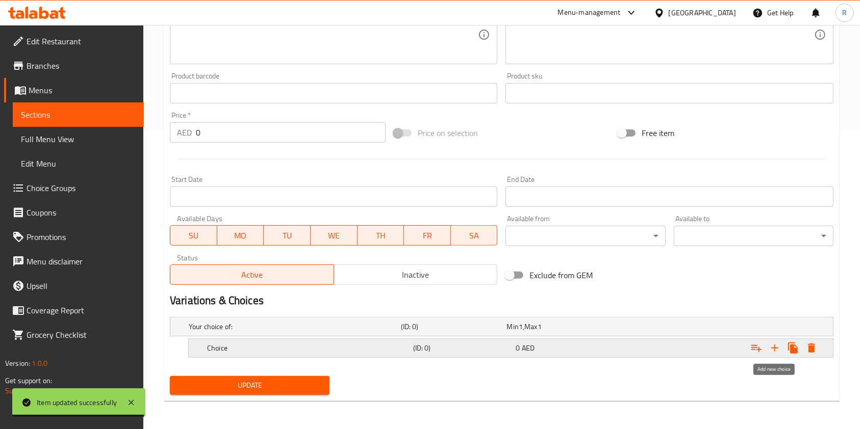
click at [777, 350] on icon "Expand" at bounding box center [774, 348] width 12 height 12
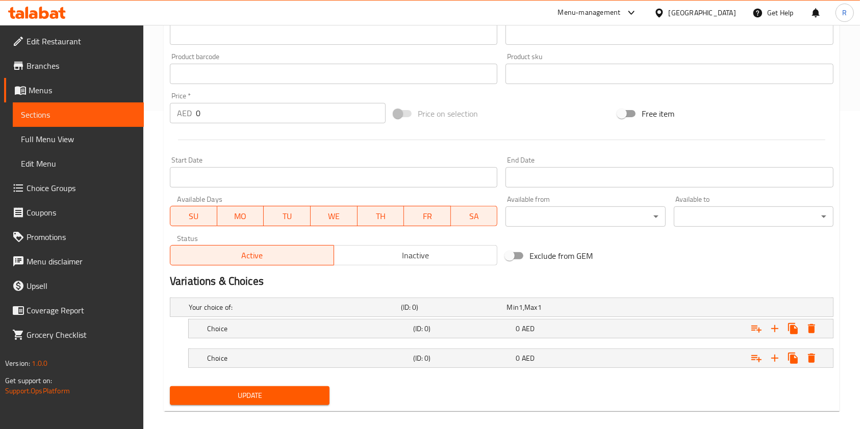
scroll to position [328, 0]
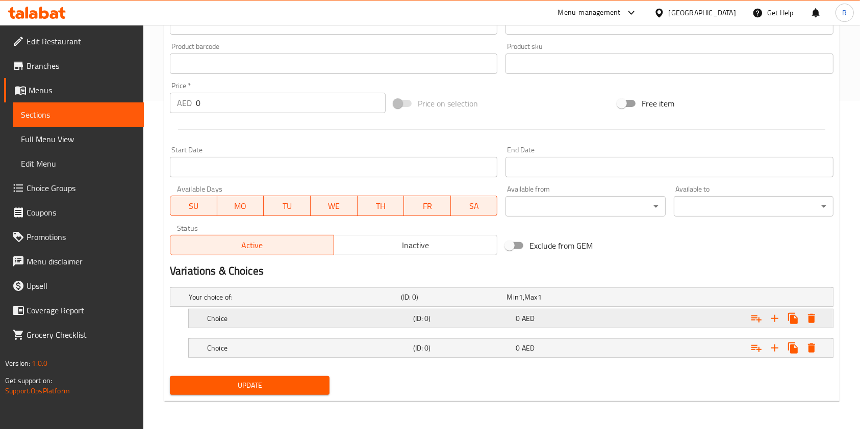
drag, startPoint x: 280, startPoint y: 320, endPoint x: 310, endPoint y: 322, distance: 30.1
click at [280, 319] on h5 "Choice" at bounding box center [308, 319] width 202 height 10
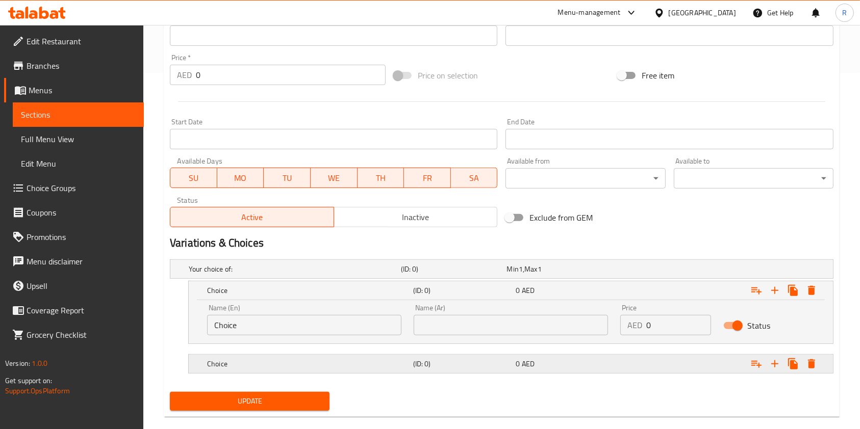
scroll to position [372, 0]
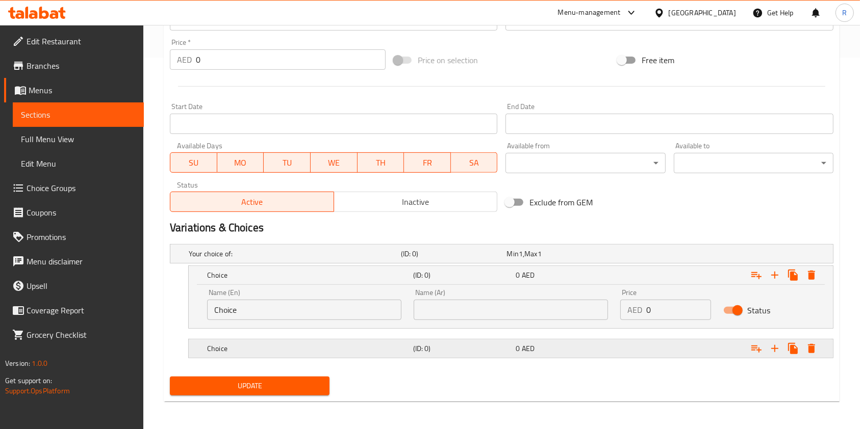
click at [328, 345] on h5 "Choice" at bounding box center [308, 349] width 202 height 10
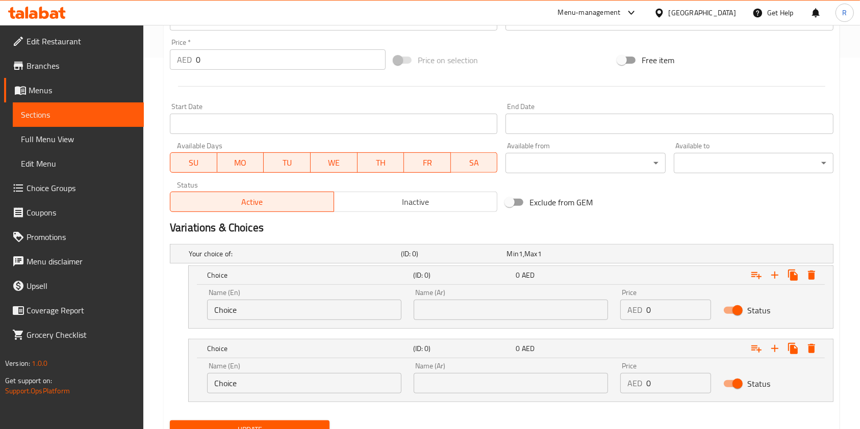
drag, startPoint x: 655, startPoint y: 311, endPoint x: 542, endPoint y: 308, distance: 112.7
click at [543, 308] on div "Name (En) Choice Name (En) Name (Ar) Name (Ar) Price AED 0 Price Status" at bounding box center [510, 304] width 619 height 43
type input "18"
drag, startPoint x: 630, startPoint y: 378, endPoint x: 456, endPoint y: 376, distance: 173.9
click at [456, 376] on div "Name (En) Choice Name (En) Name (Ar) Name (Ar) Price AED 0 Price Status" at bounding box center [510, 377] width 619 height 43
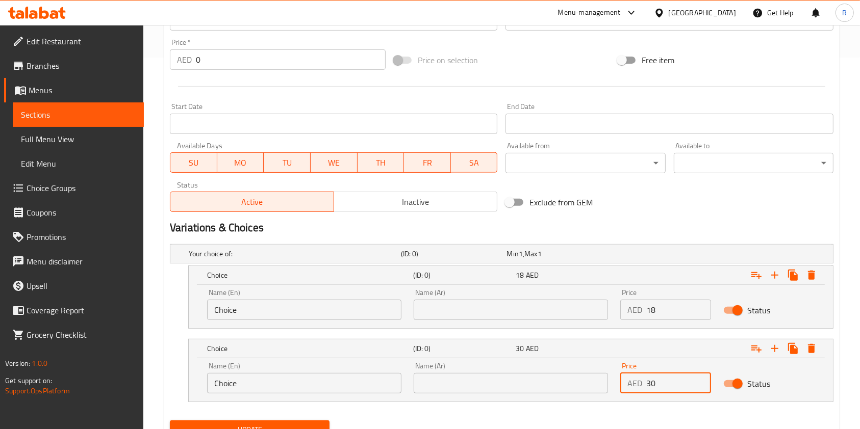
type input "30"
click at [249, 314] on input "Choice" at bounding box center [304, 310] width 194 height 20
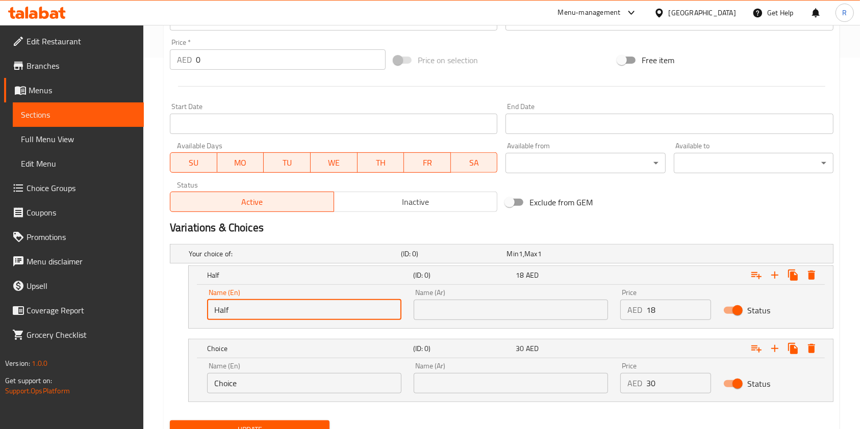
type input "Half"
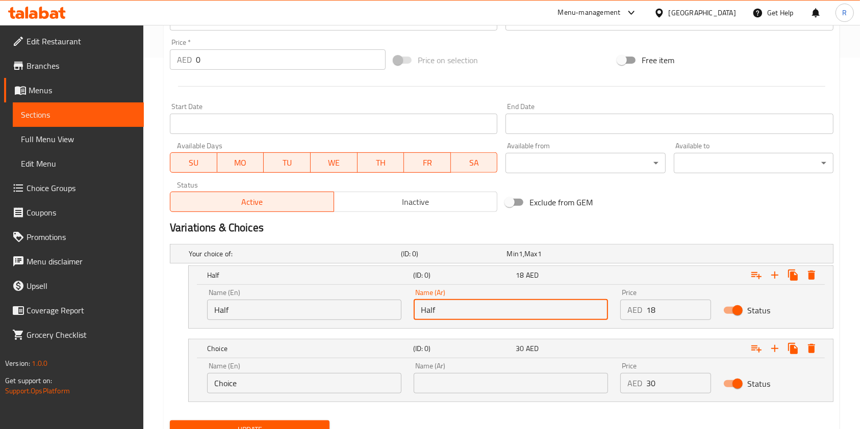
type input "Half"
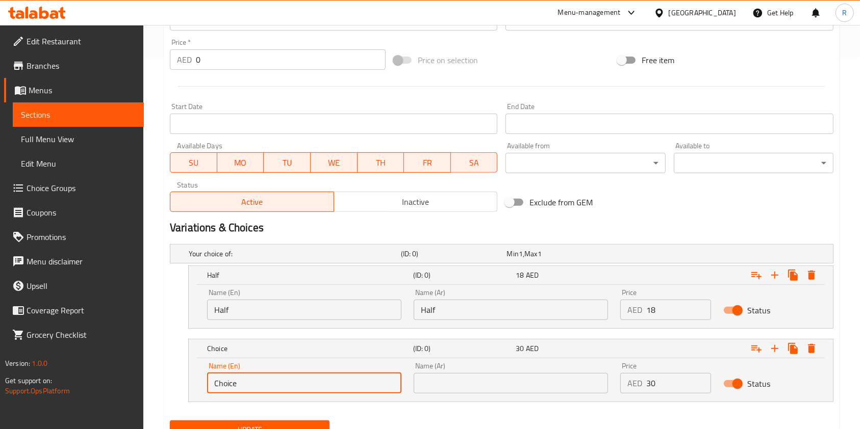
click at [305, 383] on input "Choice" at bounding box center [304, 383] width 194 height 20
type input "Full"
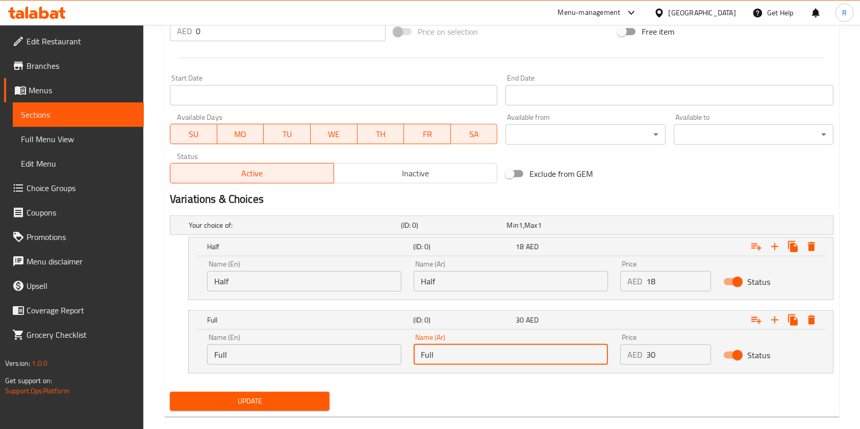
scroll to position [416, 0]
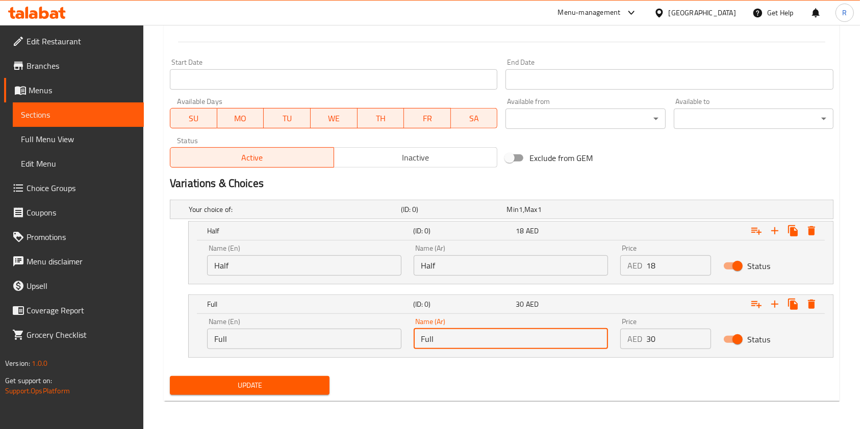
type input "Full"
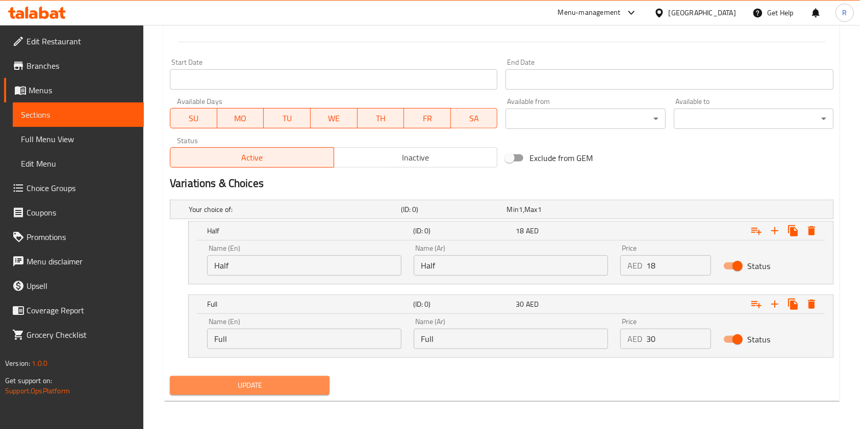
click at [257, 379] on span "Update" at bounding box center [249, 385] width 143 height 13
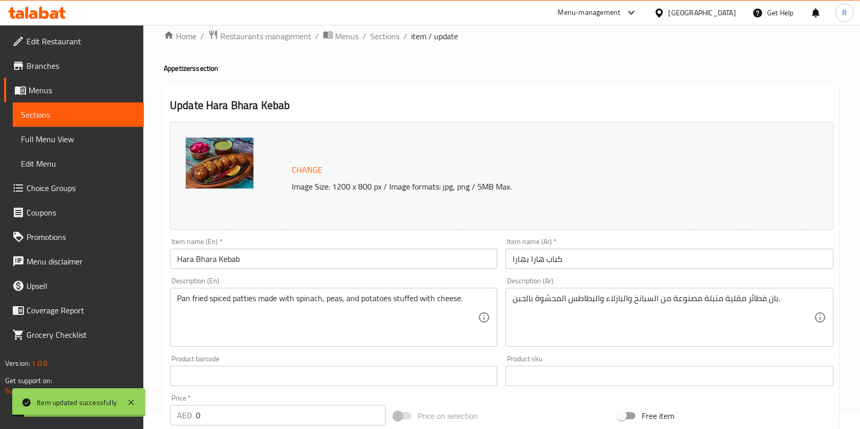
scroll to position [8, 0]
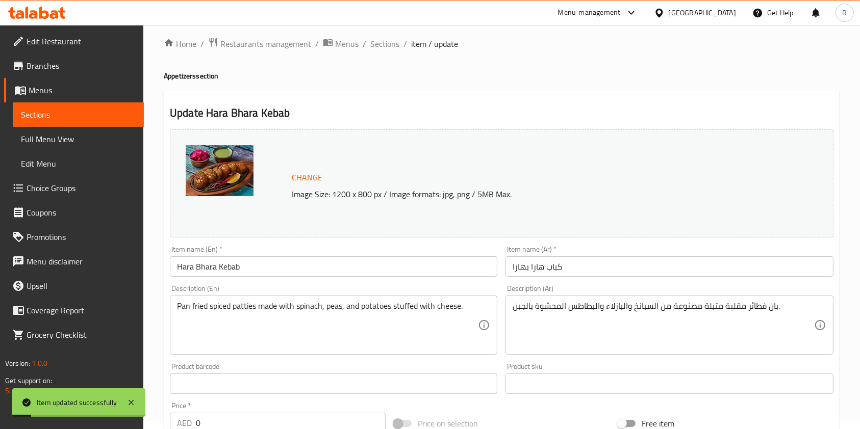
click at [376, 42] on span "Sections" at bounding box center [384, 44] width 29 height 12
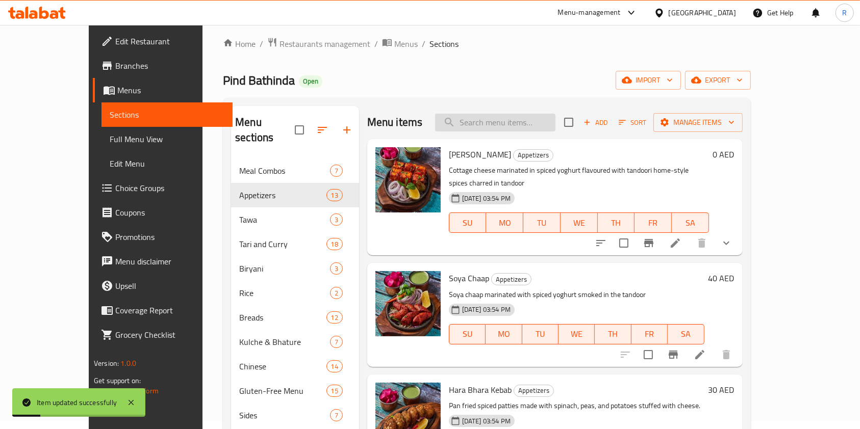
click at [543, 126] on input "search" at bounding box center [495, 123] width 120 height 18
paste input "TANDOORI CHATPATE ALOO"
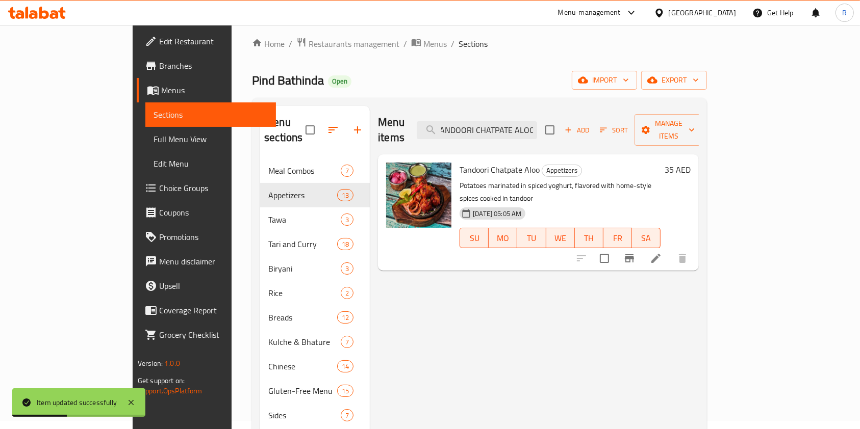
type input "TANDOORI CHATPATE ALOO"
click at [662, 252] on icon at bounding box center [656, 258] width 12 height 12
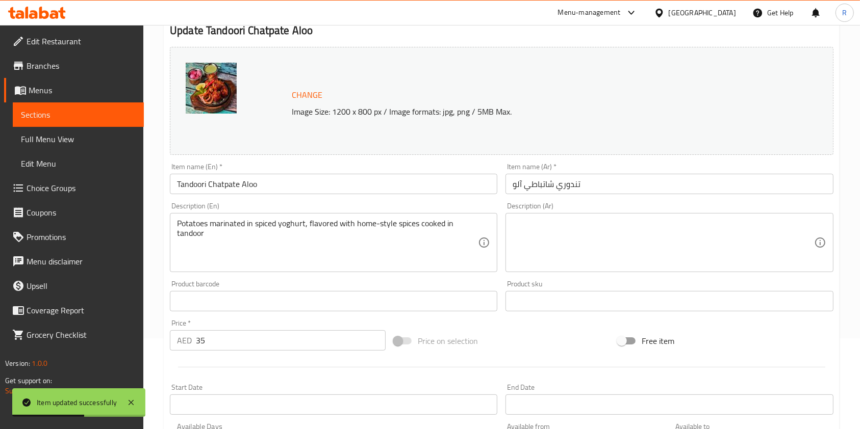
scroll to position [272, 0]
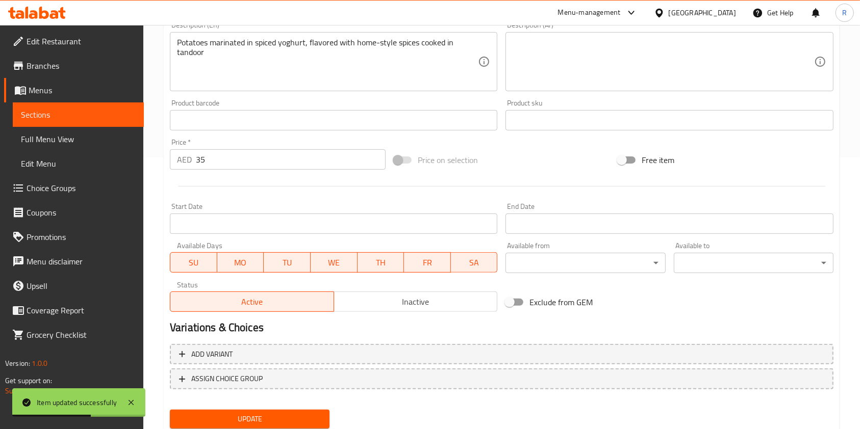
drag, startPoint x: 73, startPoint y: 155, endPoint x: 54, endPoint y: 157, distance: 19.5
click at [54, 157] on div "Edit Restaurant Branches Menus Sections Full Menu View Edit Menu Choice Groups …" at bounding box center [430, 108] width 860 height 710
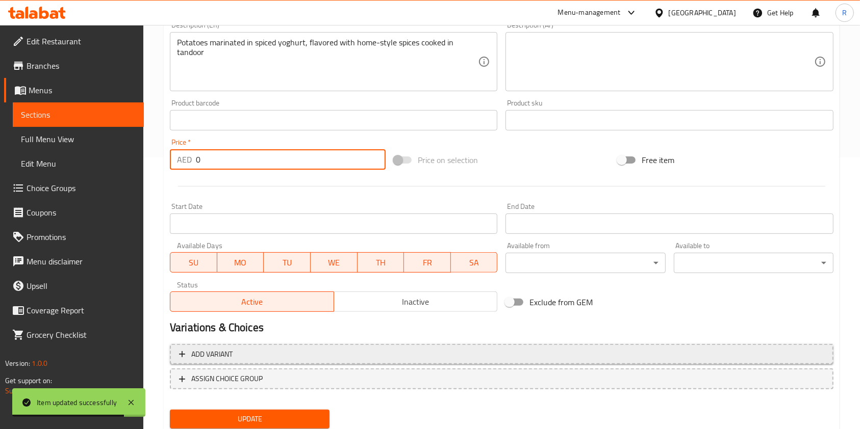
type input "0"
click at [241, 353] on span "Add variant" at bounding box center [501, 354] width 645 height 13
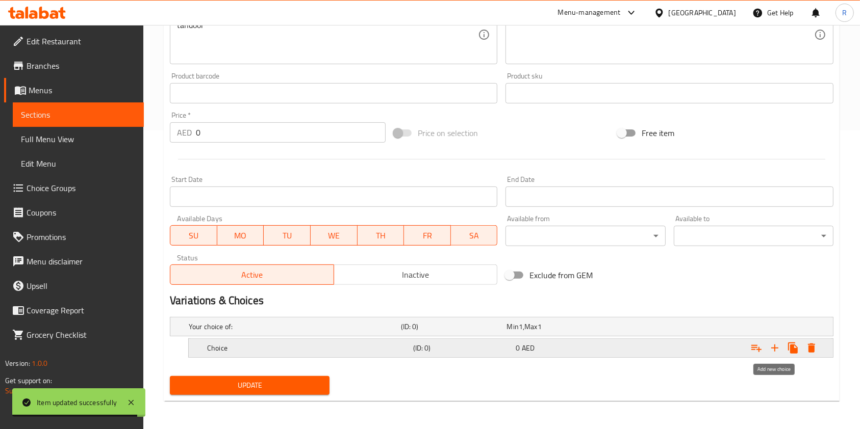
click at [776, 347] on icon "Expand" at bounding box center [774, 348] width 12 height 12
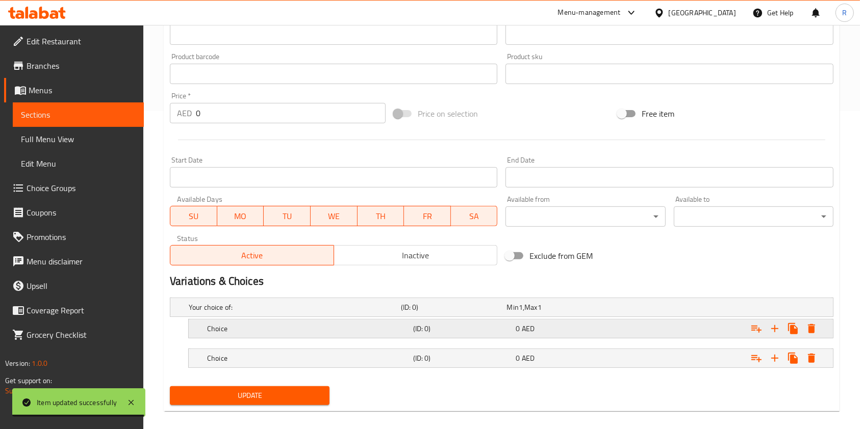
scroll to position [328, 0]
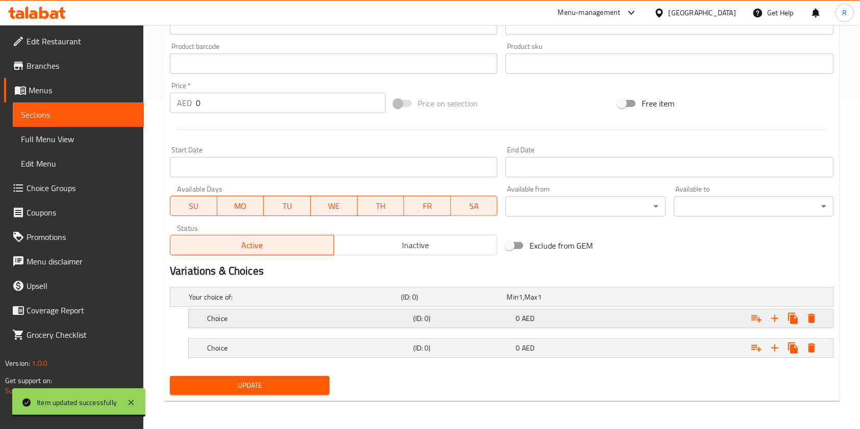
click at [306, 321] on h5 "Choice" at bounding box center [308, 319] width 202 height 10
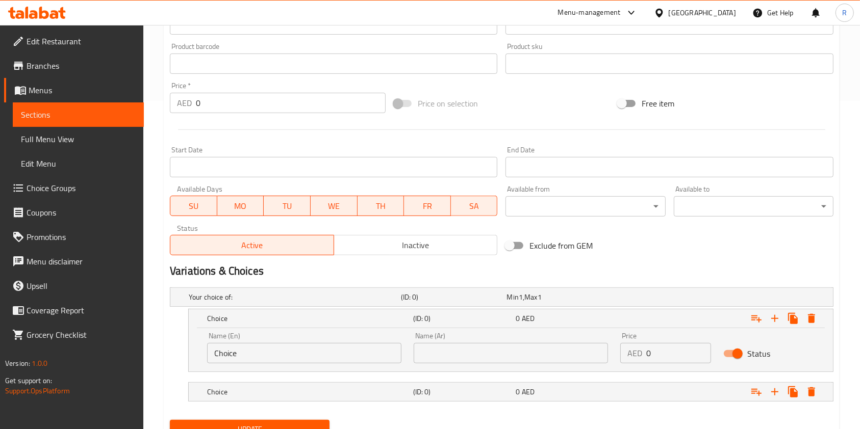
click at [310, 350] on input "Choice" at bounding box center [304, 353] width 194 height 20
type input "Half"
click at [326, 389] on h5 "Choice" at bounding box center [308, 392] width 202 height 10
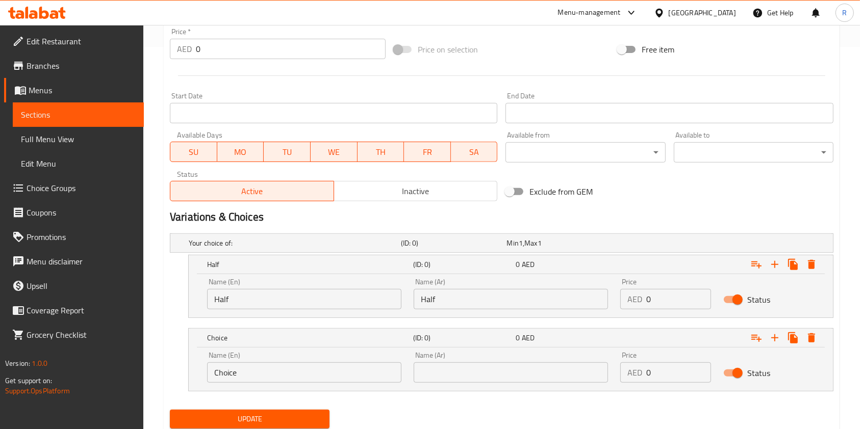
scroll to position [416, 0]
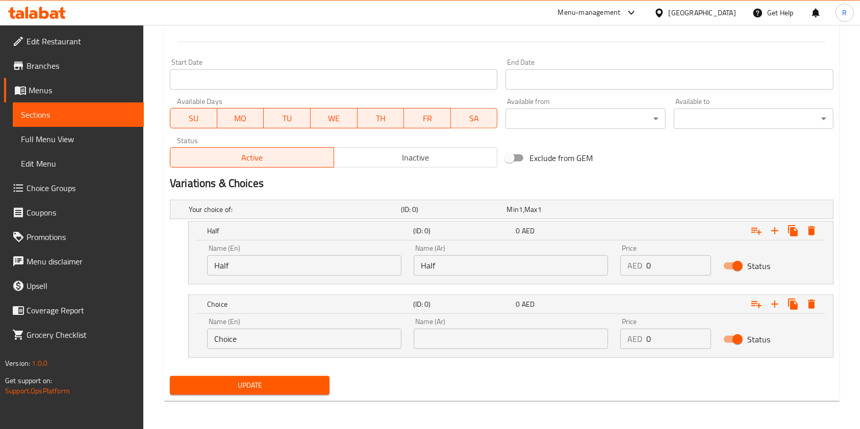
click at [303, 341] on input "Choice" at bounding box center [304, 339] width 194 height 20
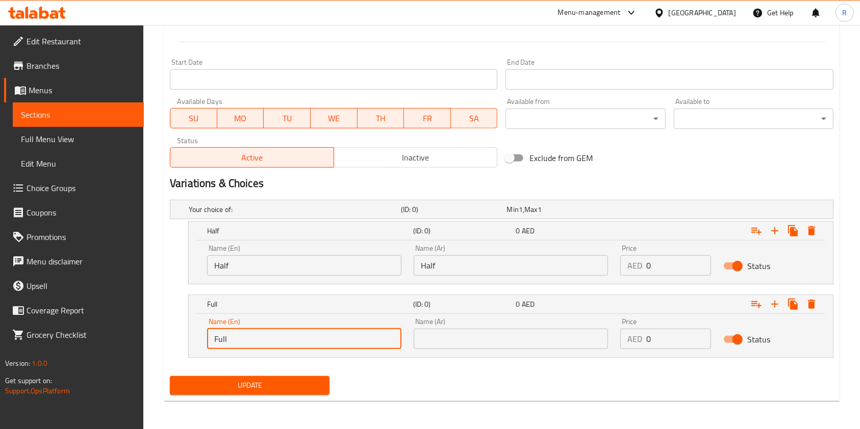
type input "Full"
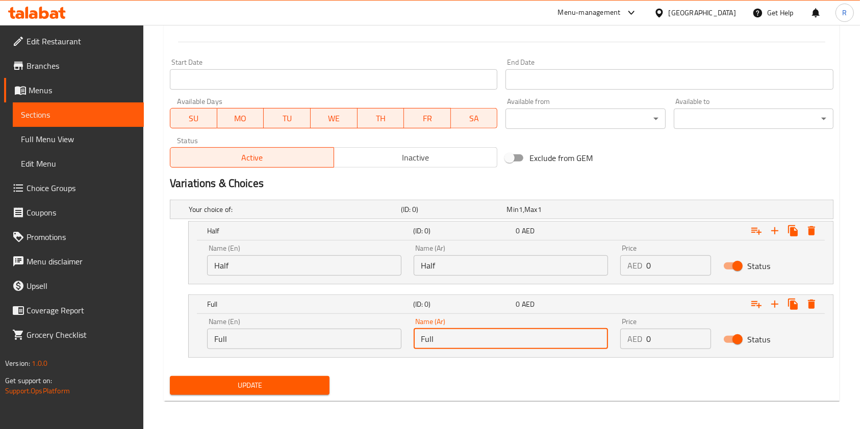
type input "Full"
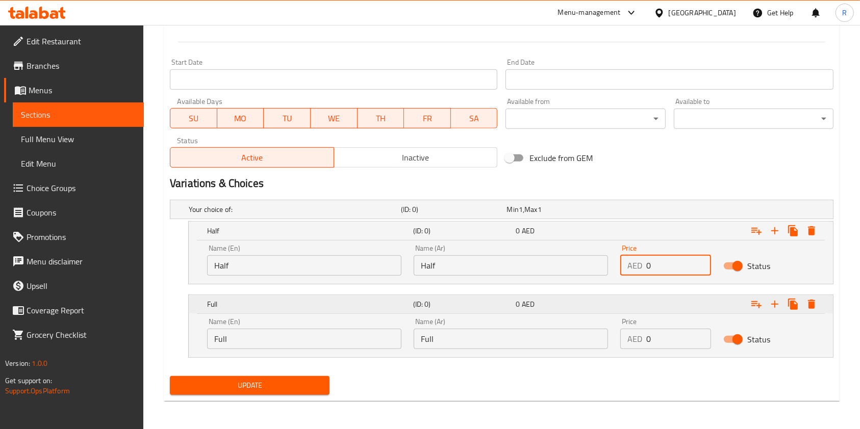
drag, startPoint x: 664, startPoint y: 267, endPoint x: 575, endPoint y: 301, distance: 95.1
click at [508, 269] on div "Name (En) Half Name (En) Name (Ar) Half Name (Ar) Price AED 0 Price Status" at bounding box center [510, 260] width 619 height 43
type input "23"
drag, startPoint x: 669, startPoint y: 341, endPoint x: 518, endPoint y: 337, distance: 151.5
click at [518, 337] on div "Name (En) Full Name (En) Name (Ar) Full Name (Ar) Price AED 0 Price Status" at bounding box center [510, 333] width 619 height 43
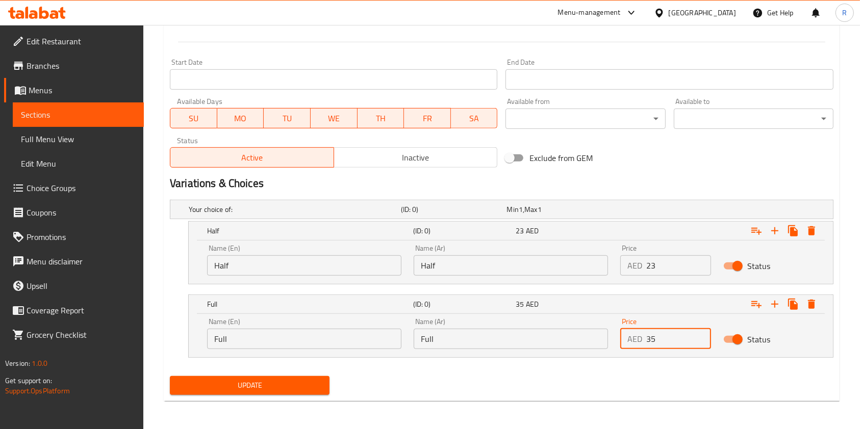
type input "35"
click at [280, 387] on span "Update" at bounding box center [249, 385] width 143 height 13
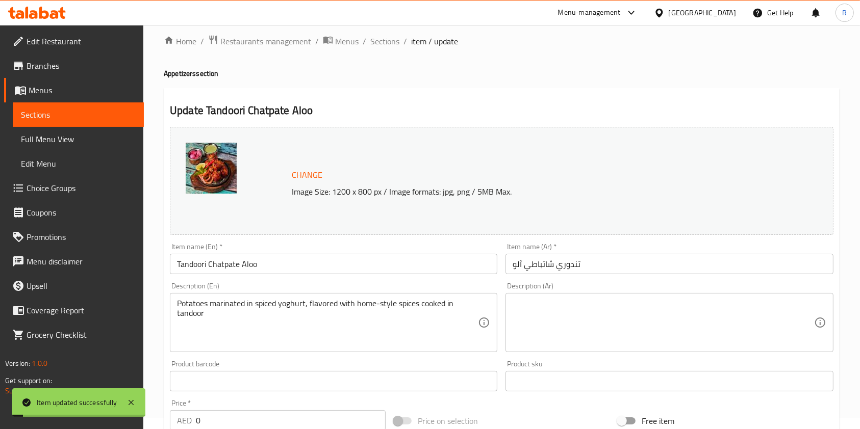
scroll to position [0, 0]
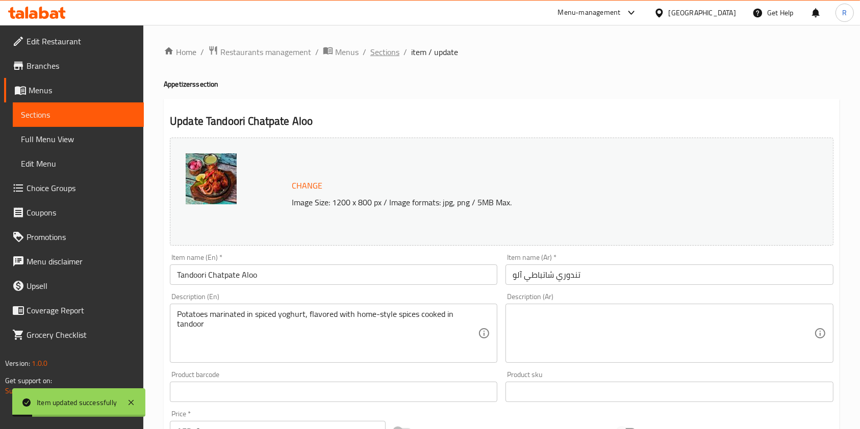
click at [381, 52] on span "Sections" at bounding box center [384, 52] width 29 height 12
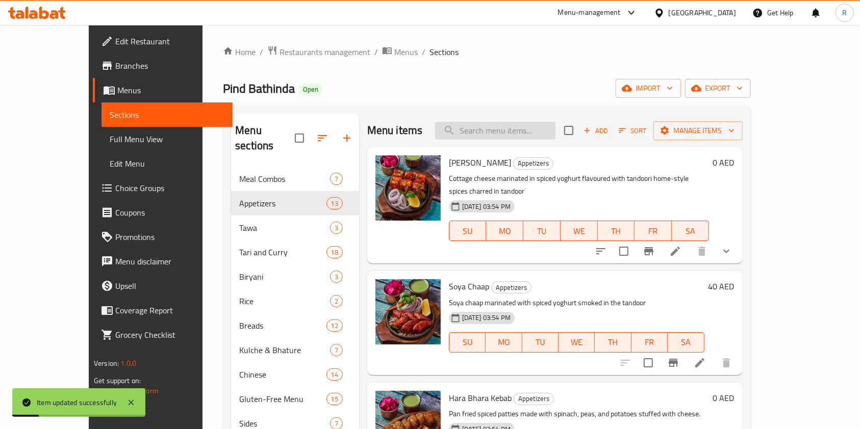
click at [552, 137] on input "search" at bounding box center [495, 131] width 120 height 18
paste input "CHICKEN SEEKH"
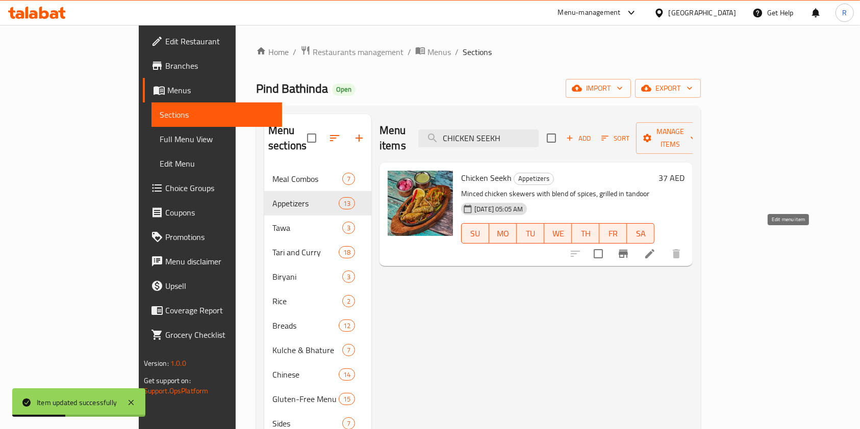
type input "CHICKEN SEEKH"
click at [656, 248] on icon at bounding box center [649, 254] width 12 height 12
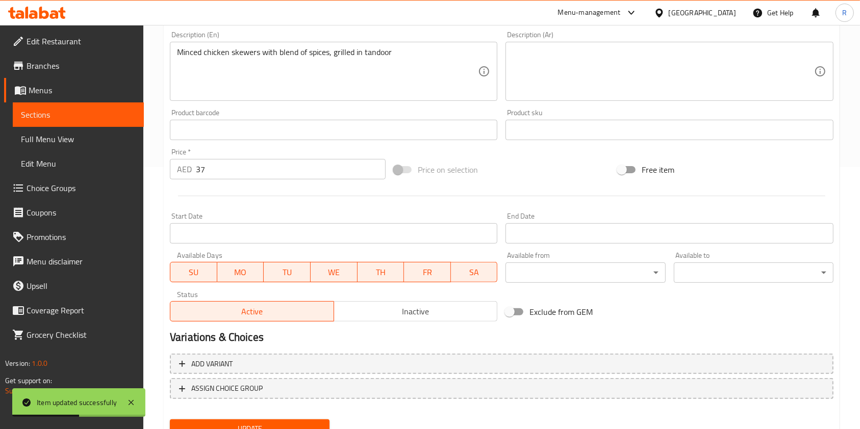
scroll to position [272, 0]
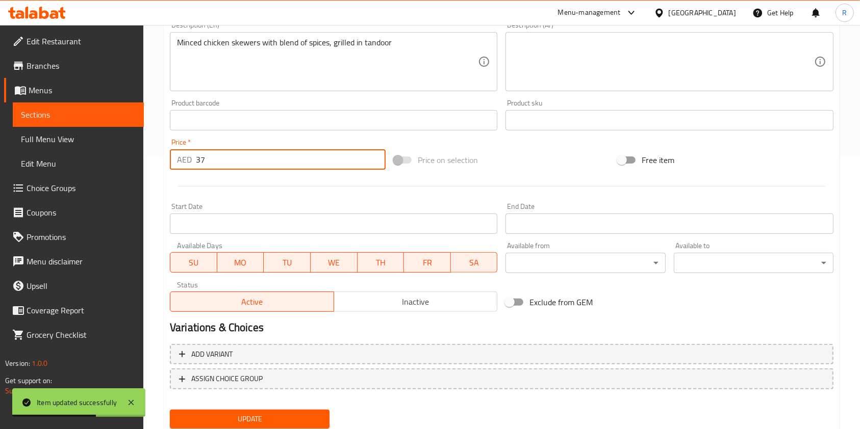
drag, startPoint x: 159, startPoint y: 168, endPoint x: 42, endPoint y: 165, distance: 117.3
click at [55, 164] on div "Edit Restaurant Branches Menus Sections Full Menu View Edit Menu Choice Groups …" at bounding box center [430, 108] width 860 height 710
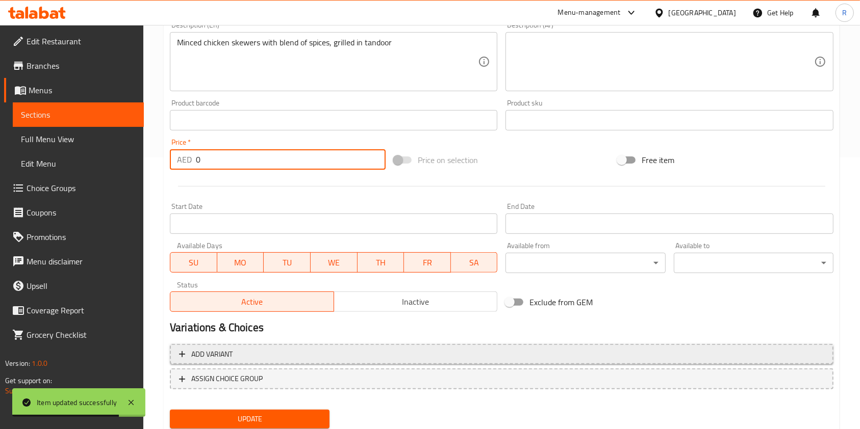
type input "0"
click at [357, 347] on button "Add variant" at bounding box center [501, 354] width 663 height 21
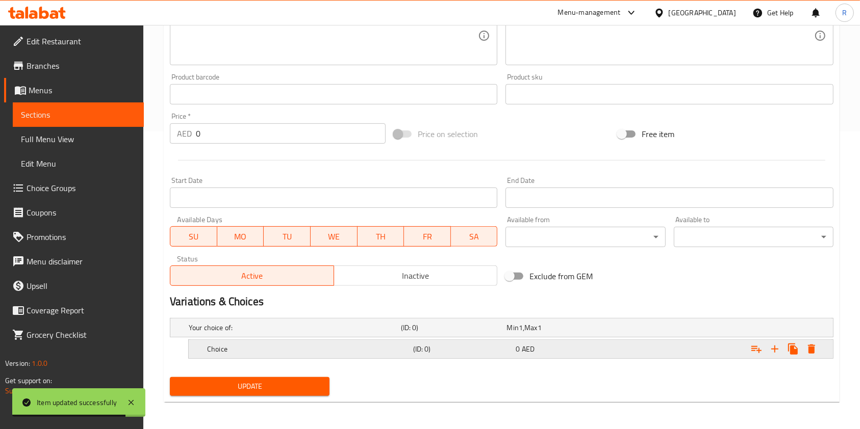
scroll to position [299, 0]
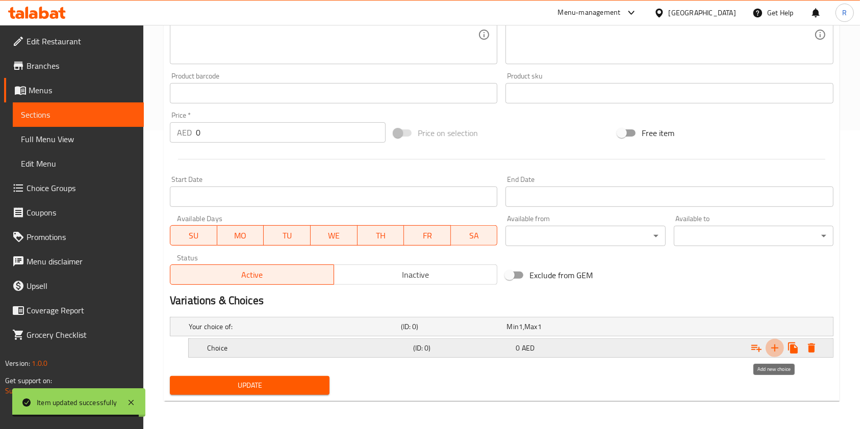
click at [775, 347] on icon "Expand" at bounding box center [774, 348] width 12 height 12
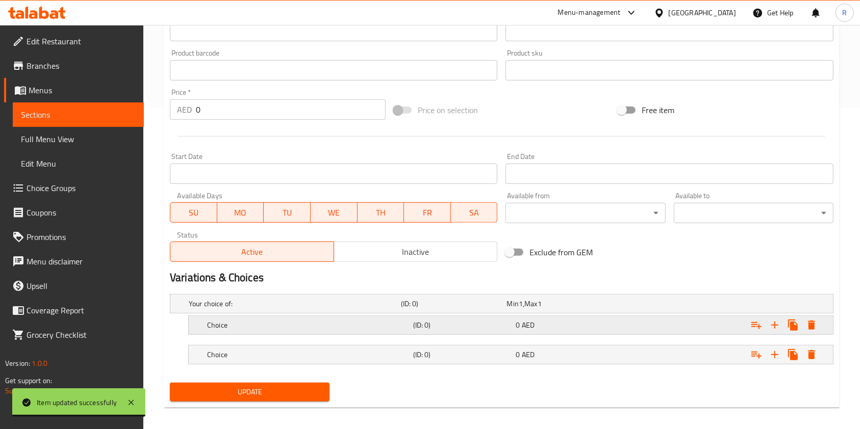
scroll to position [328, 0]
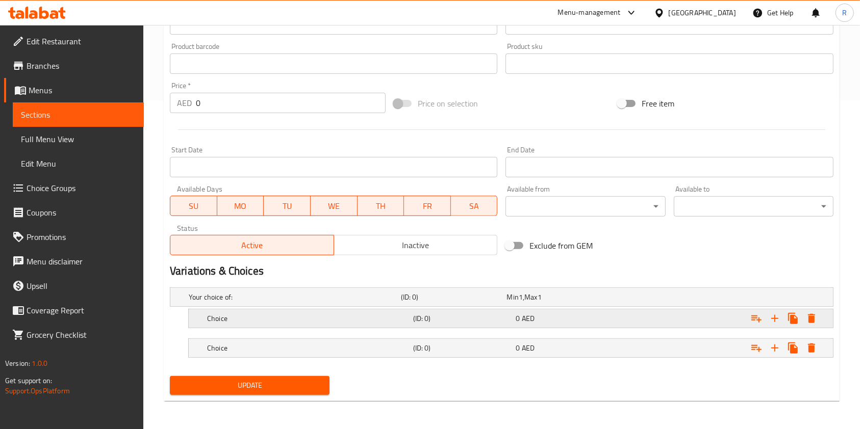
click at [220, 318] on h5 "Choice" at bounding box center [308, 319] width 202 height 10
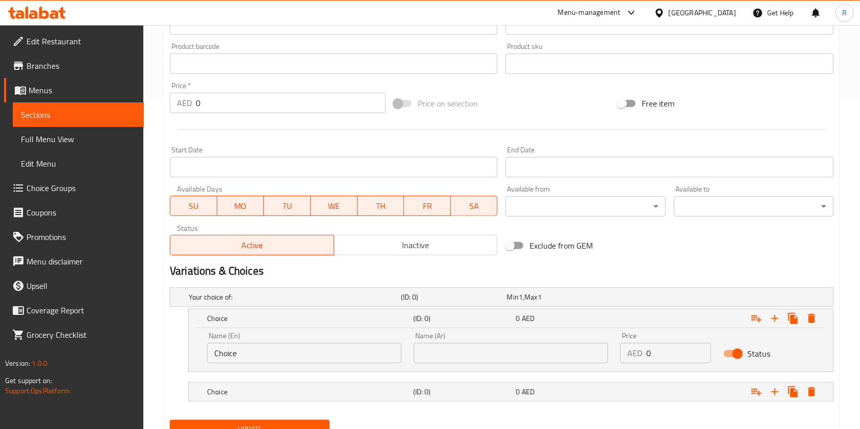
drag, startPoint x: 277, startPoint y: 391, endPoint x: 281, endPoint y: 372, distance: 19.7
click at [277, 391] on h5 "Choice" at bounding box center [308, 392] width 202 height 10
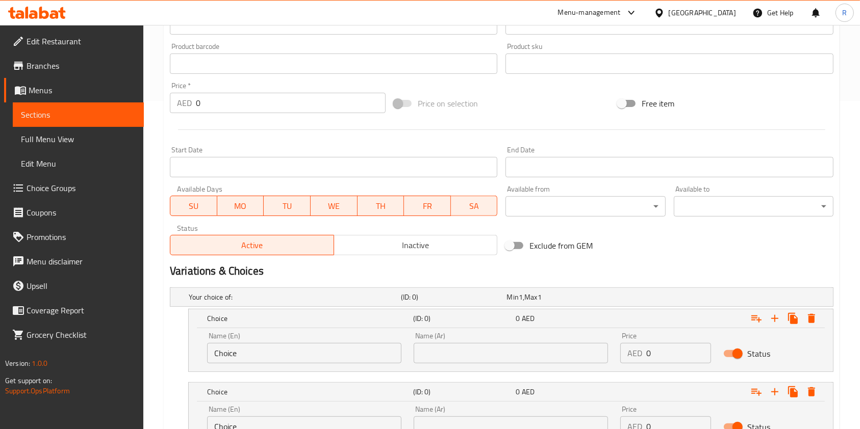
click at [289, 353] on input "Choice" at bounding box center [304, 353] width 194 height 20
type input "Half"
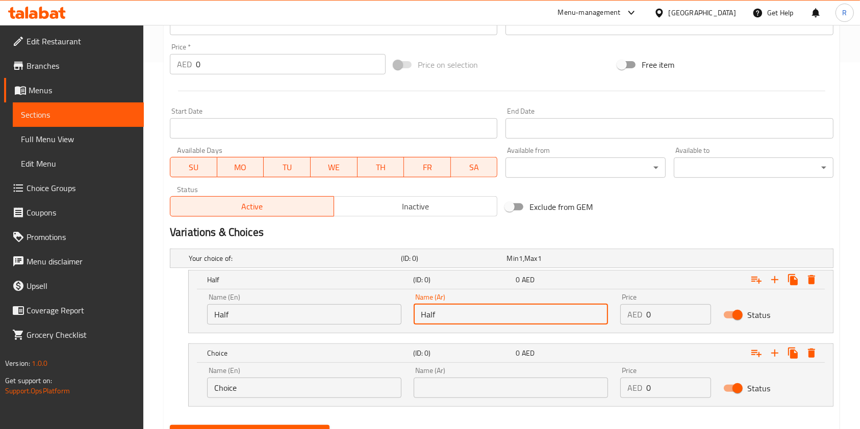
scroll to position [396, 0]
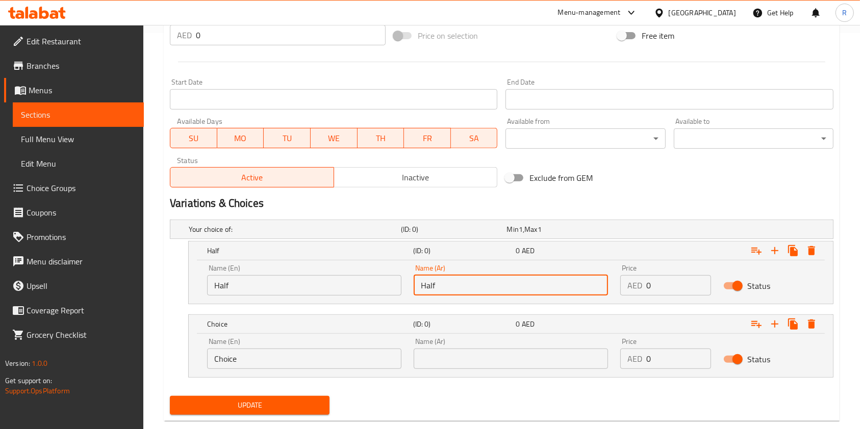
type input "Half"
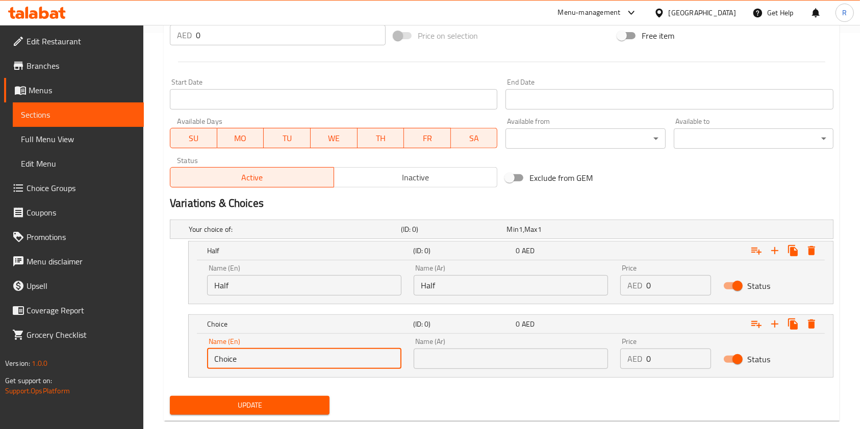
click at [313, 351] on input "Choice" at bounding box center [304, 359] width 194 height 20
type input "Full"
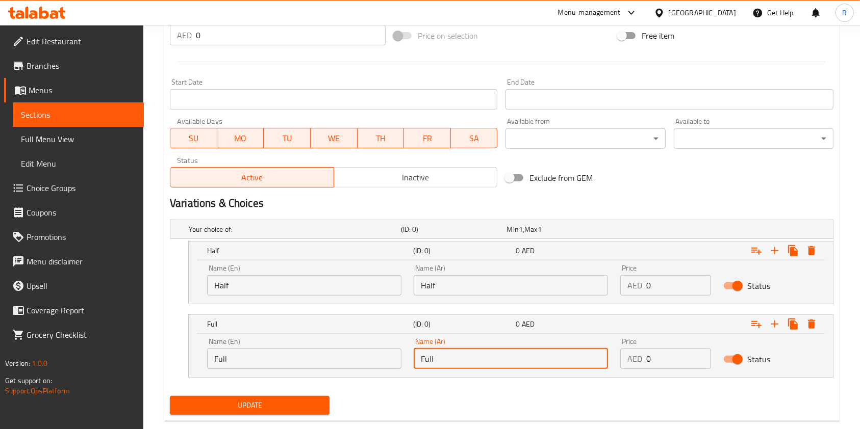
type input "Full"
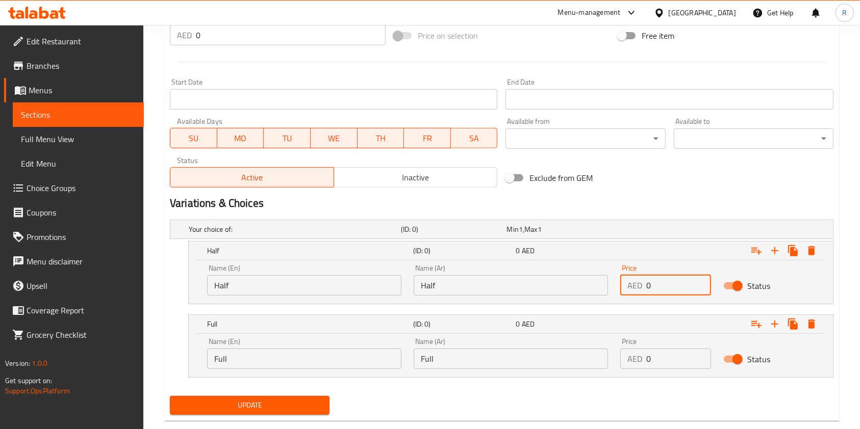
drag, startPoint x: 659, startPoint y: 285, endPoint x: 529, endPoint y: 284, distance: 130.0
click at [530, 284] on div "Name (En) Half Name (En) Name (Ar) Half Name (Ar) Price AED 0 Price Status" at bounding box center [510, 279] width 619 height 43
type input "25"
drag, startPoint x: 639, startPoint y: 358, endPoint x: 551, endPoint y: 361, distance: 88.3
click at [551, 361] on div "Name (En) Full Name (En) Name (Ar) Full Name (Ar) Price AED 0 Price Status" at bounding box center [510, 353] width 619 height 43
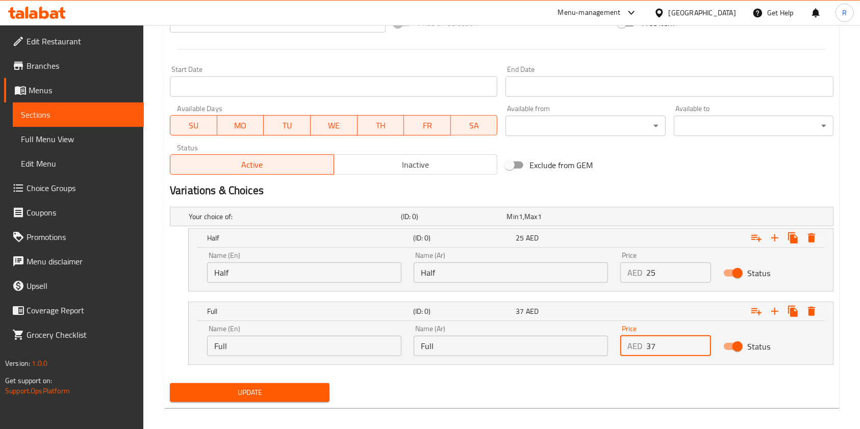
scroll to position [416, 0]
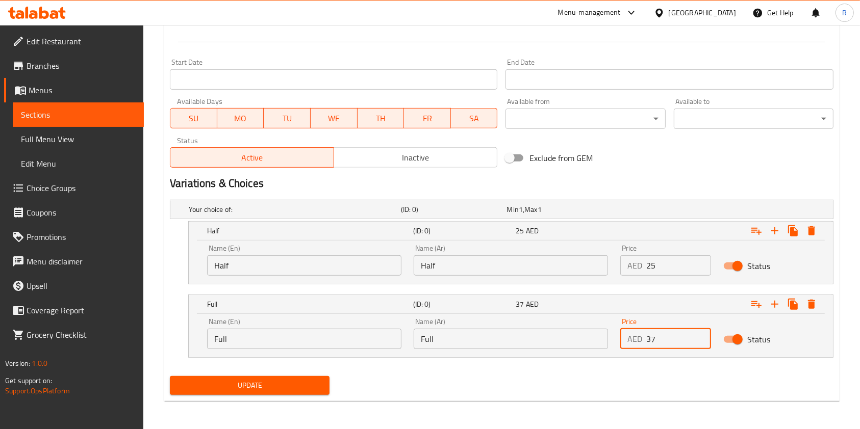
type input "37"
click at [277, 380] on span "Update" at bounding box center [249, 385] width 143 height 13
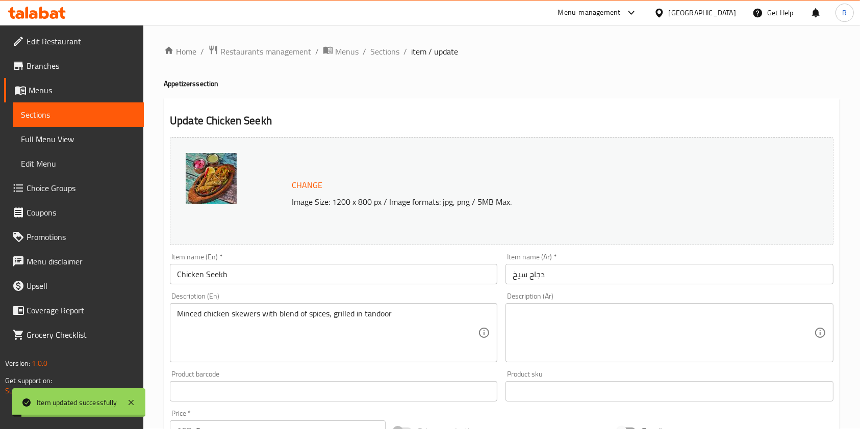
scroll to position [0, 0]
click at [392, 54] on span "Sections" at bounding box center [384, 52] width 29 height 12
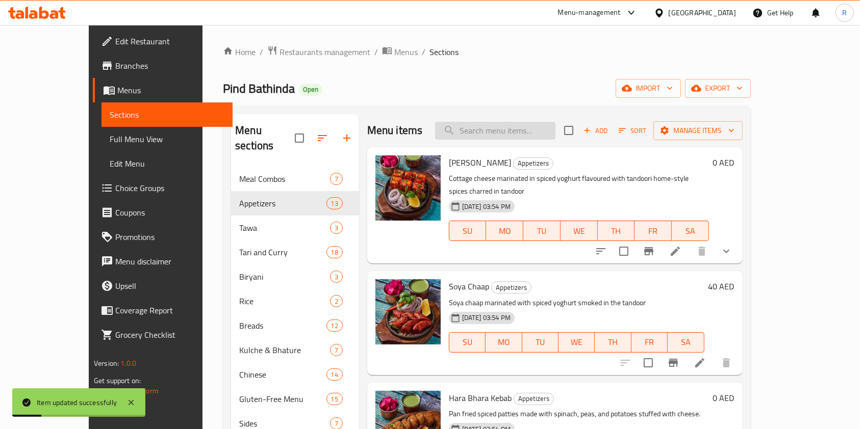
click at [513, 129] on input "search" at bounding box center [495, 131] width 120 height 18
paste input "CHICKEN GILAFI SEEKH"
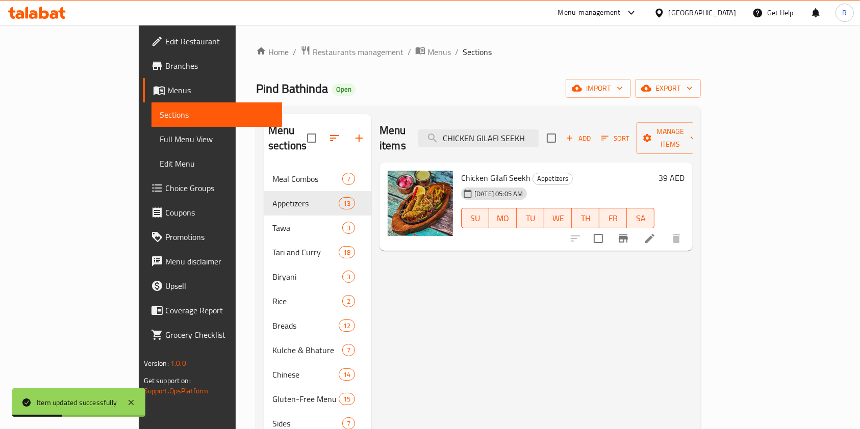
type input "CHICKEN GILAFI SEEKH"
click at [656, 232] on icon at bounding box center [649, 238] width 12 height 12
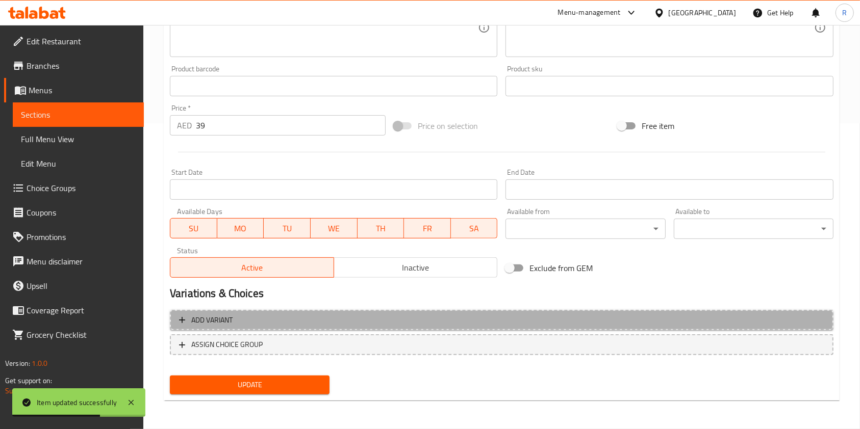
click at [296, 320] on span "Add variant" at bounding box center [501, 320] width 645 height 13
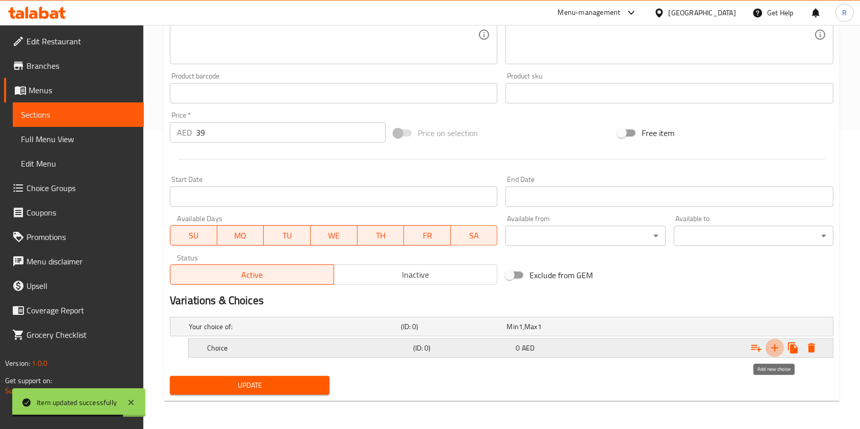
click at [776, 345] on icon "Expand" at bounding box center [774, 348] width 12 height 12
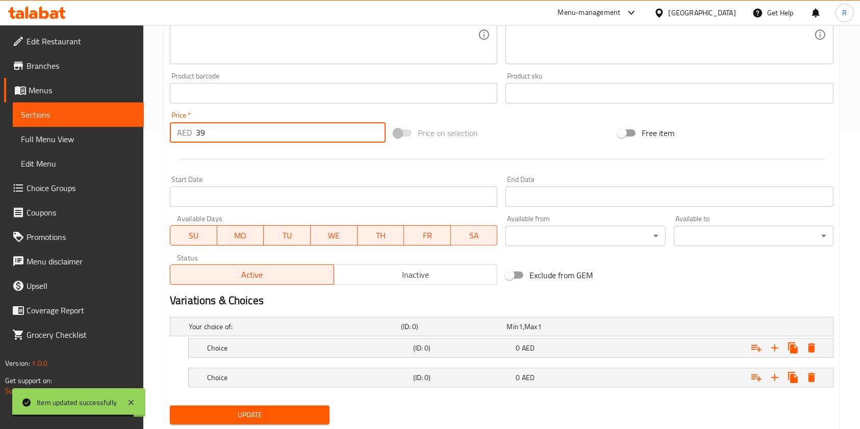
drag, startPoint x: 53, startPoint y: 125, endPoint x: 45, endPoint y: 125, distance: 8.2
click at [49, 125] on div "Edit Restaurant Branches Menus Sections Full Menu View Edit Menu Choice Groups …" at bounding box center [430, 92] width 860 height 733
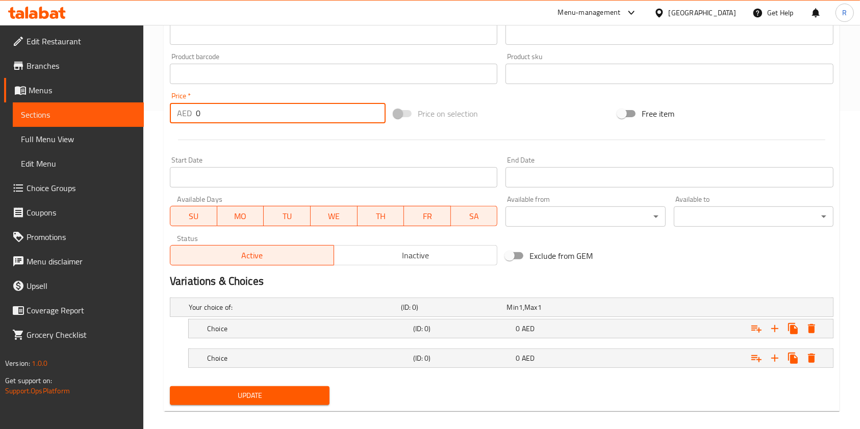
scroll to position [328, 0]
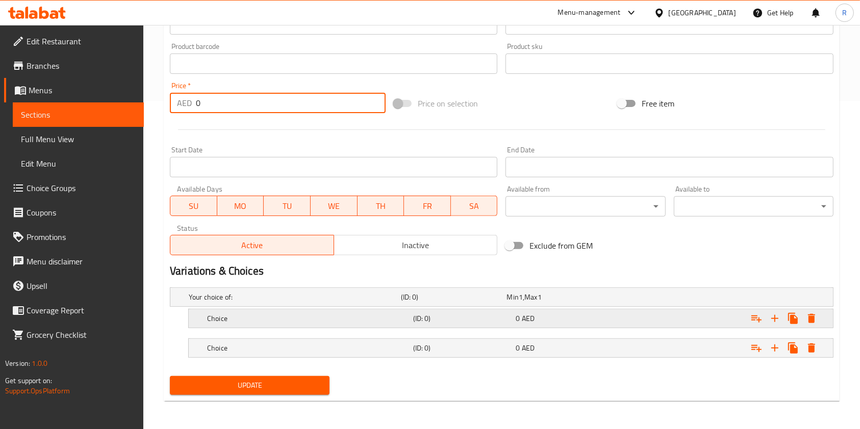
type input "0"
click at [357, 317] on h5 "Choice" at bounding box center [308, 319] width 202 height 10
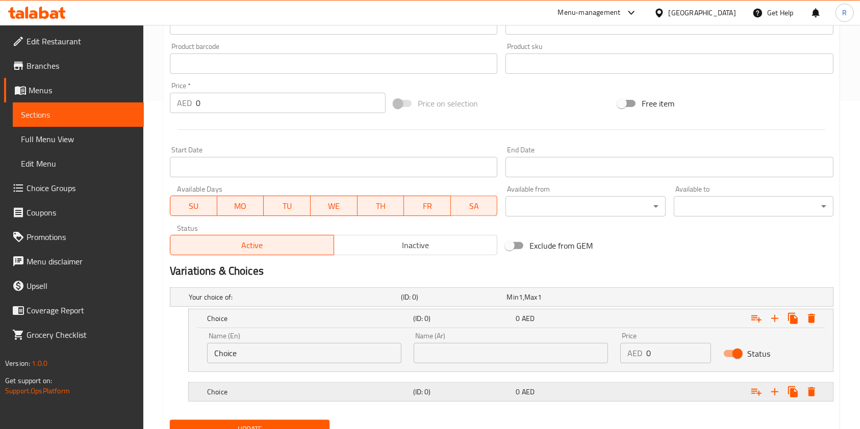
click at [342, 399] on div "Choice (ID: 0) 0 AED" at bounding box center [513, 392] width 617 height 22
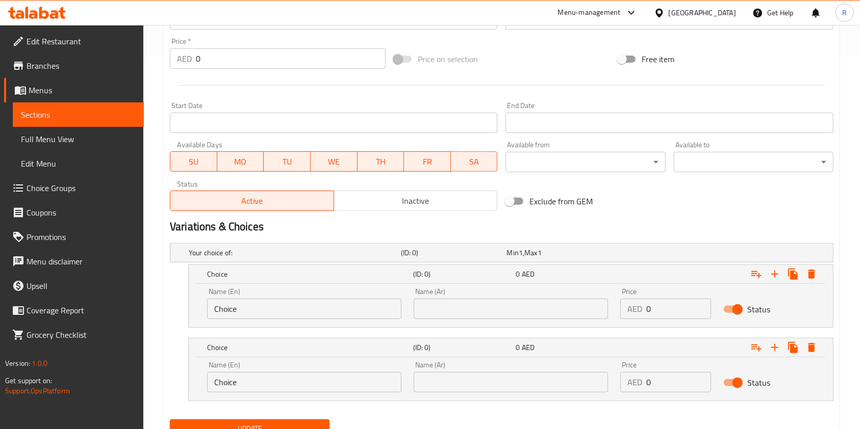
scroll to position [416, 0]
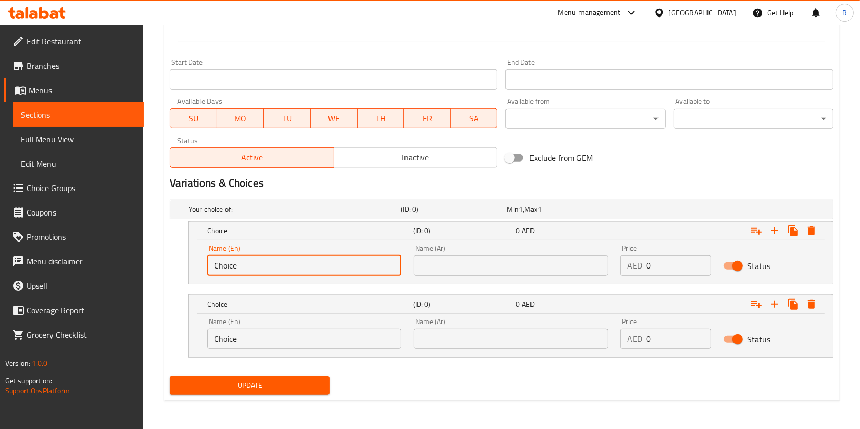
click at [278, 259] on input "Choice" at bounding box center [304, 265] width 194 height 20
type input "Half"
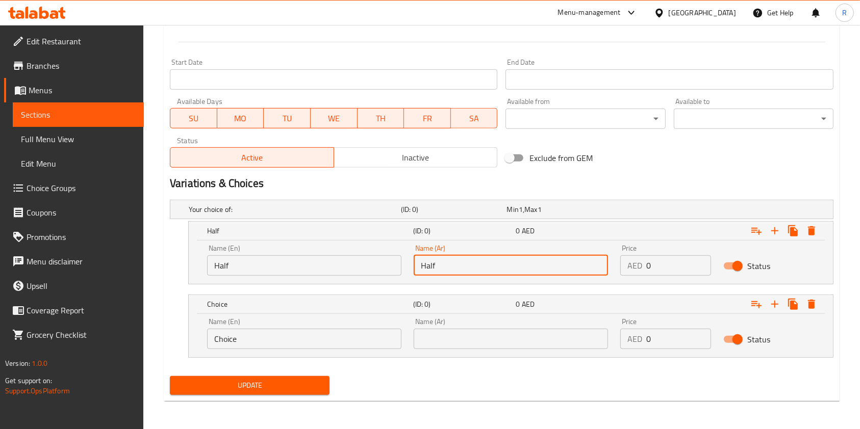
type input "Half"
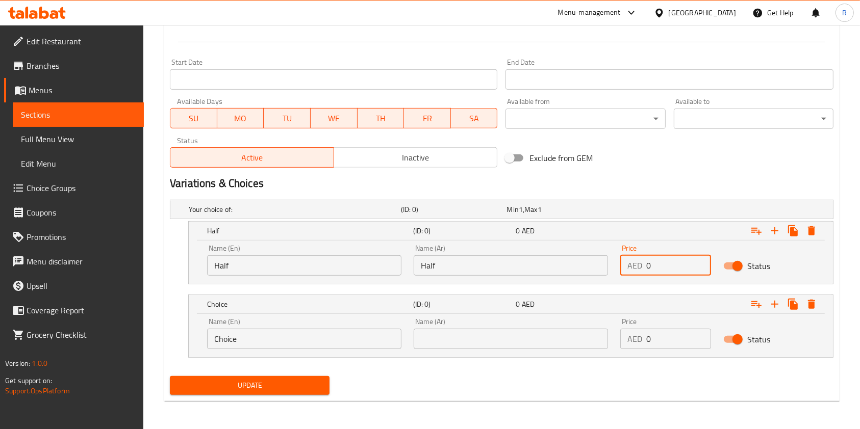
type input "3"
type input "25"
click at [276, 341] on input "Choice" at bounding box center [304, 339] width 194 height 20
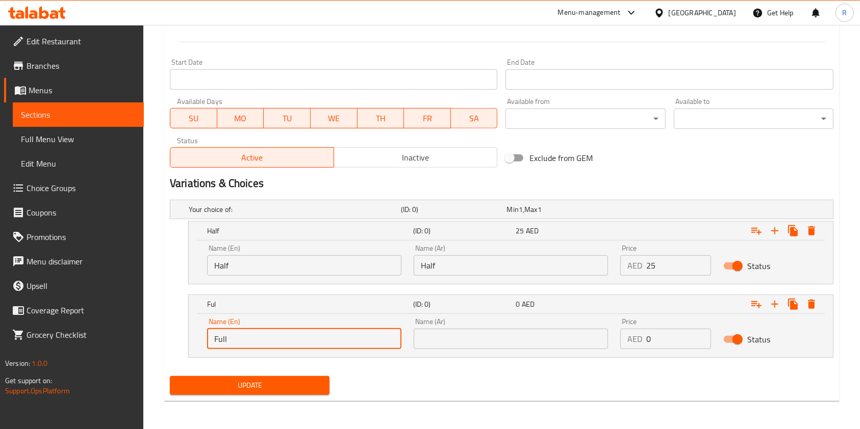
type input "Full"
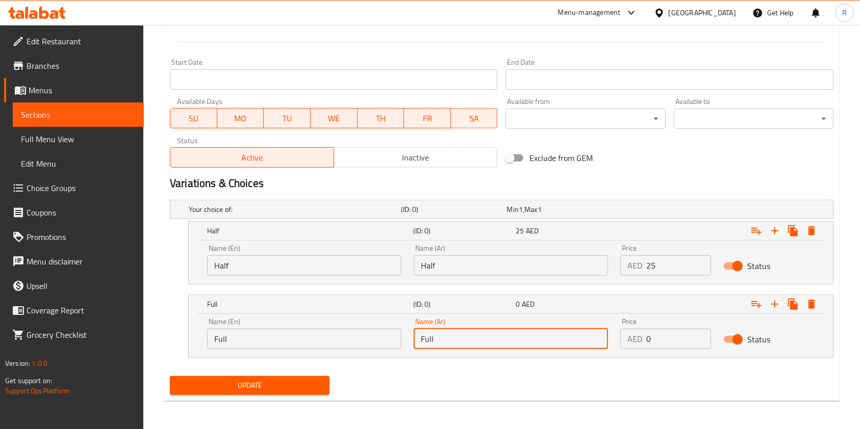
type input "Full"
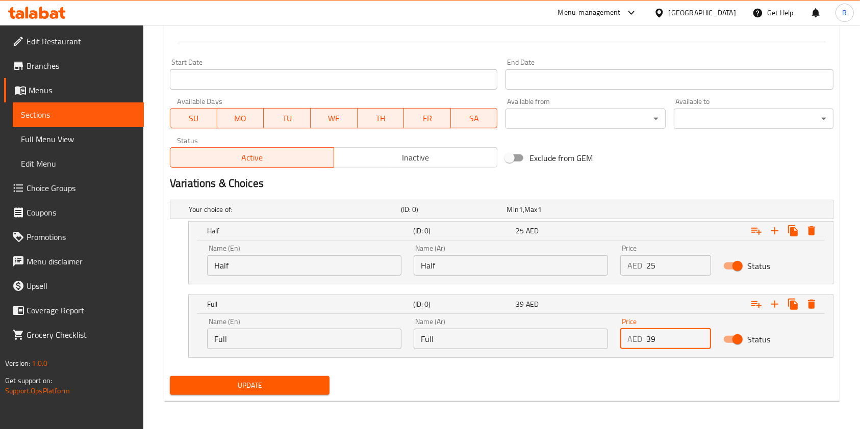
type input "39"
click at [266, 378] on button "Update" at bounding box center [250, 385] width 160 height 19
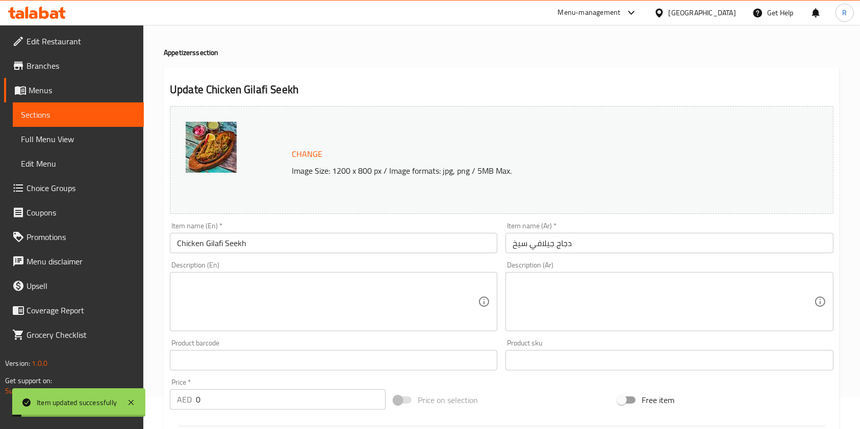
scroll to position [8, 0]
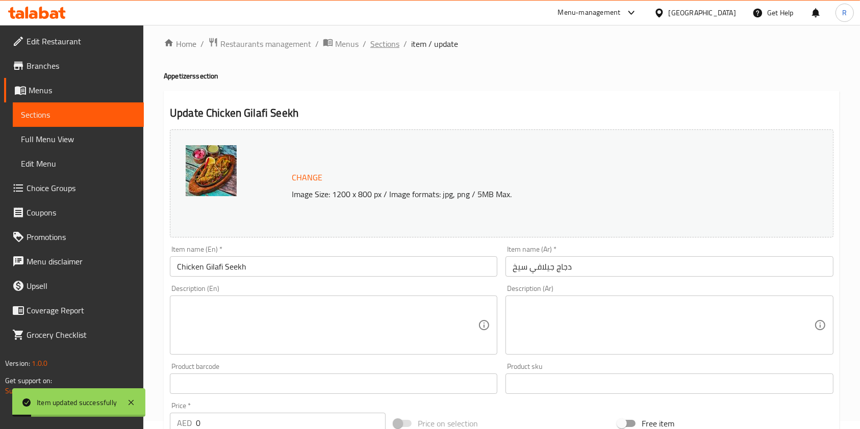
click at [386, 46] on span "Sections" at bounding box center [384, 44] width 29 height 12
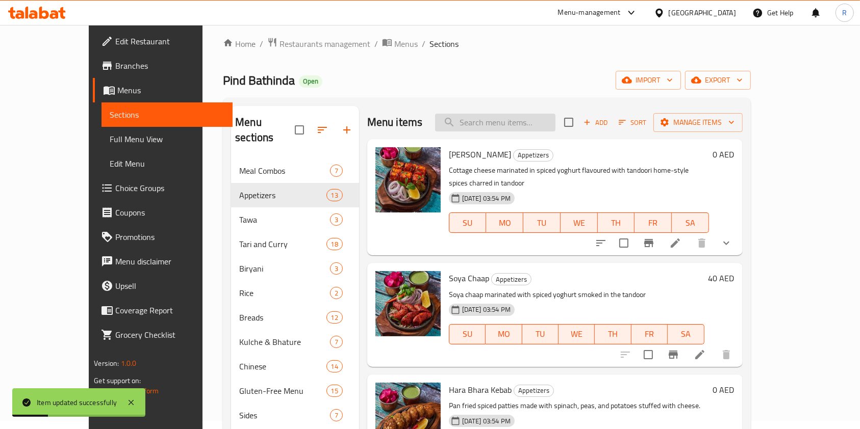
click at [529, 119] on input "search" at bounding box center [495, 123] width 120 height 18
paste input "VEG BIRYANI"
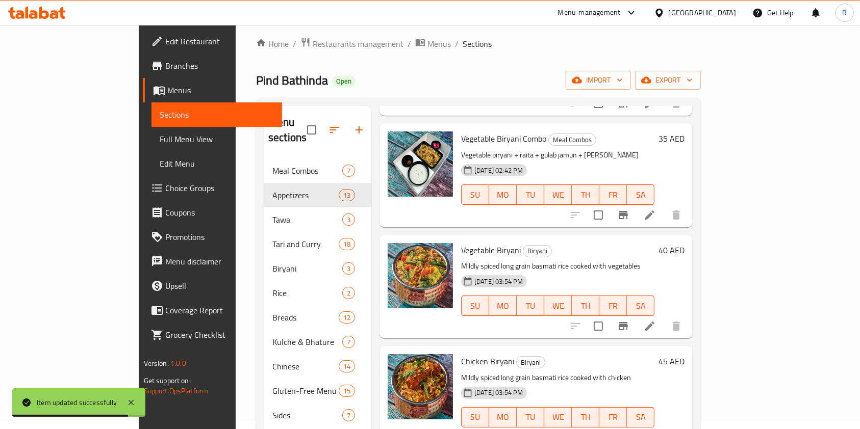
scroll to position [204, 0]
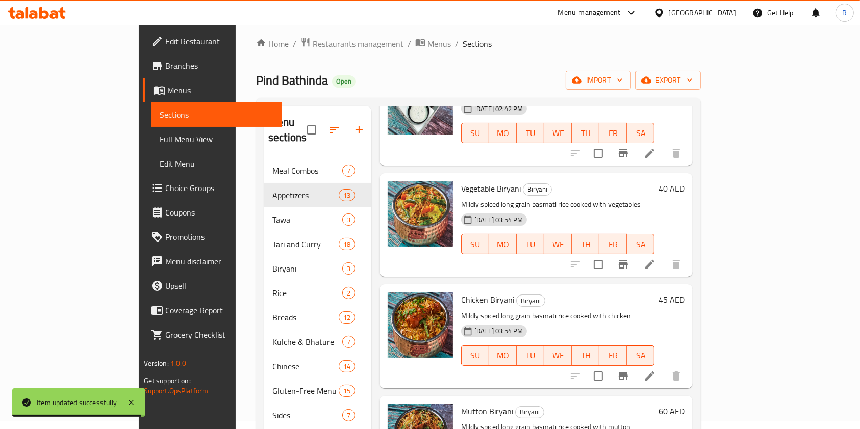
type input "biryani"
click at [656, 258] on icon at bounding box center [649, 264] width 12 height 12
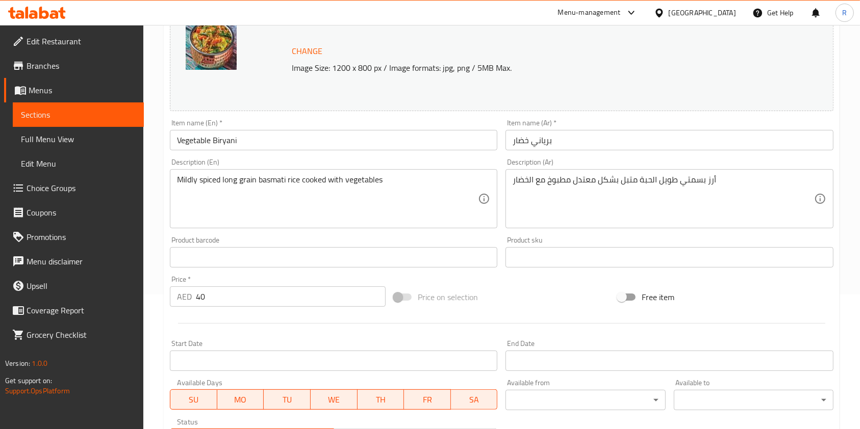
scroll to position [136, 0]
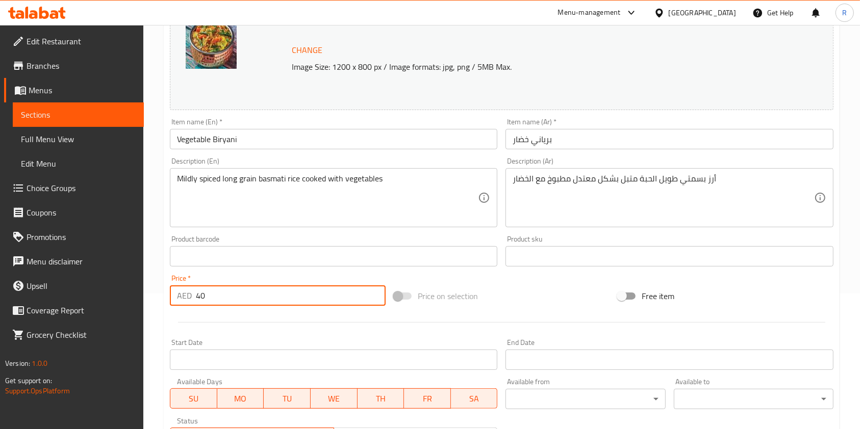
drag, startPoint x: 184, startPoint y: 300, endPoint x: 0, endPoint y: 293, distance: 183.7
click at [0, 293] on div "Edit Restaurant Branches Menus Sections Full Menu View Edit Menu Choice Groups …" at bounding box center [430, 244] width 860 height 710
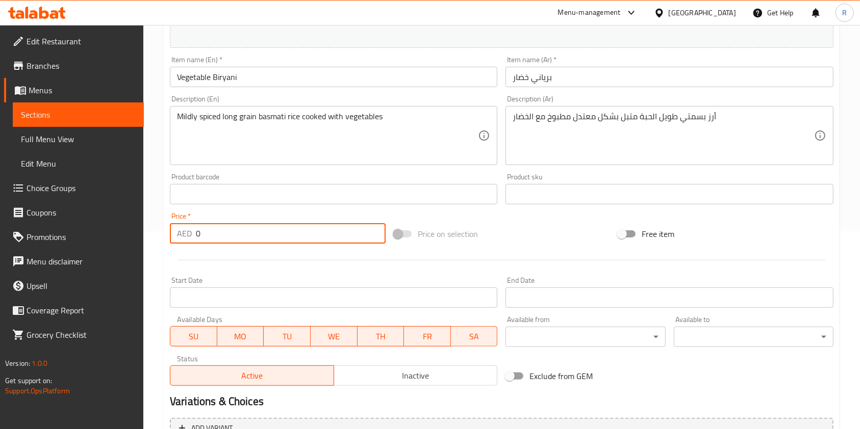
scroll to position [306, 0]
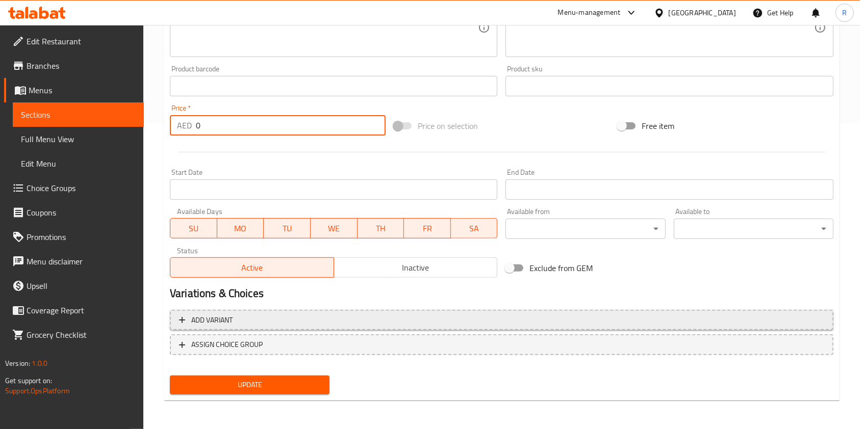
type input "0"
click at [353, 325] on span "Add variant" at bounding box center [501, 320] width 645 height 13
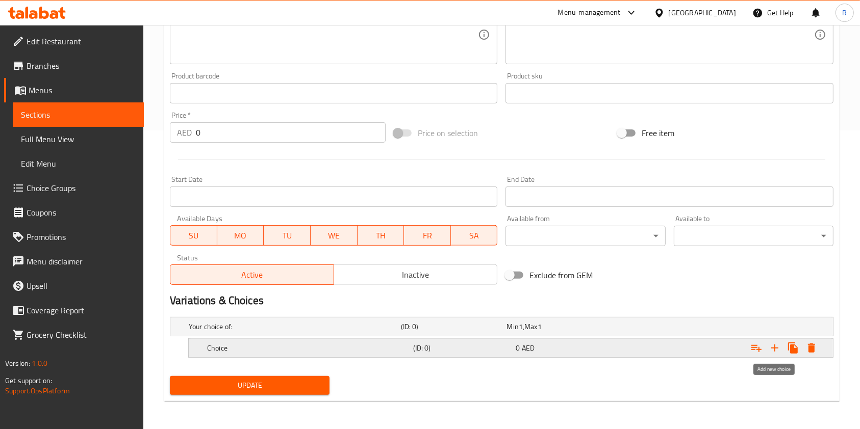
click at [771, 349] on icon "Expand" at bounding box center [774, 348] width 12 height 12
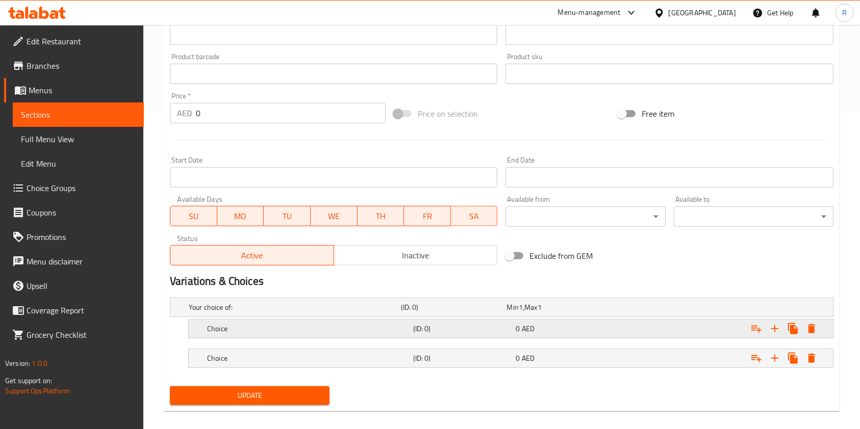
scroll to position [328, 0]
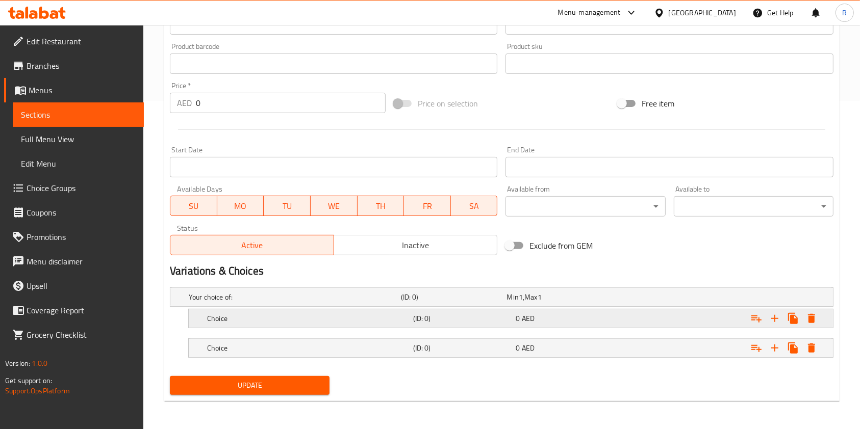
click at [288, 314] on h5 "Choice" at bounding box center [308, 319] width 202 height 10
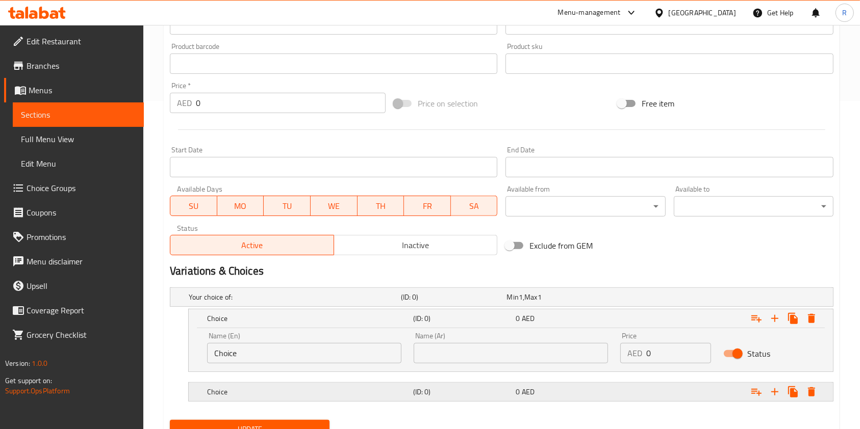
drag, startPoint x: 279, startPoint y: 386, endPoint x: 281, endPoint y: 381, distance: 5.2
click at [279, 385] on div "Choice" at bounding box center [308, 392] width 206 height 14
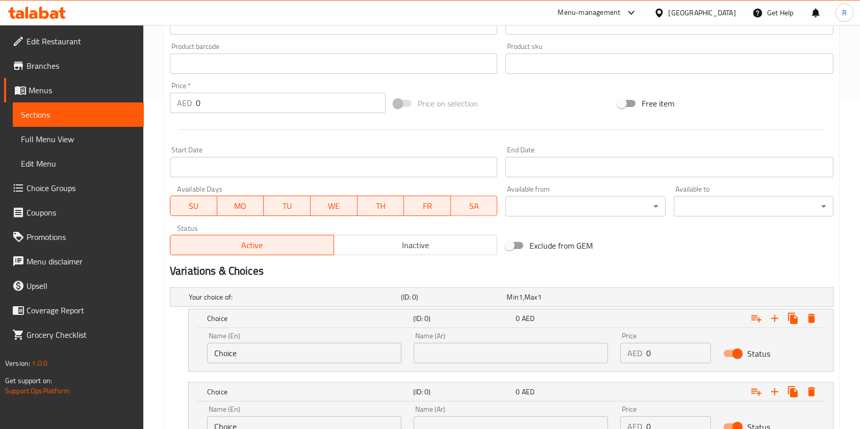
click at [305, 349] on input "Choice" at bounding box center [304, 353] width 194 height 20
type input "Half"
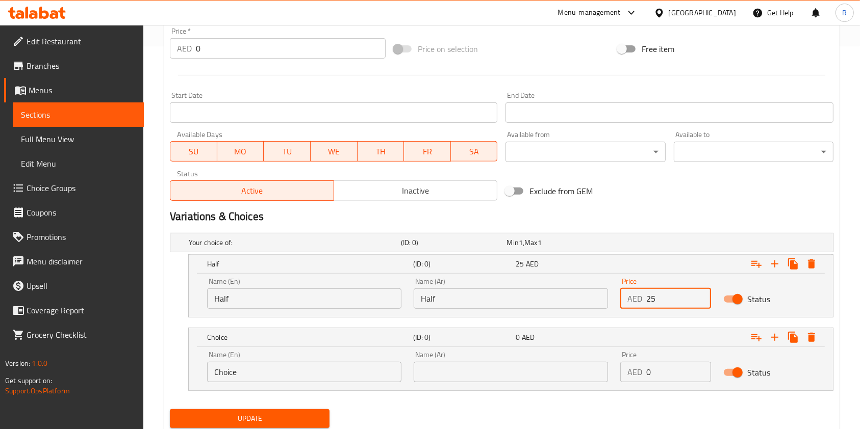
scroll to position [416, 0]
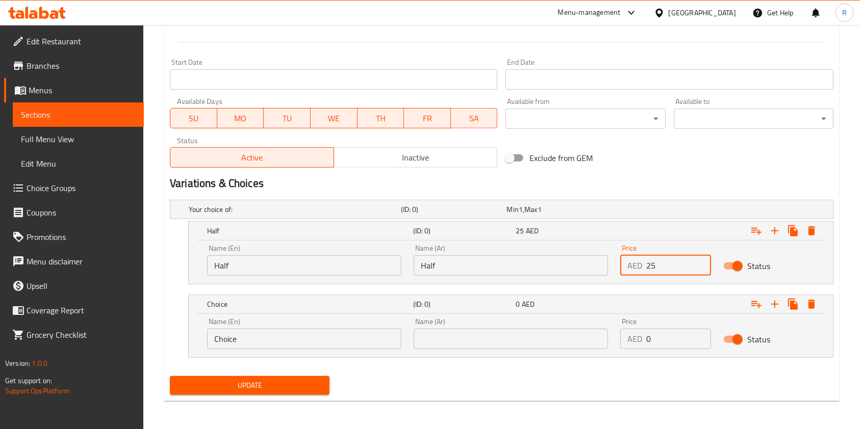
type input "25"
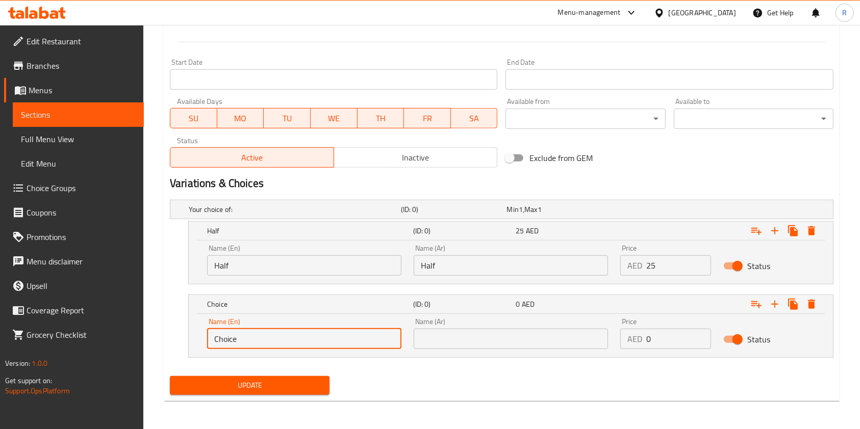
click at [277, 329] on input "Choice" at bounding box center [304, 339] width 194 height 20
type input "Full"
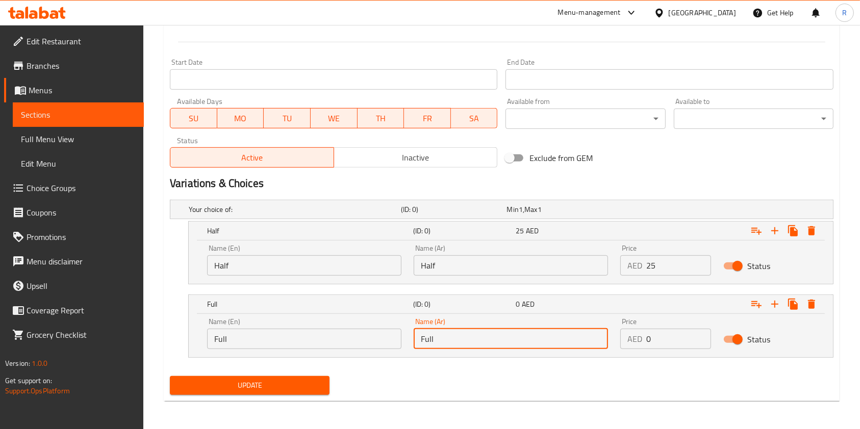
type input "Full"
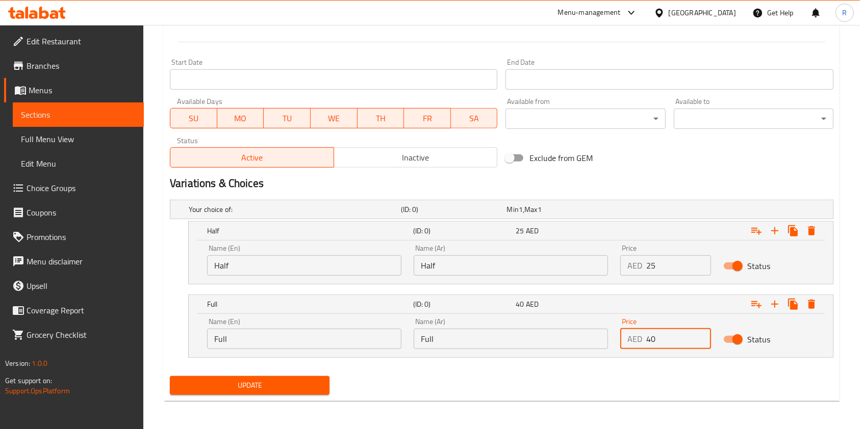
type input "40"
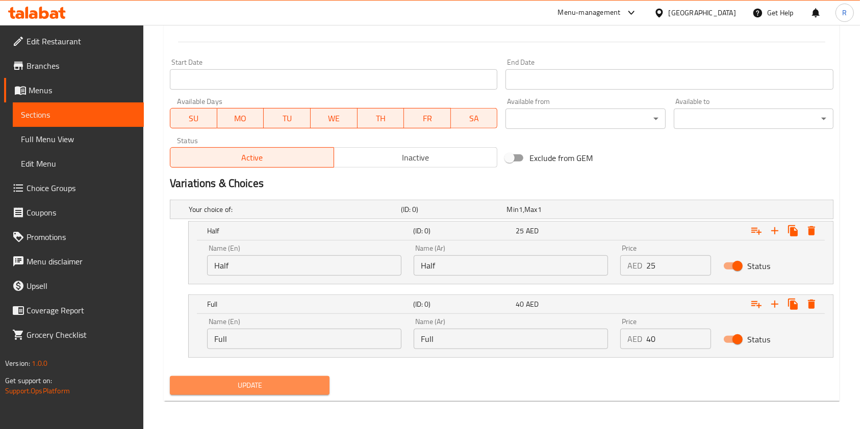
click at [276, 388] on span "Update" at bounding box center [249, 385] width 143 height 13
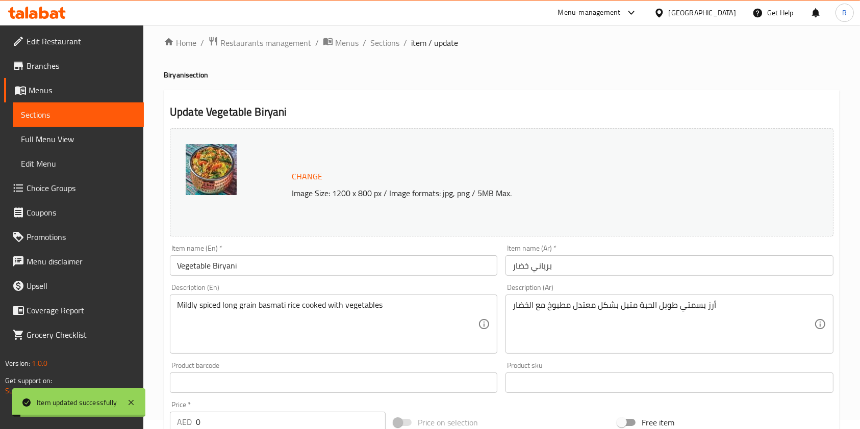
scroll to position [8, 0]
drag, startPoint x: 382, startPoint y: 43, endPoint x: 388, endPoint y: 57, distance: 15.3
click at [382, 43] on span "Sections" at bounding box center [384, 44] width 29 height 12
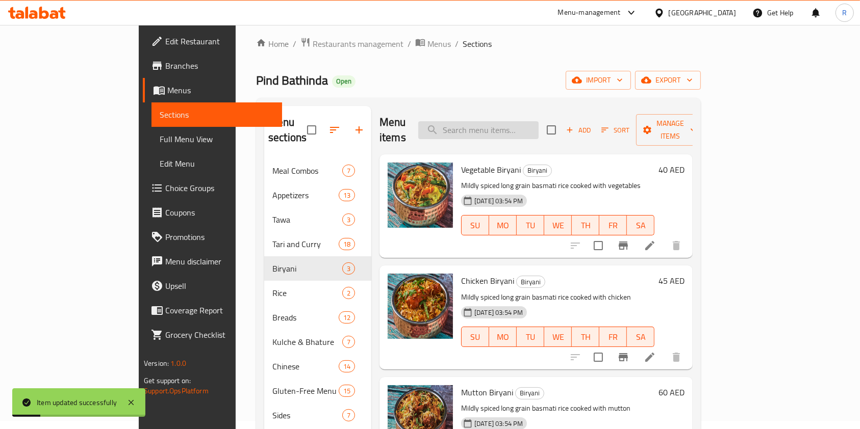
click at [532, 122] on input "search" at bounding box center [478, 130] width 120 height 18
paste input "CHICKEN TIKKA MASALA"
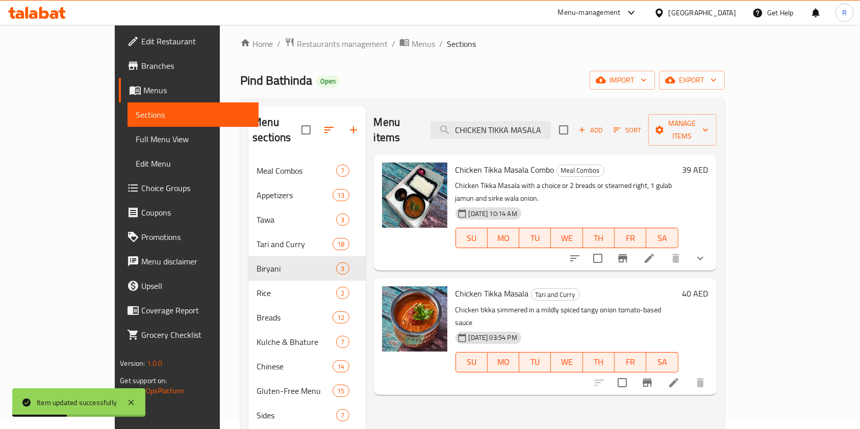
type input "CHICKEN TIKKA MASALA"
click at [678, 378] on icon at bounding box center [673, 382] width 9 height 9
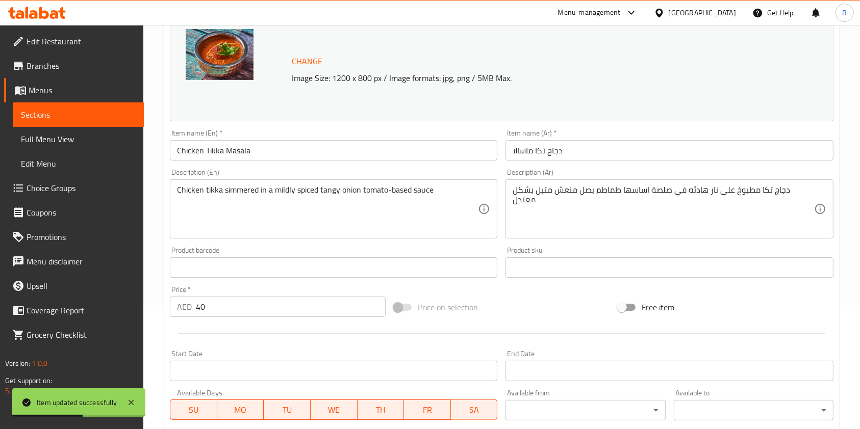
scroll to position [272, 0]
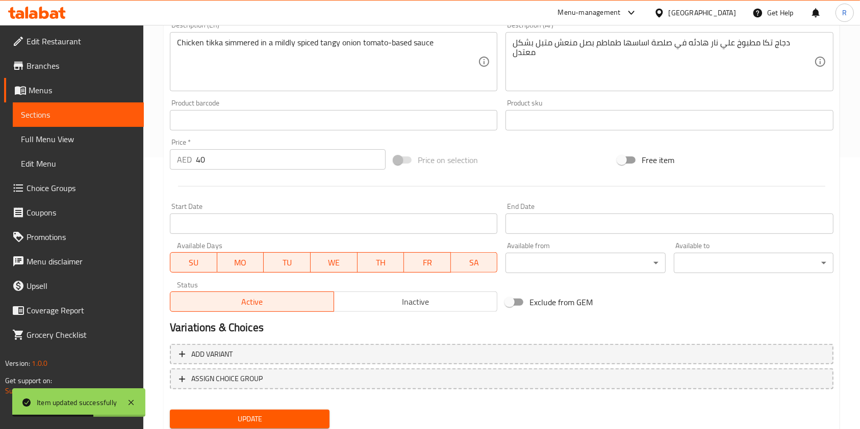
drag, startPoint x: 240, startPoint y: 162, endPoint x: 48, endPoint y: 157, distance: 191.7
click at [47, 157] on div "Edit Restaurant Branches Menus Sections Full Menu View Edit Menu Choice Groups …" at bounding box center [430, 108] width 860 height 710
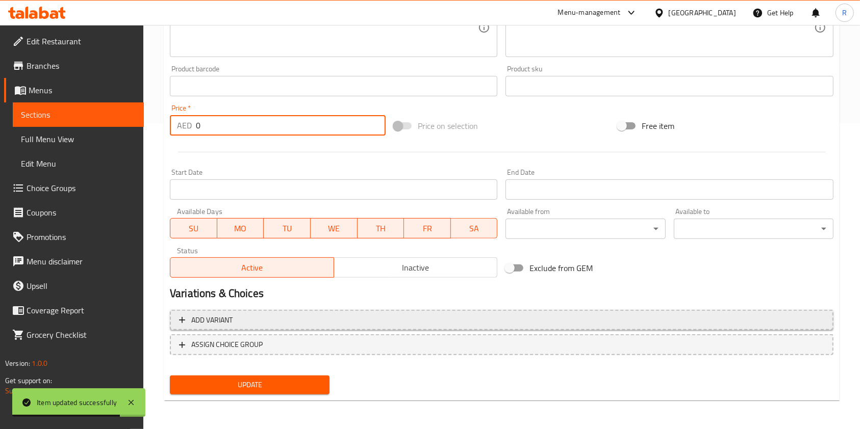
type input "0"
click at [218, 317] on span "Add variant" at bounding box center [211, 320] width 41 height 13
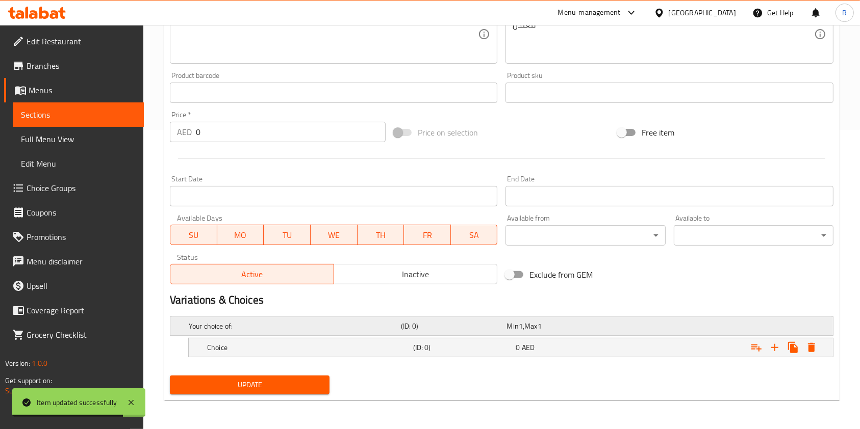
scroll to position [299, 0]
click at [769, 343] on icon "Expand" at bounding box center [774, 348] width 12 height 12
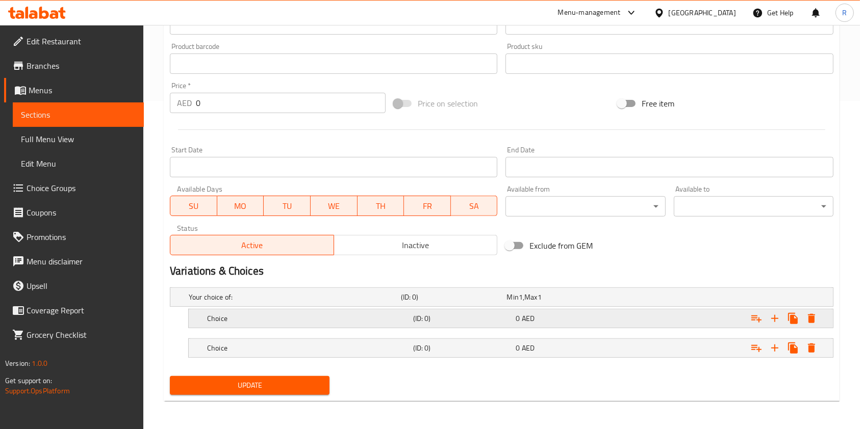
click at [288, 314] on h5 "Choice" at bounding box center [308, 319] width 202 height 10
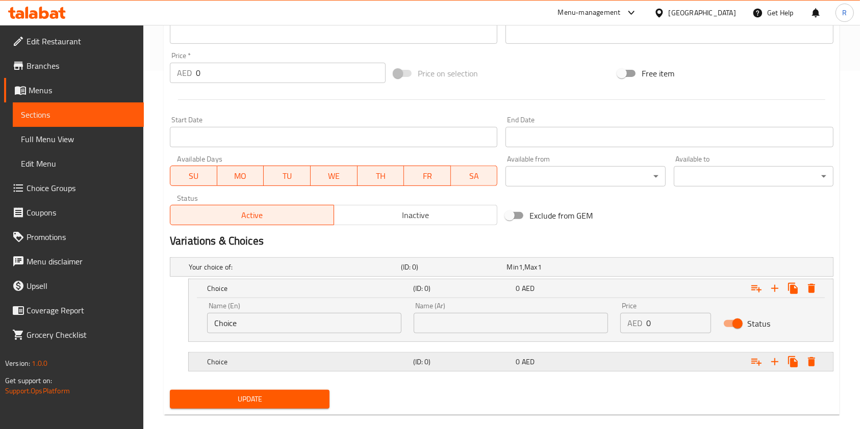
scroll to position [372, 0]
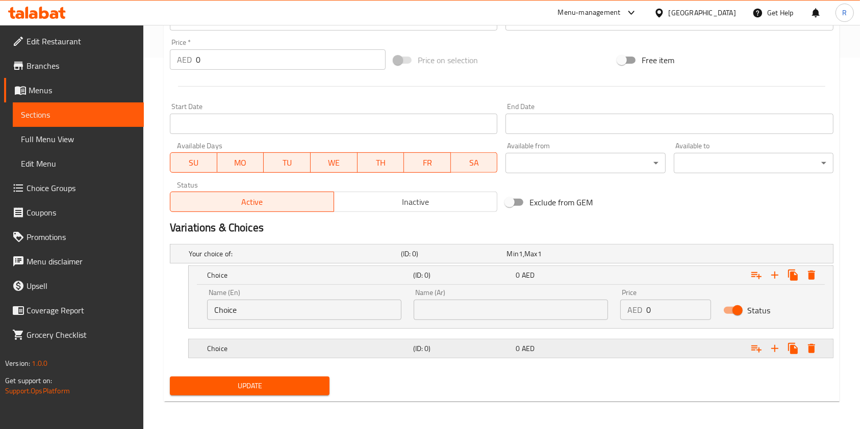
click at [301, 347] on h5 "Choice" at bounding box center [308, 349] width 202 height 10
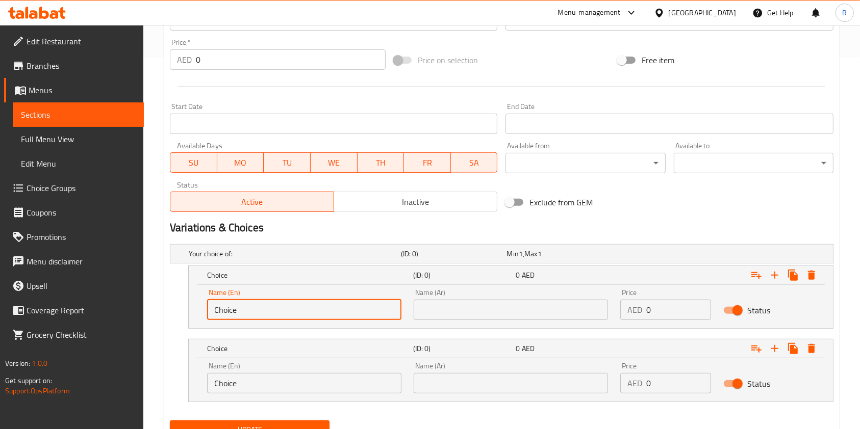
click at [310, 303] on input "Choice" at bounding box center [304, 310] width 194 height 20
type input "h"
type input "Half"
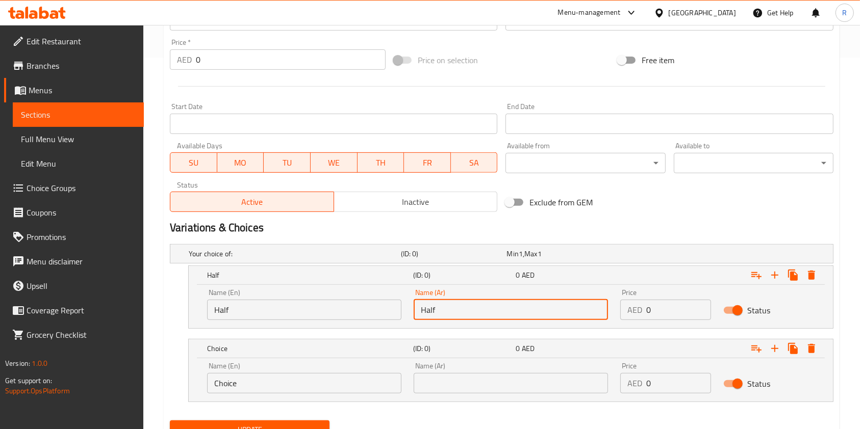
type input "Half"
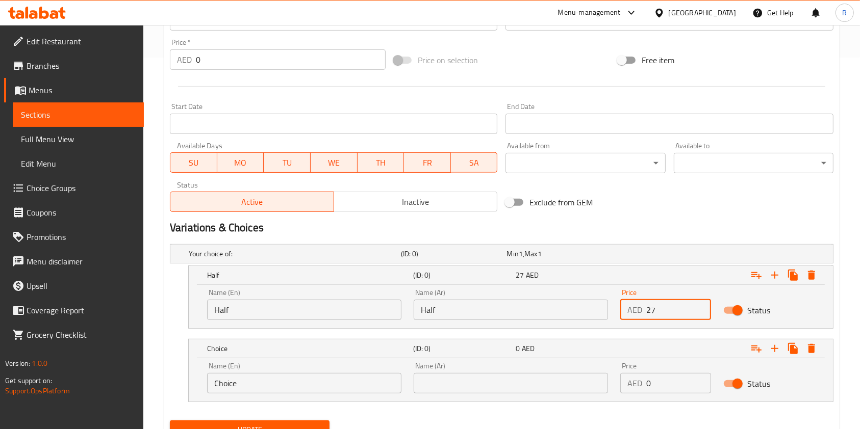
type input "27"
click at [281, 377] on input "Choice" at bounding box center [304, 383] width 194 height 20
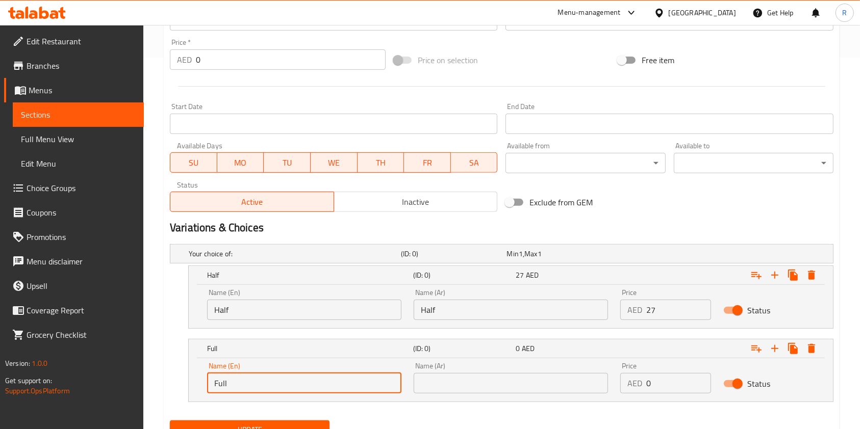
type input "Full"
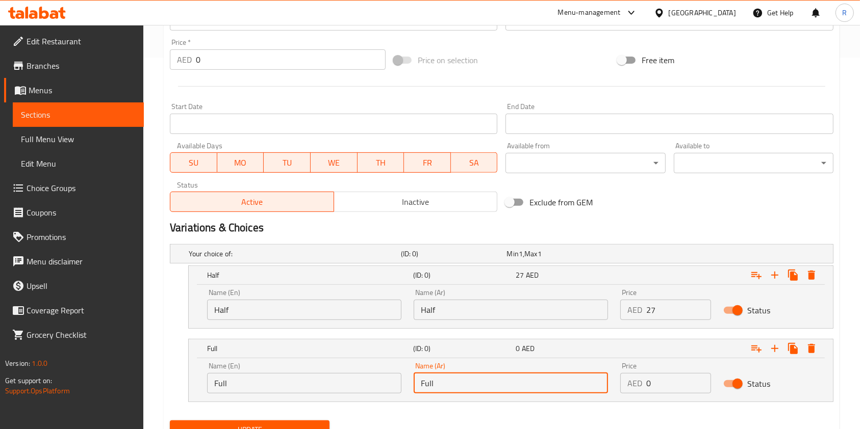
type input "Full"
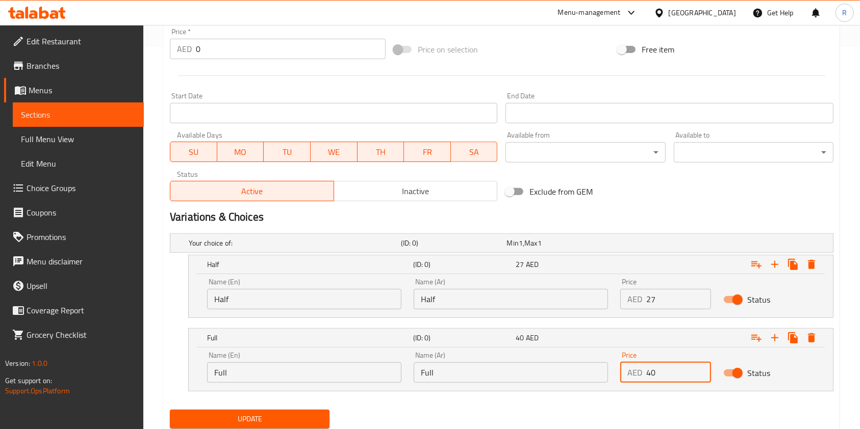
scroll to position [416, 0]
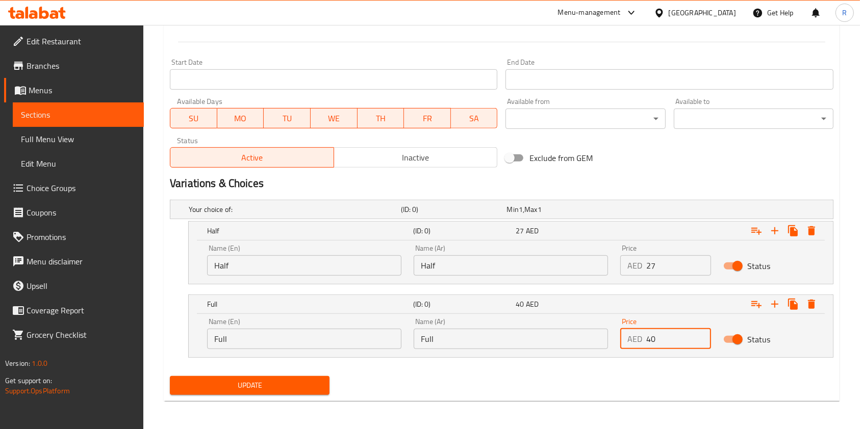
type input "40"
click at [281, 379] on span "Update" at bounding box center [249, 385] width 143 height 13
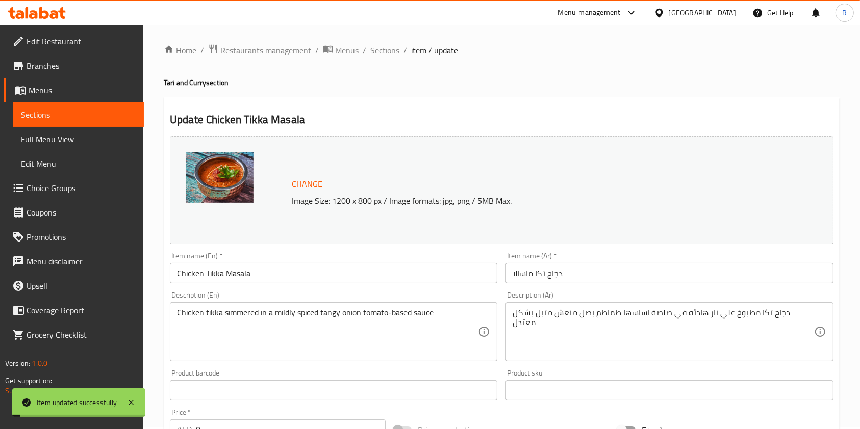
scroll to position [0, 0]
click at [381, 51] on span "Sections" at bounding box center [384, 52] width 29 height 12
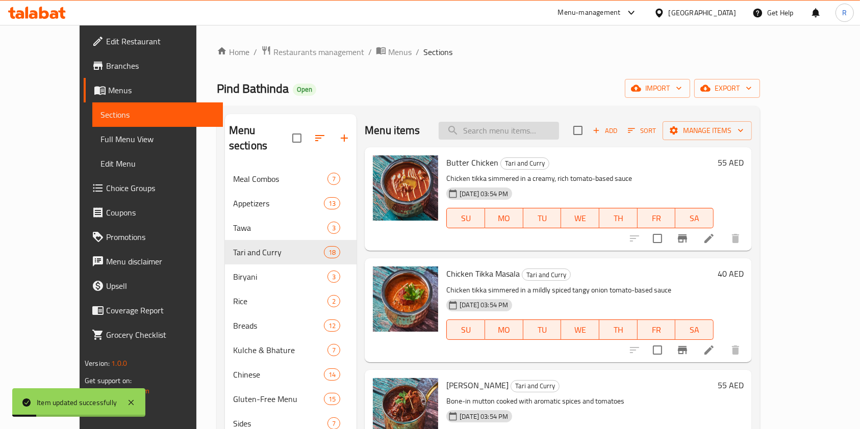
click at [502, 134] on input "search" at bounding box center [498, 131] width 120 height 18
paste input "CHICKEN RARA"
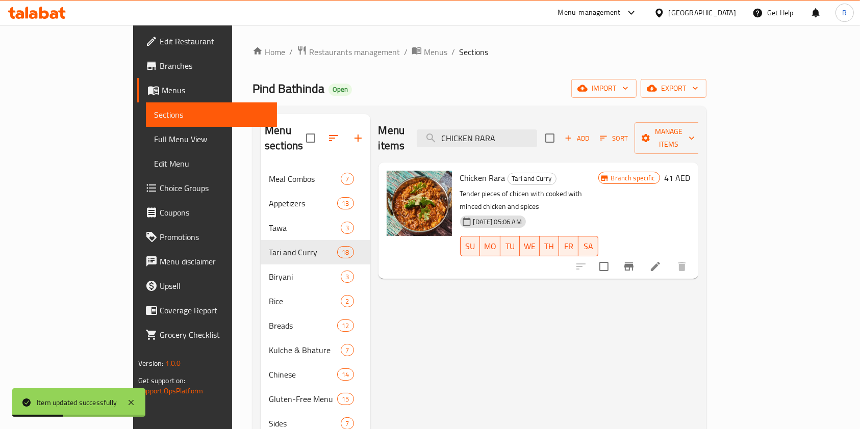
type input "CHICKEN RARA"
click at [660, 262] on icon at bounding box center [655, 266] width 9 height 9
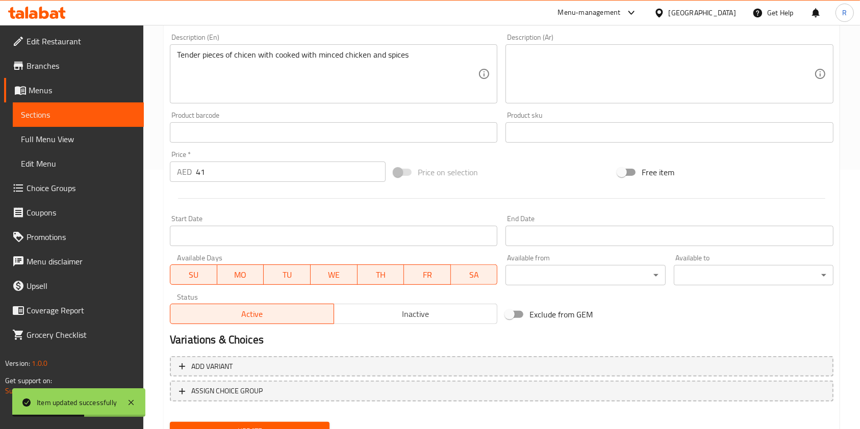
scroll to position [272, 0]
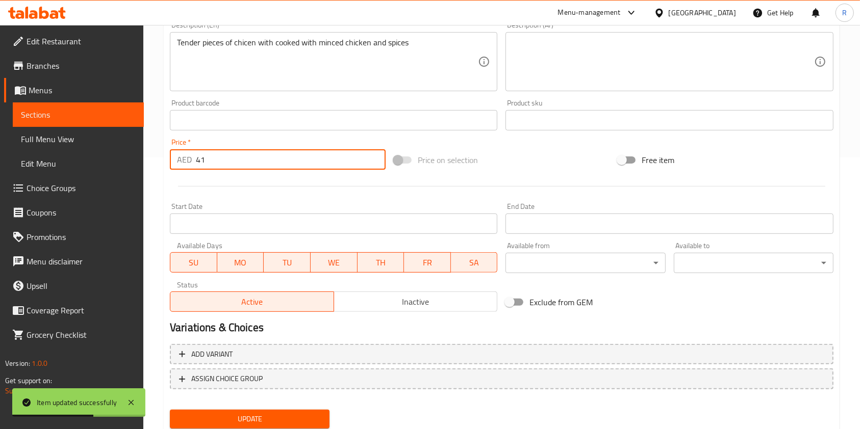
drag, startPoint x: 103, startPoint y: 165, endPoint x: 11, endPoint y: 165, distance: 91.8
click at [24, 165] on div "Edit Restaurant Branches Menus Sections Full Menu View Edit Menu Choice Groups …" at bounding box center [430, 108] width 860 height 710
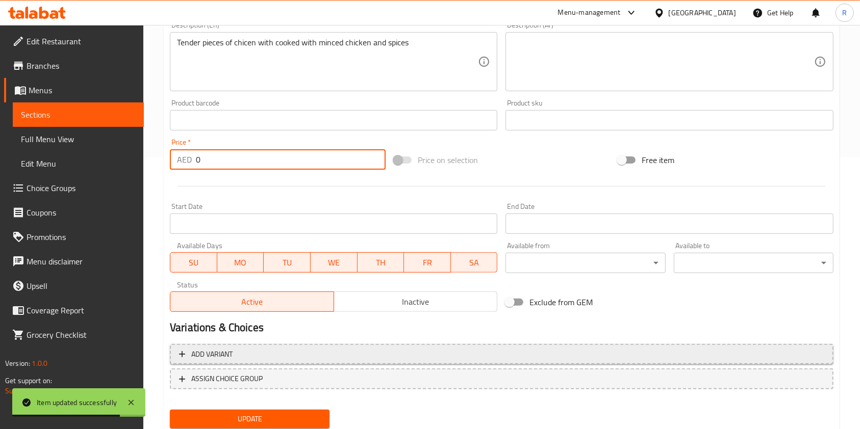
type input "0"
click at [178, 351] on icon "button" at bounding box center [182, 354] width 10 height 10
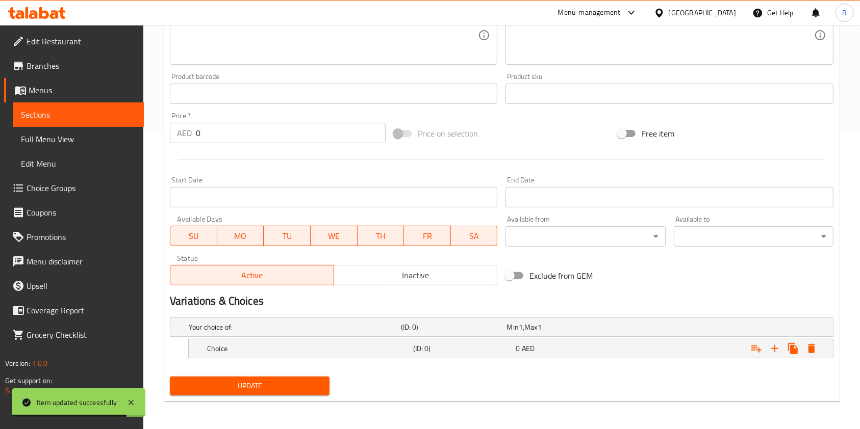
scroll to position [299, 0]
click at [775, 347] on icon "Expand" at bounding box center [774, 348] width 12 height 12
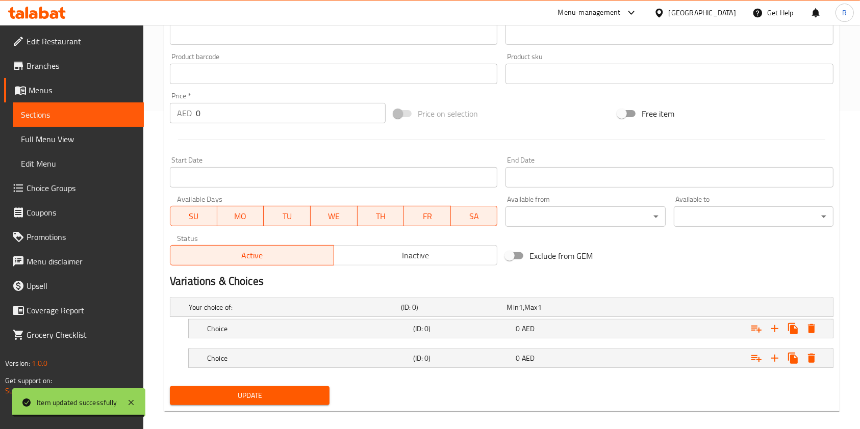
scroll to position [328, 0]
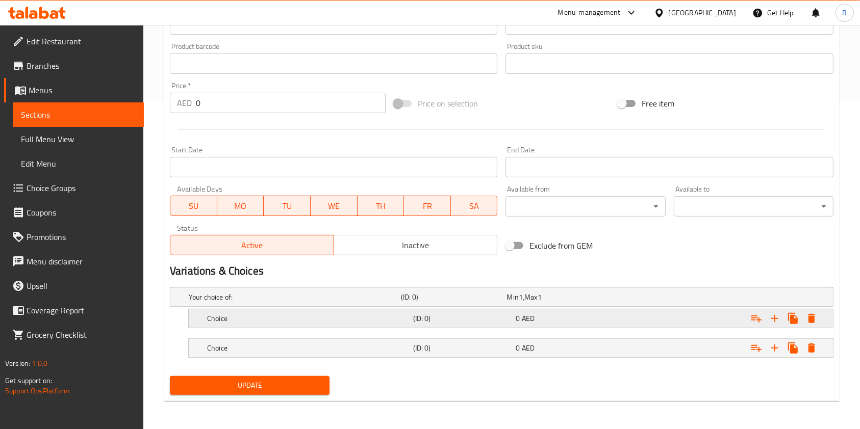
click at [494, 314] on h5 "(ID: 0)" at bounding box center [462, 319] width 99 height 10
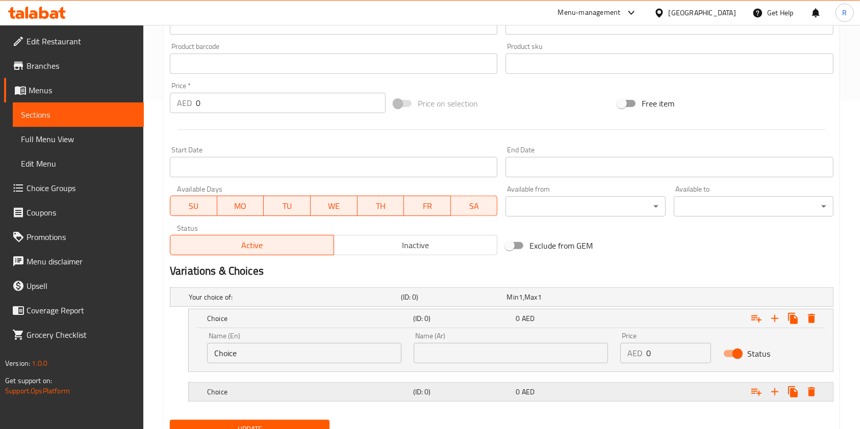
click at [522, 388] on span "AED" at bounding box center [528, 391] width 13 height 13
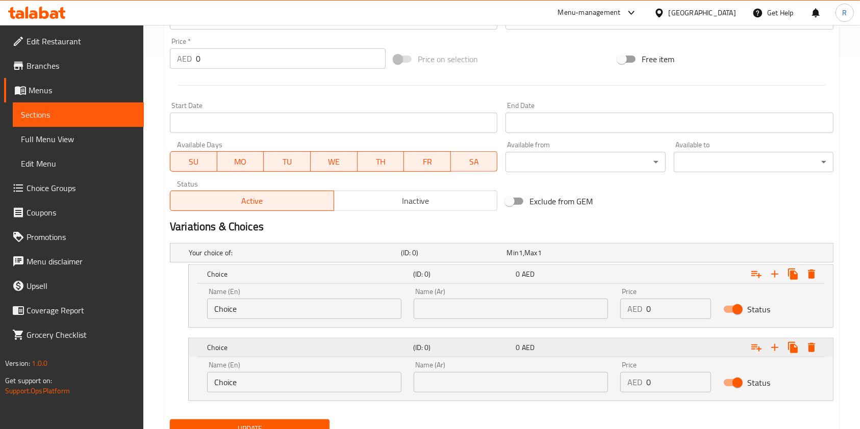
scroll to position [416, 0]
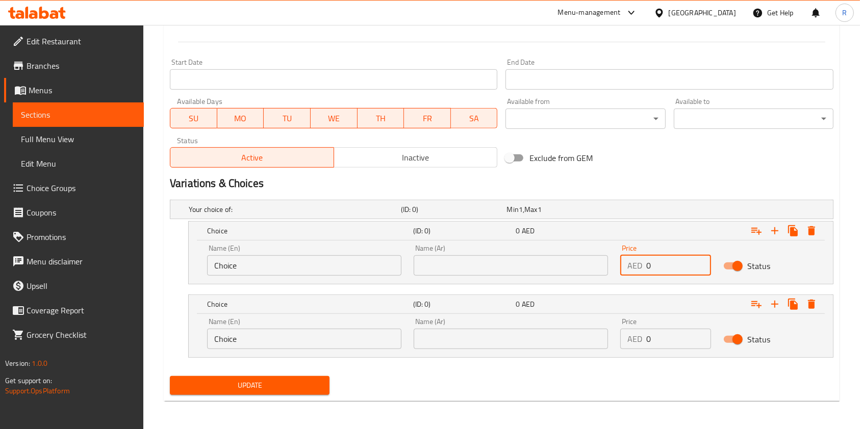
drag, startPoint x: 676, startPoint y: 267, endPoint x: 466, endPoint y: 251, distance: 210.7
click at [466, 251] on div "Name (En) Choice Name (En) Name (Ar) Name (Ar) Price AED 0 Price Status" at bounding box center [510, 260] width 619 height 43
type input "27"
drag, startPoint x: 666, startPoint y: 335, endPoint x: 535, endPoint y: 341, distance: 131.7
click at [534, 341] on div "Name (En) Choice Name (En) Name (Ar) Name (Ar) Price AED 0 Price Status" at bounding box center [510, 333] width 619 height 43
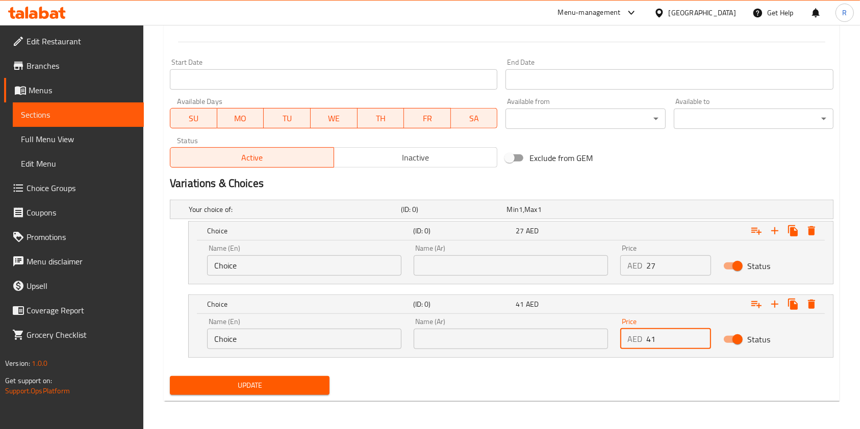
type input "41"
click at [281, 263] on input "Choice" at bounding box center [304, 265] width 194 height 20
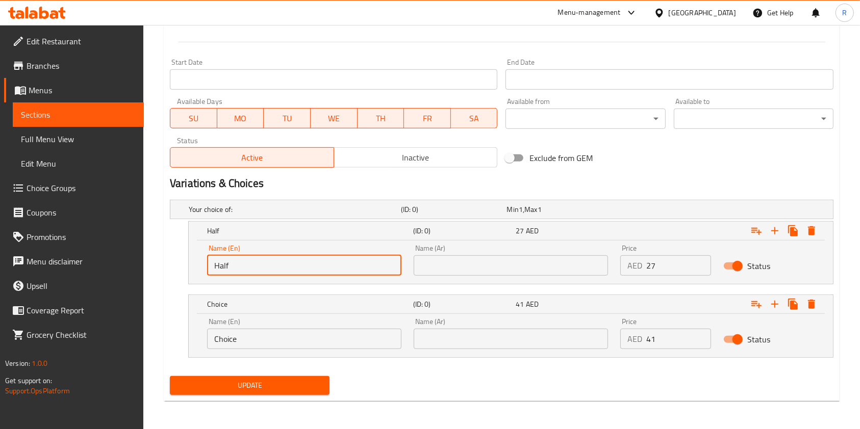
type input "Half"
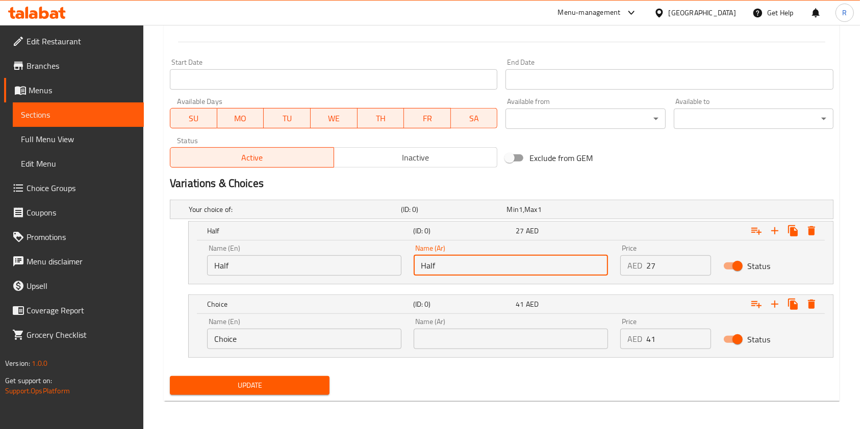
type input "Half"
click at [276, 337] on input "Choice" at bounding box center [304, 339] width 194 height 20
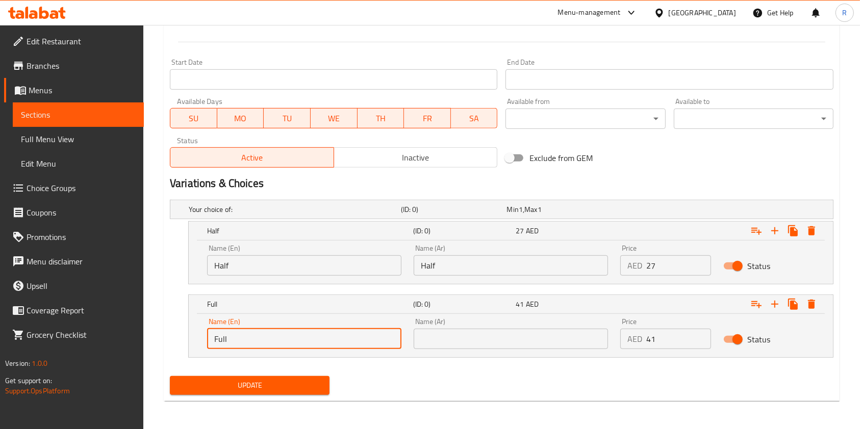
type input "Full"
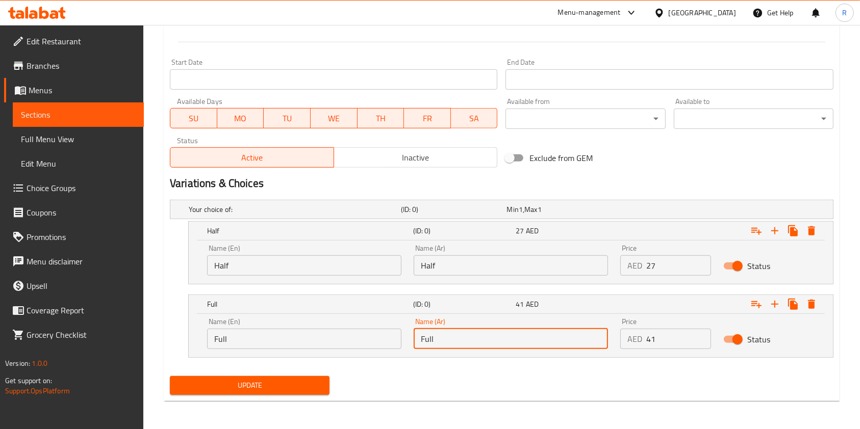
type input "Full"
drag, startPoint x: 274, startPoint y: 382, endPoint x: 279, endPoint y: 387, distance: 7.2
click at [276, 383] on span "Update" at bounding box center [249, 385] width 143 height 13
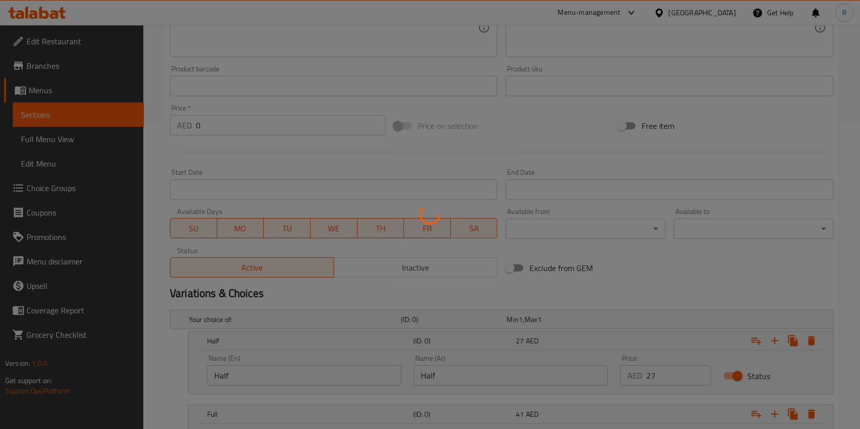
scroll to position [8, 0]
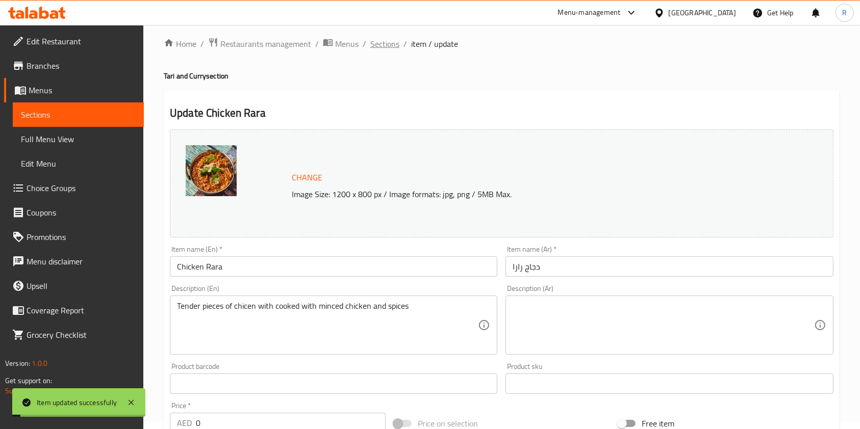
click at [380, 43] on span "Sections" at bounding box center [384, 44] width 29 height 12
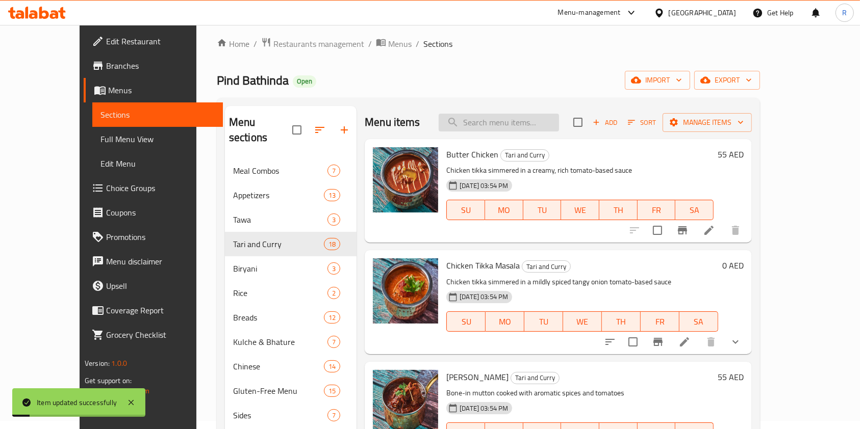
click at [521, 126] on input "search" at bounding box center [498, 123] width 120 height 18
paste input "PANEER BUTTER MASALA"
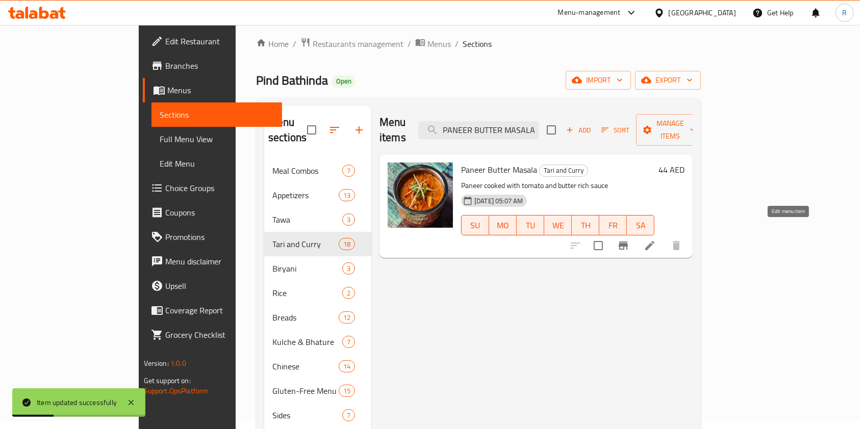
type input "PANEER BUTTER MASALA"
click at [656, 240] on icon at bounding box center [649, 246] width 12 height 12
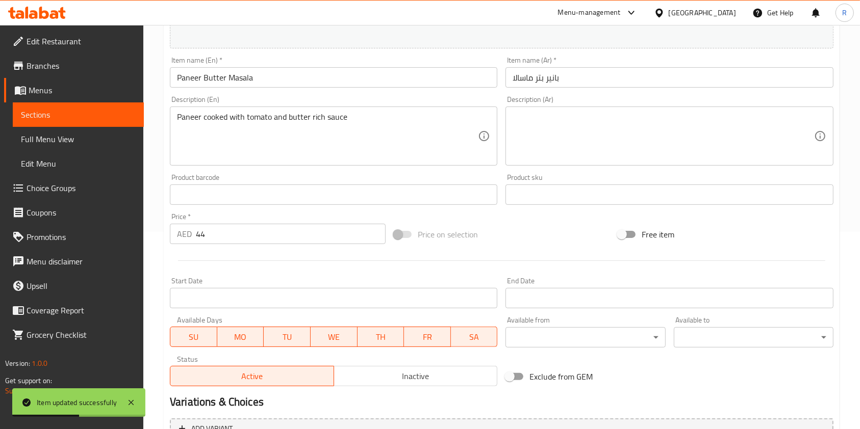
scroll to position [204, 0]
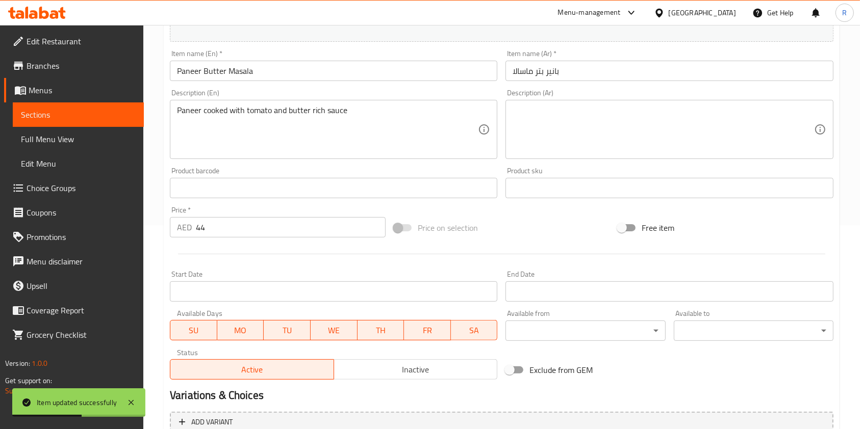
drag, startPoint x: 233, startPoint y: 225, endPoint x: 0, endPoint y: 224, distance: 233.0
click at [0, 224] on div "Edit Restaurant Branches Menus Sections Full Menu View Edit Menu Choice Groups …" at bounding box center [430, 176] width 860 height 710
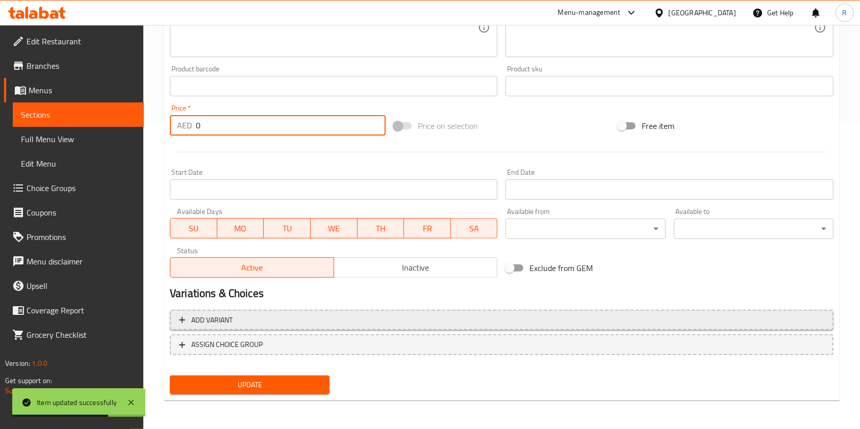
type input "0"
click at [284, 319] on span "Add variant" at bounding box center [501, 320] width 645 height 13
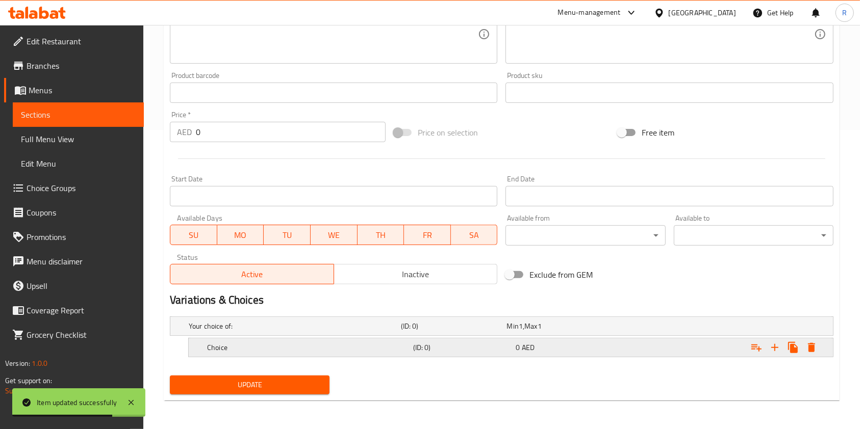
scroll to position [299, 0]
click at [771, 344] on icon "Expand" at bounding box center [774, 348] width 12 height 12
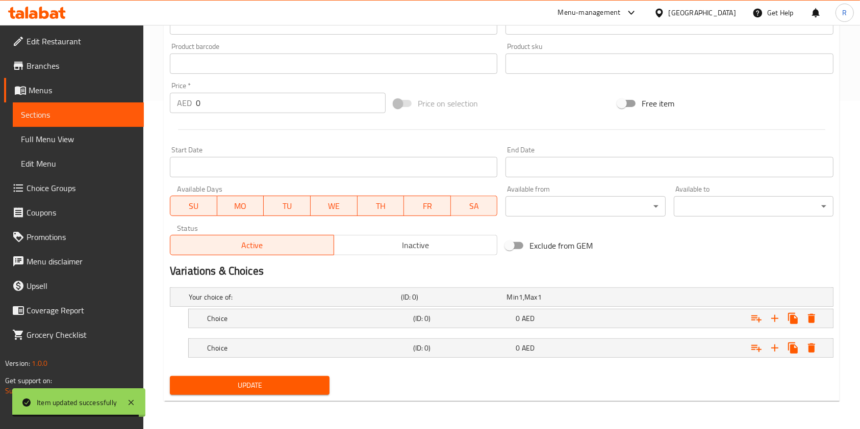
drag, startPoint x: 284, startPoint y: 312, endPoint x: 299, endPoint y: 334, distance: 26.4
click at [285, 312] on div "Choice" at bounding box center [308, 318] width 206 height 14
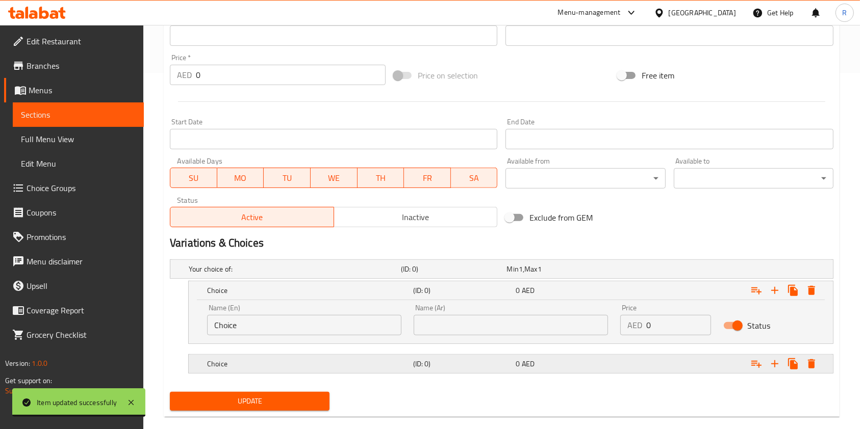
scroll to position [372, 0]
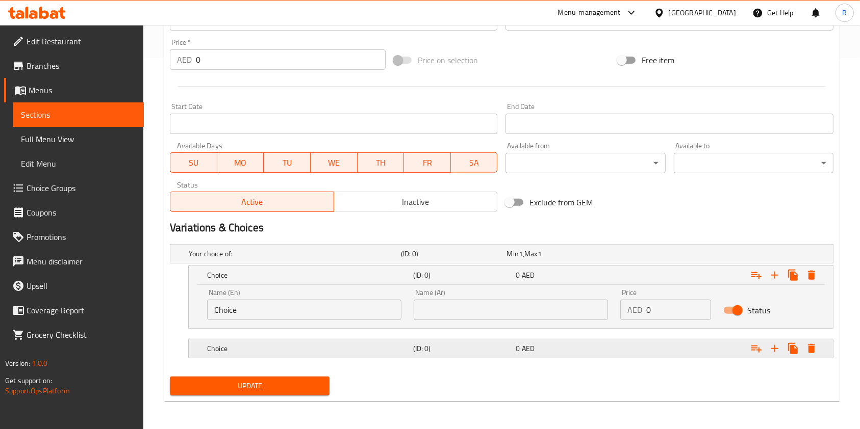
click at [327, 348] on h5 "Choice" at bounding box center [308, 349] width 202 height 10
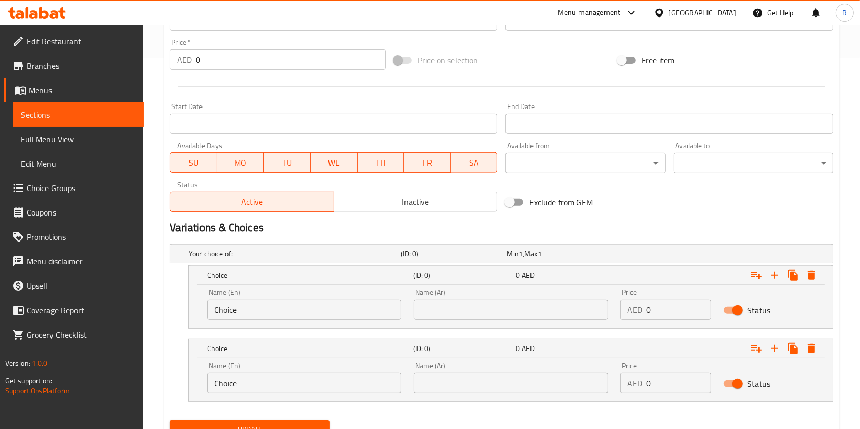
click at [319, 310] on input "Choice" at bounding box center [304, 310] width 194 height 20
type input "Half"
type input "29"
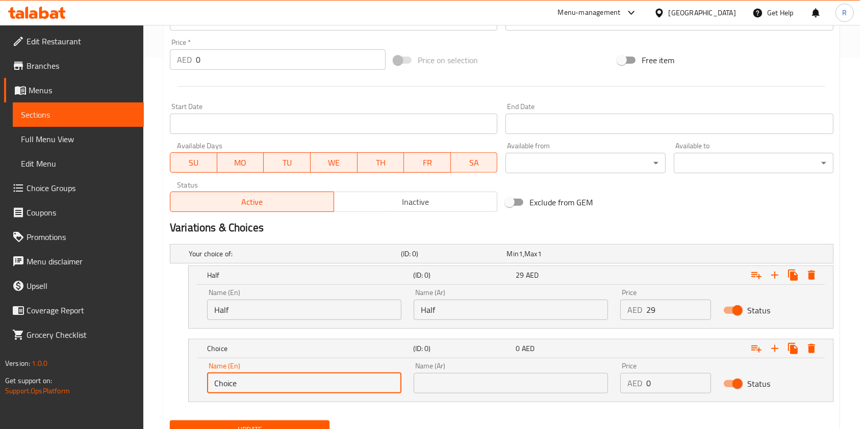
click at [282, 376] on input "Choice" at bounding box center [304, 383] width 194 height 20
type input "Full"
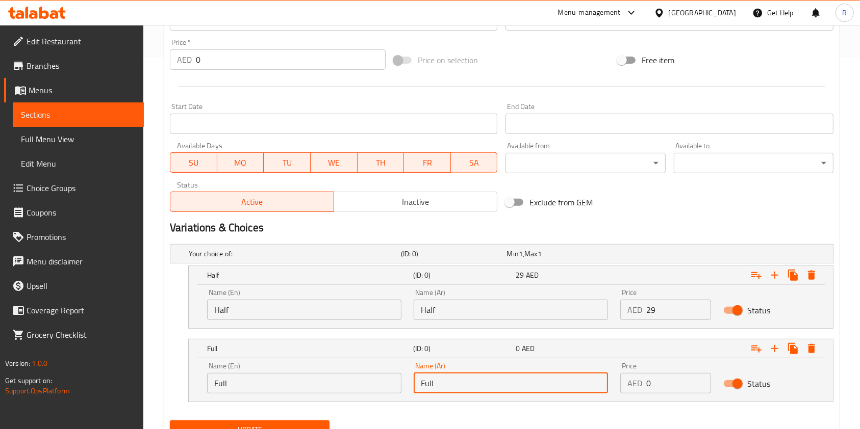
type input "Full"
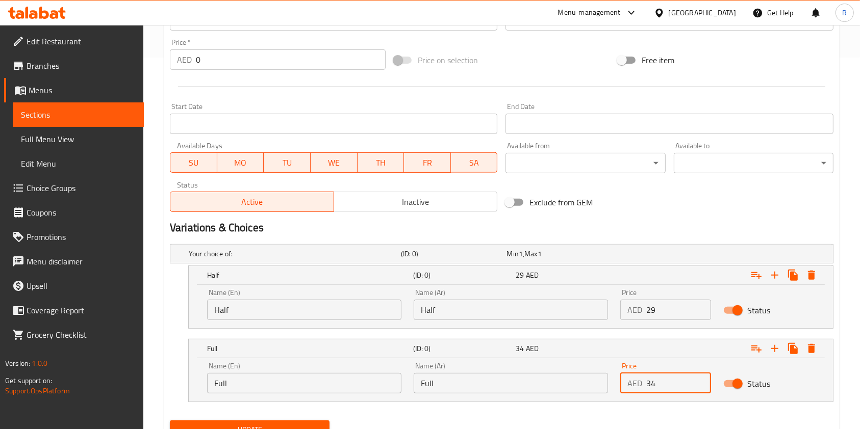
type input "3"
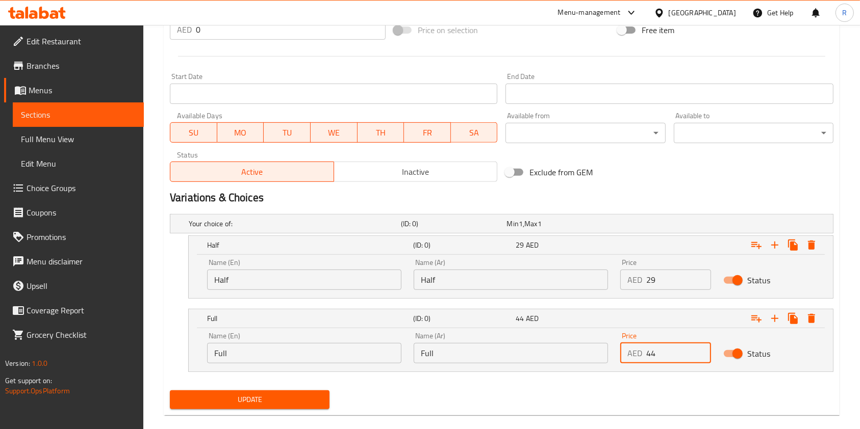
scroll to position [416, 0]
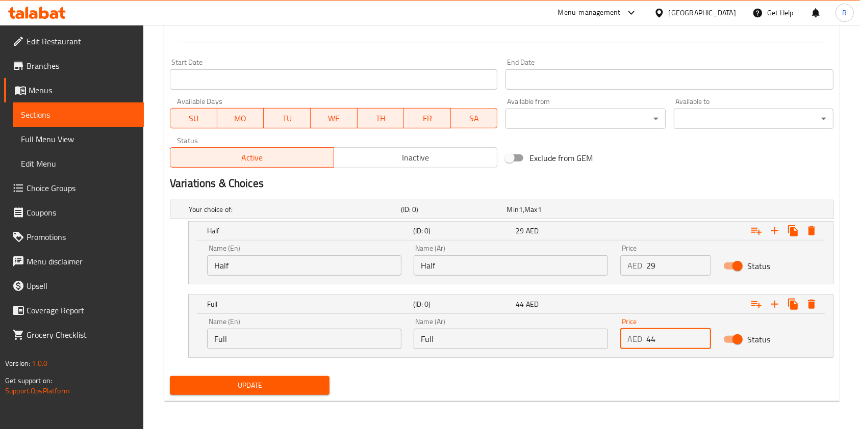
type input "44"
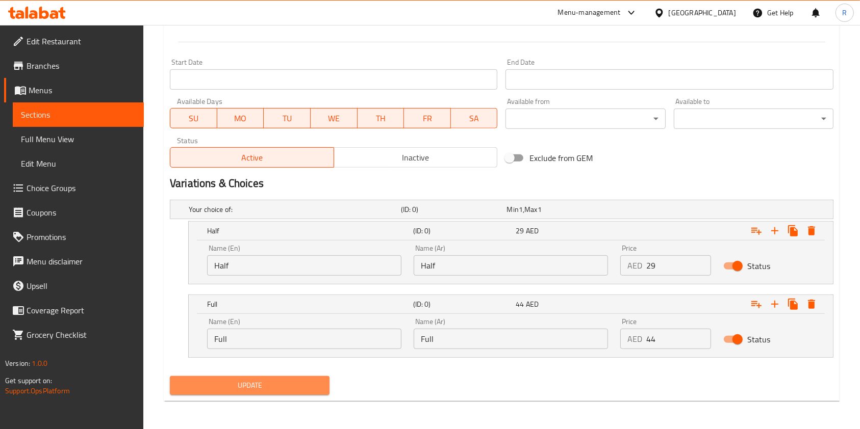
click at [288, 384] on span "Update" at bounding box center [249, 385] width 143 height 13
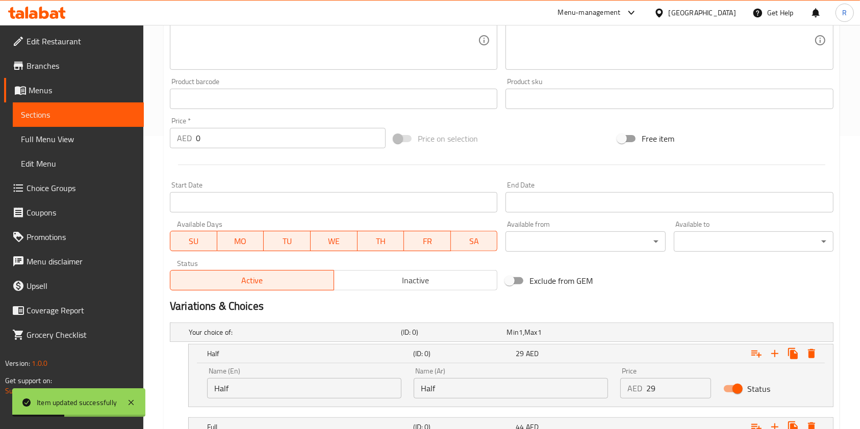
scroll to position [8, 0]
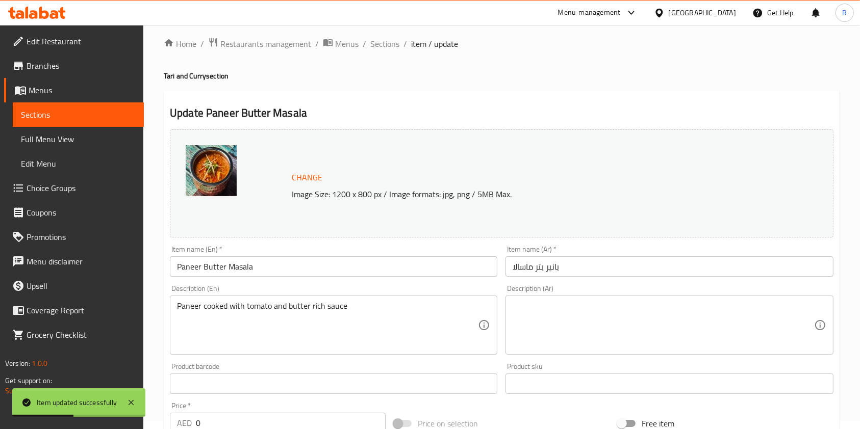
drag, startPoint x: 369, startPoint y: 41, endPoint x: 497, endPoint y: 94, distance: 138.5
click at [370, 41] on span "Sections" at bounding box center [384, 44] width 29 height 12
